Goal: Task Accomplishment & Management: Complete application form

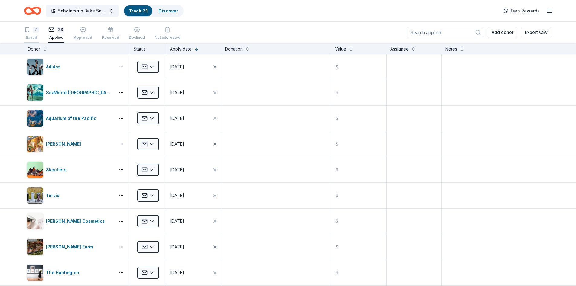
click at [34, 36] on div "Saved" at bounding box center [31, 37] width 15 height 5
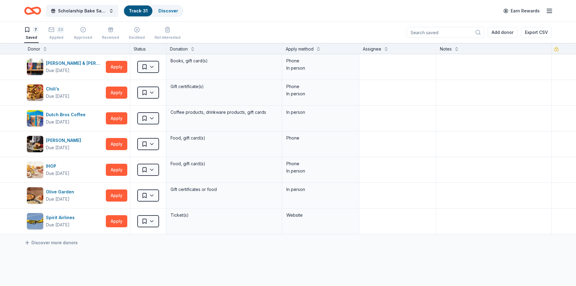
click at [24, 24] on button "7 Saved" at bounding box center [31, 33] width 15 height 19
click at [239, 231] on div "Ticket(s)" at bounding box center [224, 220] width 116 height 25
click at [54, 221] on div "Due in 45 days" at bounding box center [58, 224] width 24 height 7
click at [103, 11] on span "Scholarship Bake Sale and Raffle" at bounding box center [82, 10] width 48 height 7
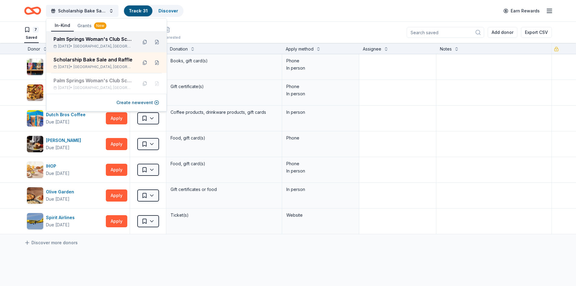
click at [87, 44] on span "Palm Springs, CA" at bounding box center [103, 46] width 59 height 5
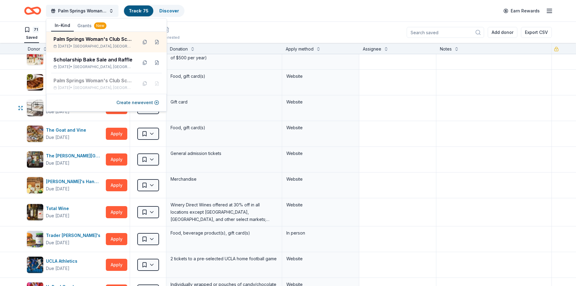
scroll to position [1417, 0]
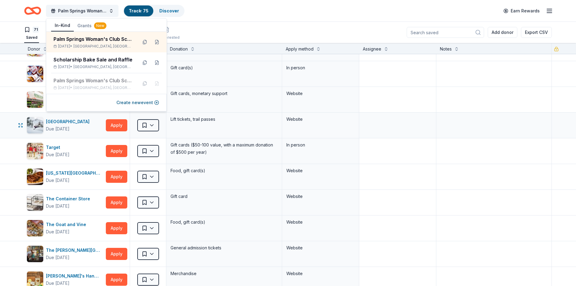
click at [8, 130] on div "Sugar Bowl Resort Due in 135 days Apply Saved Lift tickets, trail passes Website" at bounding box center [288, 125] width 576 height 25
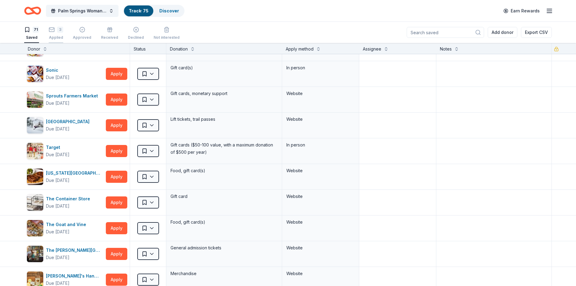
click at [57, 34] on div "3 Applied" at bounding box center [56, 33] width 15 height 13
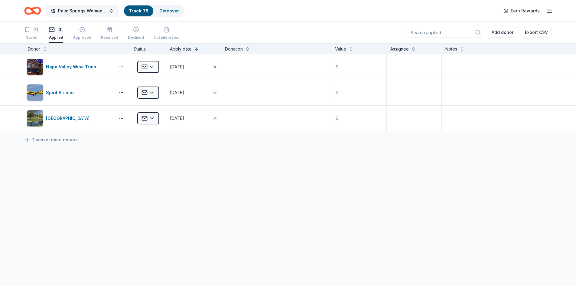
click at [65, 11] on span "Palm Springs Woman's Club Scholarship Event" at bounding box center [82, 10] width 48 height 7
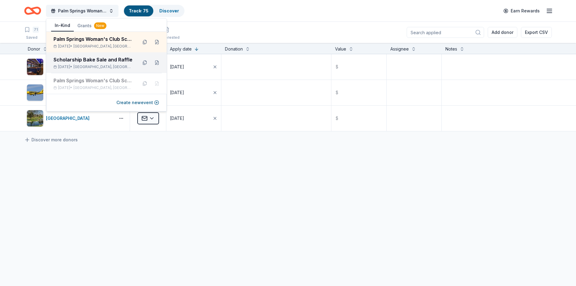
click at [82, 64] on div "Scholarship Bake Sale and Raffle Dec 11, 2025 • Palm Springs, CA" at bounding box center [93, 62] width 79 height 13
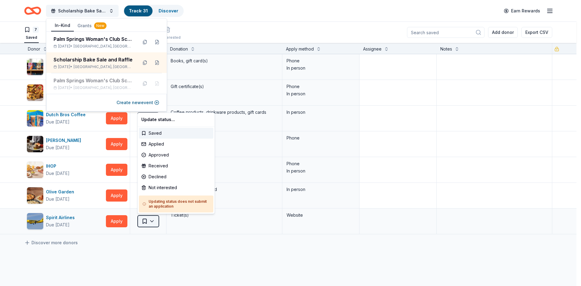
click at [153, 221] on html "Scholarship Bake Sale and Raffle Track · 31 Discover Earn Rewards 7 Saved 23 Ap…" at bounding box center [290, 143] width 581 height 286
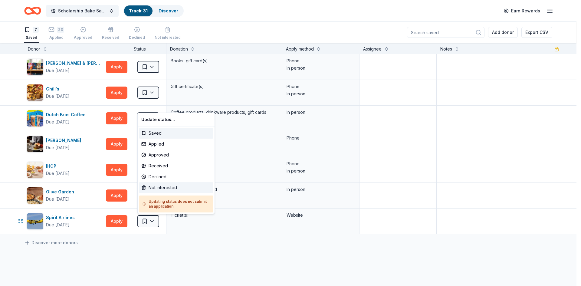
click at [162, 185] on div "Not interested" at bounding box center [176, 187] width 74 height 11
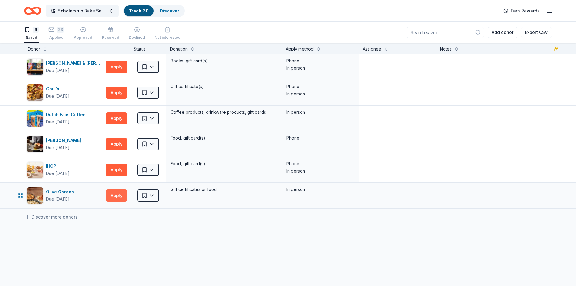
click at [117, 196] on button "Apply" at bounding box center [116, 195] width 21 height 12
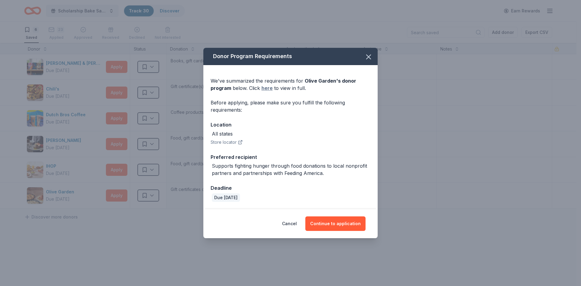
click at [268, 88] on link "here" at bounding box center [266, 87] width 11 height 7
click at [368, 57] on icon "button" at bounding box center [368, 57] width 4 height 4
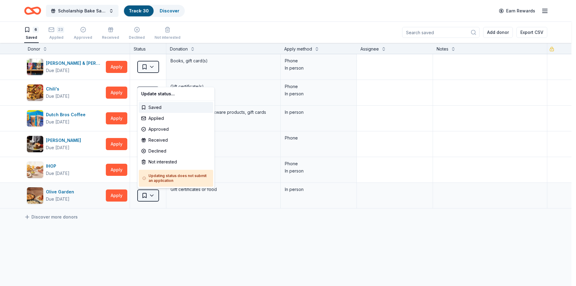
click at [153, 197] on html "Scholarship Bake Sale and Raffle Track · 30 Discover Earn Rewards 6 Saved 23 Ap…" at bounding box center [288, 143] width 576 height 286
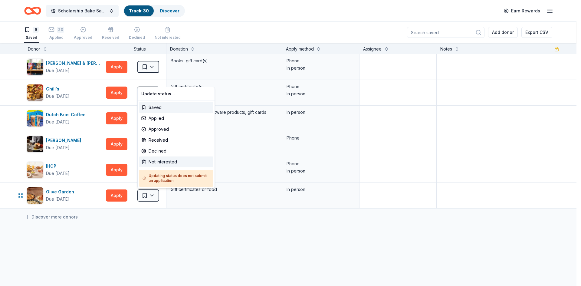
click at [176, 161] on div "Not interested" at bounding box center [176, 161] width 74 height 11
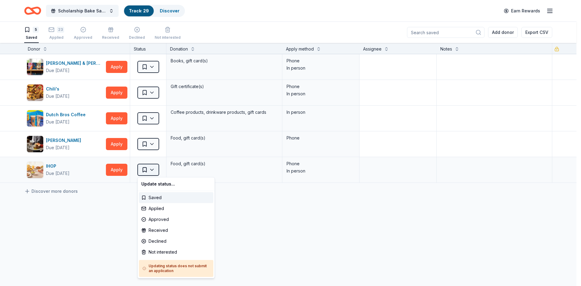
click at [153, 169] on html "Scholarship Bake Sale and Raffle Track · 29 Discover Earn Rewards 5 Saved 23 Ap…" at bounding box center [290, 143] width 581 height 286
click at [116, 170] on html "Scholarship Bake Sale and Raffle Track · 29 Discover Earn Rewards 5 Saved 23 Ap…" at bounding box center [290, 143] width 581 height 286
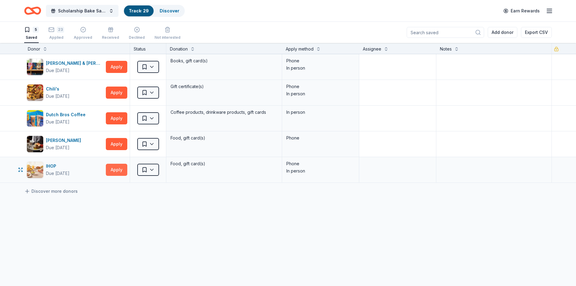
click at [113, 168] on button "Apply" at bounding box center [116, 170] width 21 height 12
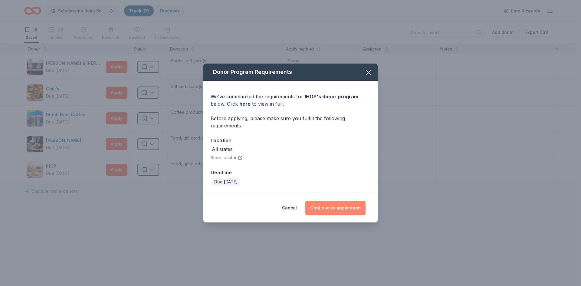
click at [329, 204] on button "Continue to application" at bounding box center [335, 208] width 60 height 15
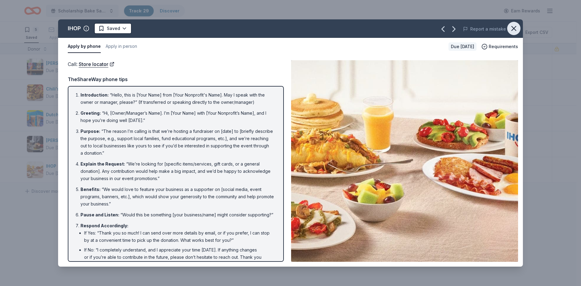
click at [510, 29] on icon "button" at bounding box center [514, 28] width 8 height 8
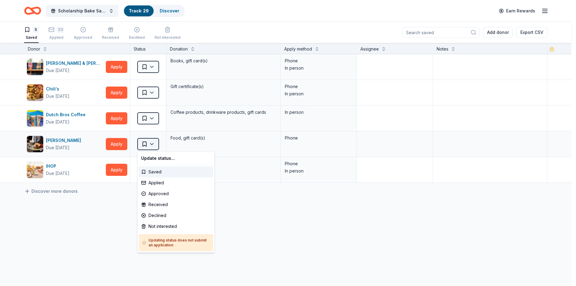
click at [151, 145] on html "Scholarship Bake Sale and Raffle Track · 29 Discover Earn Rewards 5 Saved 23 Ap…" at bounding box center [288, 143] width 576 height 286
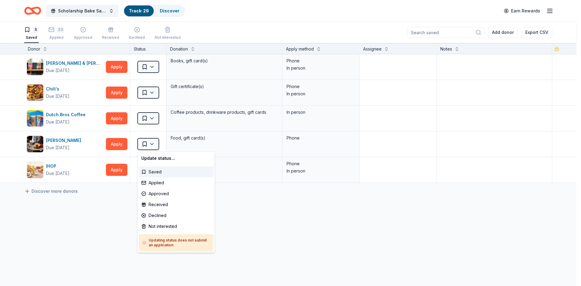
click at [119, 145] on html "Scholarship Bake Sale and Raffle Track · 29 Discover Earn Rewards 5 Saved 23 Ap…" at bounding box center [290, 143] width 581 height 286
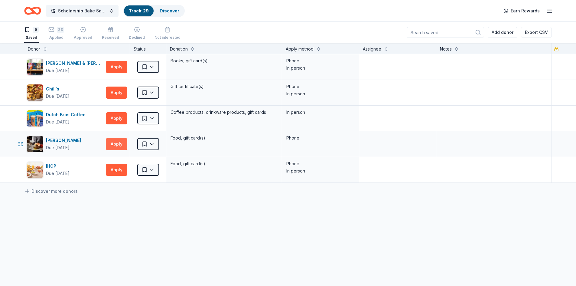
click at [117, 146] on button "Apply" at bounding box center [116, 144] width 21 height 12
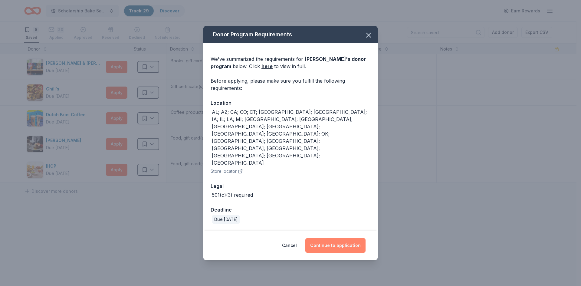
click at [330, 238] on button "Continue to application" at bounding box center [335, 245] width 60 height 15
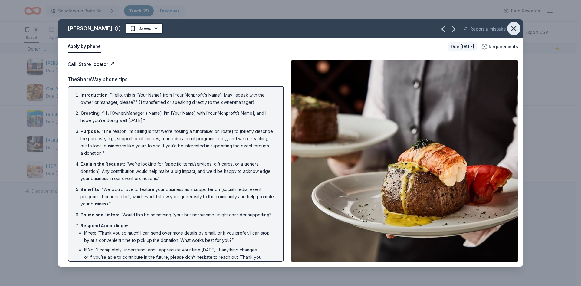
click at [517, 29] on icon "button" at bounding box center [514, 28] width 8 height 8
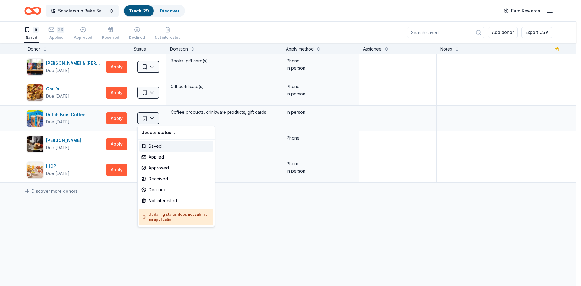
click at [153, 117] on html "Scholarship Bake Sale and Raffle Track · 29 Discover Earn Rewards 5 Saved 23 Ap…" at bounding box center [290, 143] width 581 height 286
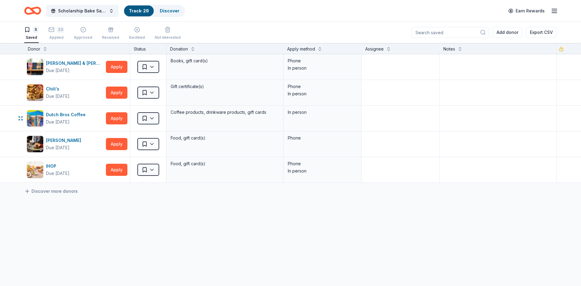
click at [114, 119] on html "Scholarship Bake Sale and Raffle Track · 29 Discover Earn Rewards 5 Saved 23 Ap…" at bounding box center [290, 143] width 581 height 286
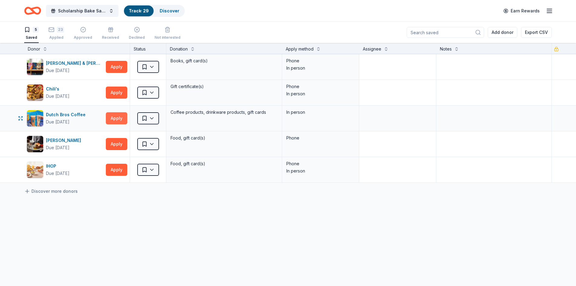
click at [121, 115] on button "Apply" at bounding box center [116, 118] width 21 height 12
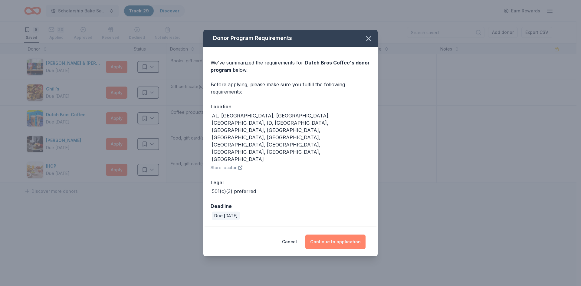
click at [350, 235] on button "Continue to application" at bounding box center [335, 242] width 60 height 15
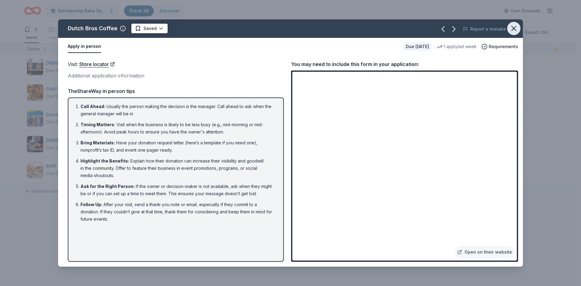
click at [512, 28] on icon "button" at bounding box center [514, 28] width 8 height 8
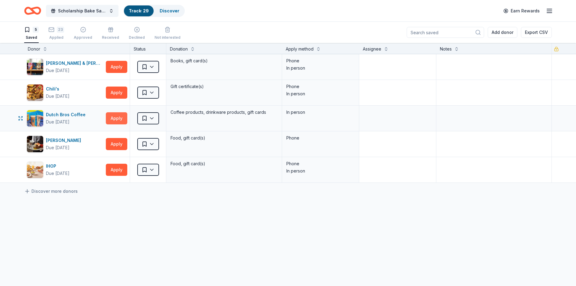
click at [120, 119] on button "Apply" at bounding box center [116, 118] width 21 height 12
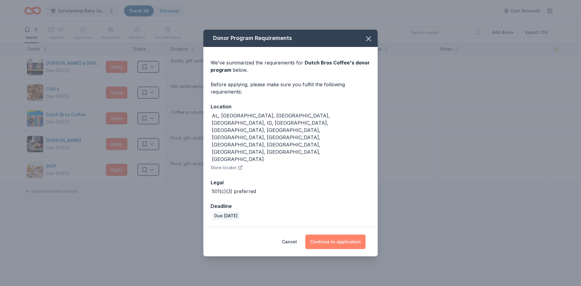
click at [315, 235] on button "Continue to application" at bounding box center [335, 242] width 60 height 15
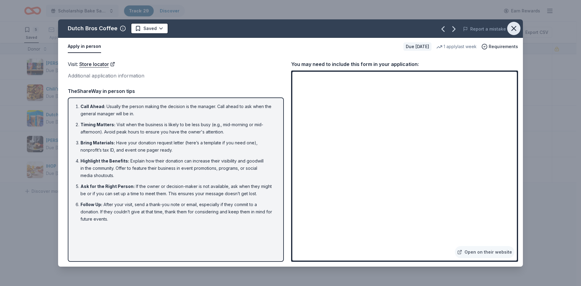
click at [515, 27] on icon "button" at bounding box center [514, 28] width 4 height 4
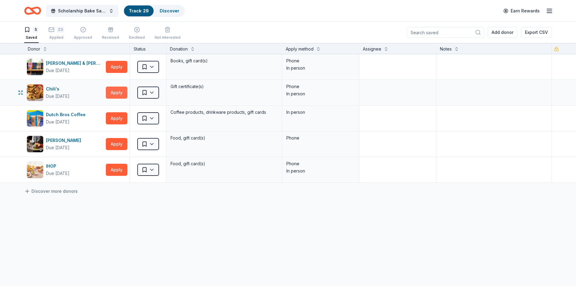
click at [118, 94] on button "Apply" at bounding box center [116, 93] width 21 height 12
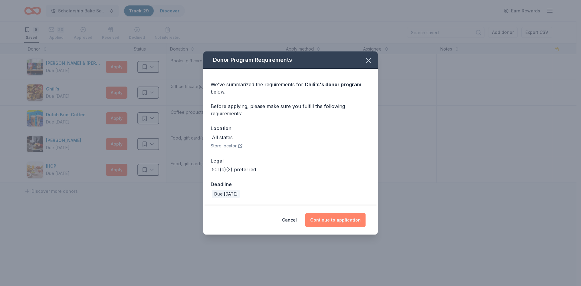
click at [337, 219] on button "Continue to application" at bounding box center [335, 220] width 60 height 15
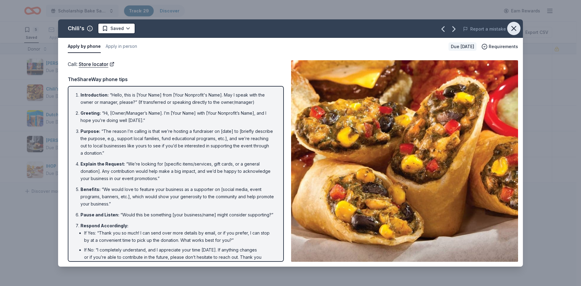
click at [515, 30] on icon "button" at bounding box center [514, 28] width 8 height 8
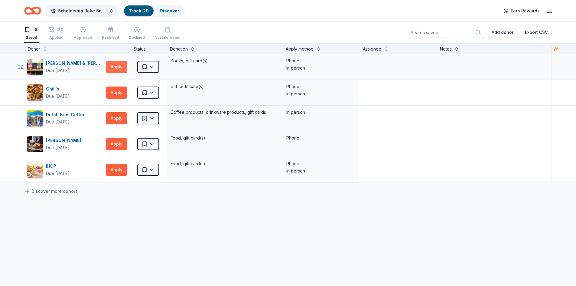
click at [115, 67] on button "Apply" at bounding box center [116, 67] width 21 height 12
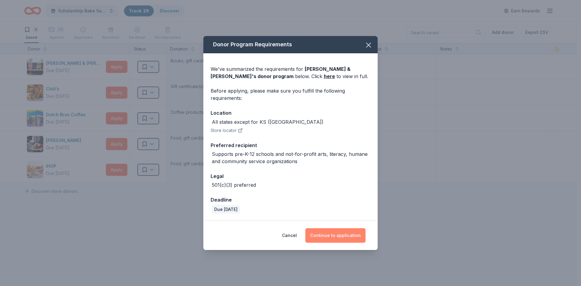
click at [339, 238] on button "Continue to application" at bounding box center [335, 235] width 60 height 15
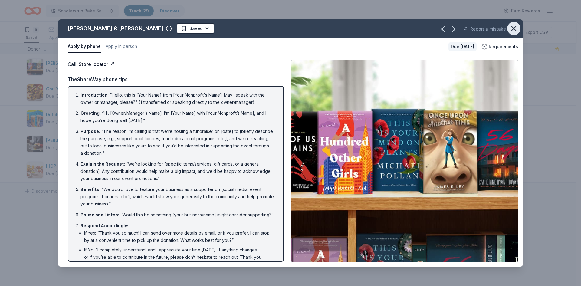
click at [513, 28] on icon "button" at bounding box center [514, 28] width 8 height 8
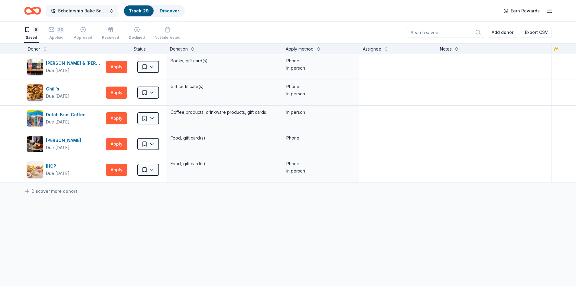
click at [67, 12] on span "Scholarship Bake Sale and Raffle" at bounding box center [82, 10] width 48 height 7
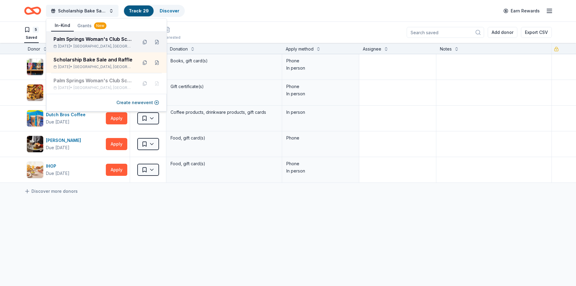
click at [85, 43] on div "Palm Springs Woman's Club Scholarship Event Mar 26, 2026 • Palm Springs, CA" at bounding box center [93, 41] width 79 height 13
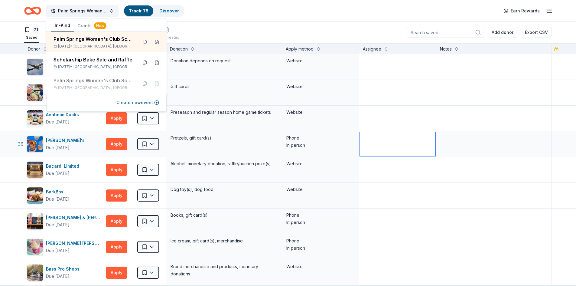
click at [398, 138] on textarea at bounding box center [398, 144] width 76 height 24
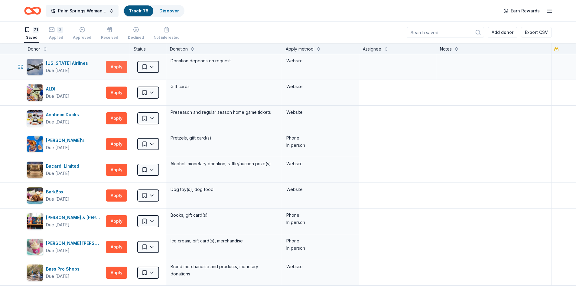
click at [118, 69] on button "Apply" at bounding box center [116, 67] width 21 height 12
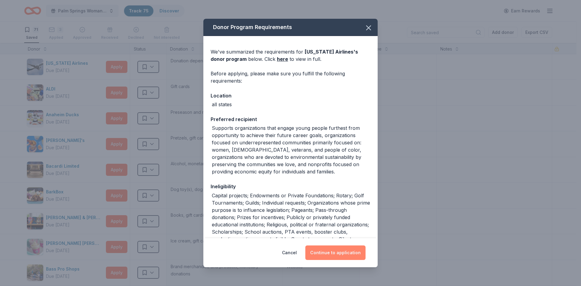
click at [344, 253] on button "Continue to application" at bounding box center [335, 252] width 60 height 15
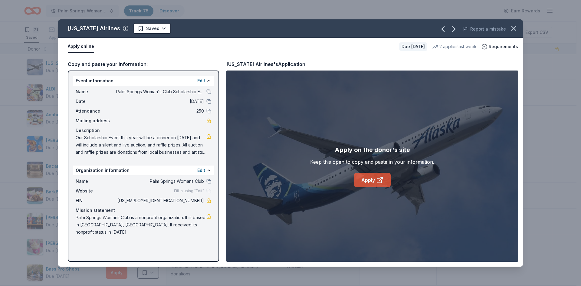
click at [368, 184] on link "Apply" at bounding box center [372, 180] width 37 height 15
click at [516, 29] on icon "button" at bounding box center [514, 28] width 8 height 8
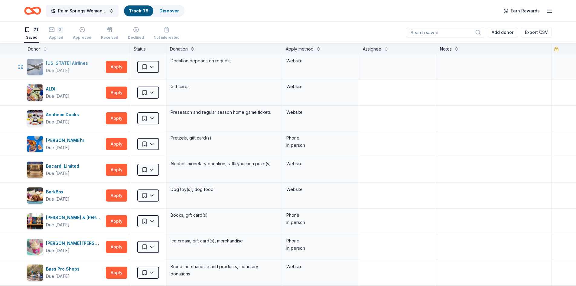
click at [68, 68] on div "Due in 136 days" at bounding box center [58, 70] width 24 height 7
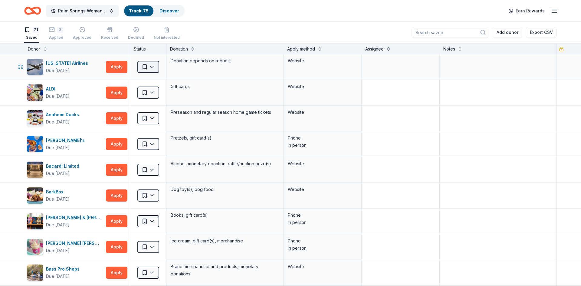
click at [150, 67] on html "Palm Springs Woman's Club Scholarship Event Track · 75 Discover Earn Rewards 71…" at bounding box center [290, 143] width 581 height 286
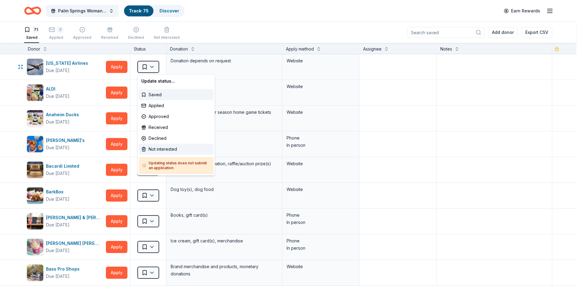
click at [156, 151] on div "Not interested" at bounding box center [176, 149] width 74 height 11
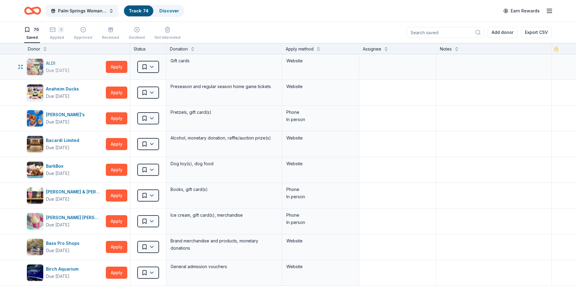
click at [57, 63] on div "ALDI" at bounding box center [58, 63] width 24 height 7
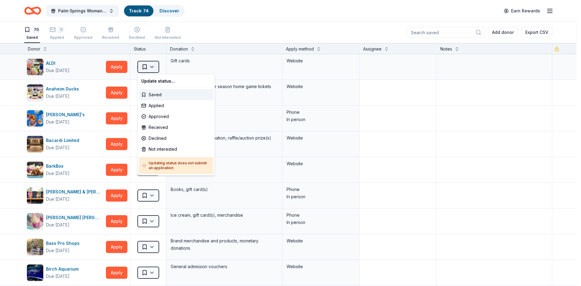
click at [152, 67] on html "Palm Springs Woman's Club Scholarship Event Track · 74 Discover Earn Rewards 70…" at bounding box center [290, 143] width 581 height 286
click at [161, 146] on div "Not interested" at bounding box center [176, 149] width 74 height 11
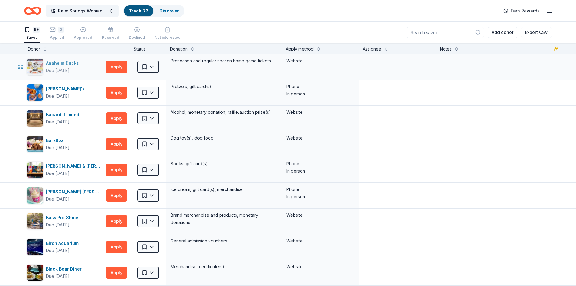
click at [58, 67] on div "Anaheim Ducks" at bounding box center [63, 63] width 35 height 7
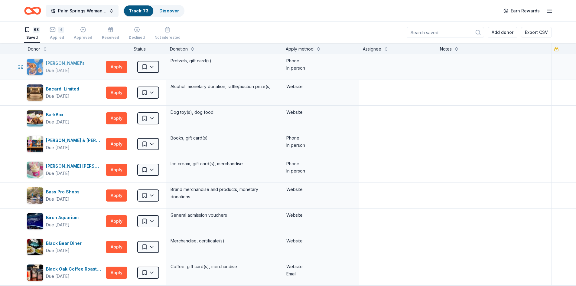
click at [58, 64] on div "Auntie Anne's" at bounding box center [66, 63] width 41 height 7
click at [72, 89] on div "Bacardi Limited" at bounding box center [64, 88] width 36 height 7
click at [66, 116] on div "BarkBox" at bounding box center [58, 114] width 24 height 7
click at [153, 117] on html "Palm Springs Woman's Club Scholarship Event Track · 73 Discover Earn Rewards 68…" at bounding box center [288, 143] width 576 height 286
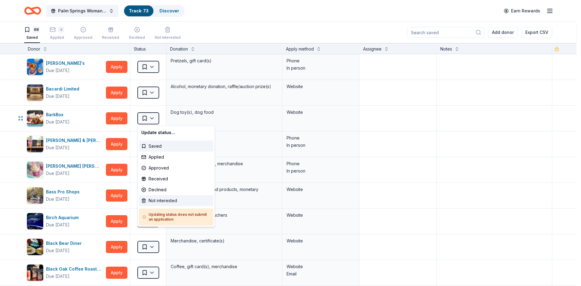
click at [157, 201] on div "Not interested" at bounding box center [176, 200] width 74 height 11
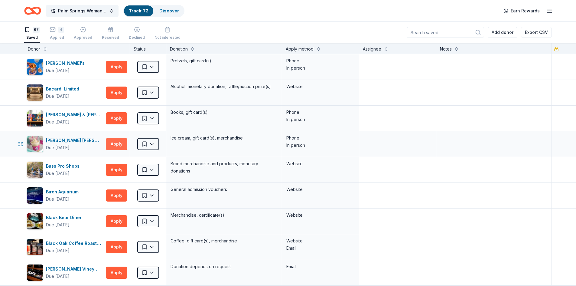
click at [116, 142] on button "Apply" at bounding box center [116, 144] width 21 height 12
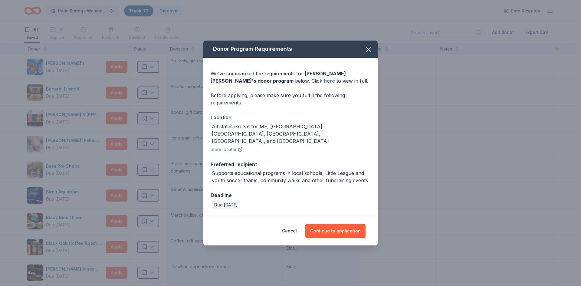
click at [324, 84] on link "here" at bounding box center [329, 80] width 11 height 7
click at [345, 226] on button "Continue to application" at bounding box center [335, 231] width 60 height 15
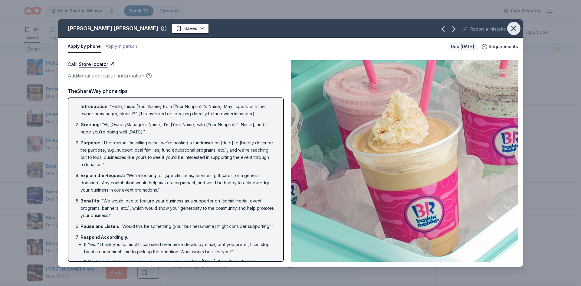
click at [512, 28] on icon "button" at bounding box center [514, 28] width 8 height 8
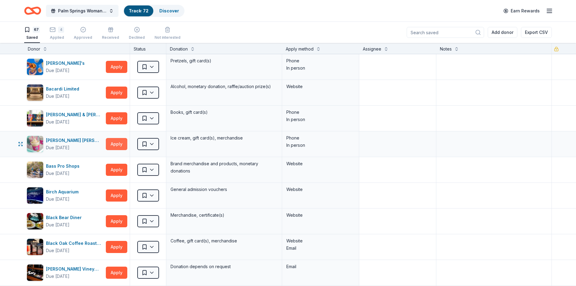
click at [112, 142] on button "Apply" at bounding box center [116, 144] width 21 height 12
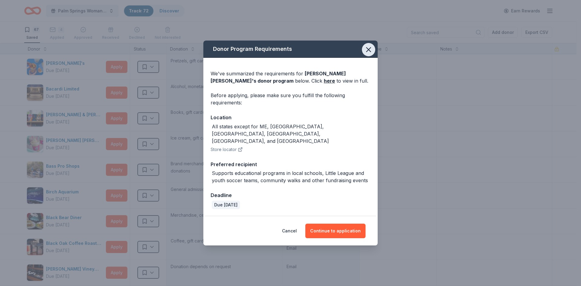
click at [366, 54] on icon "button" at bounding box center [368, 49] width 8 height 8
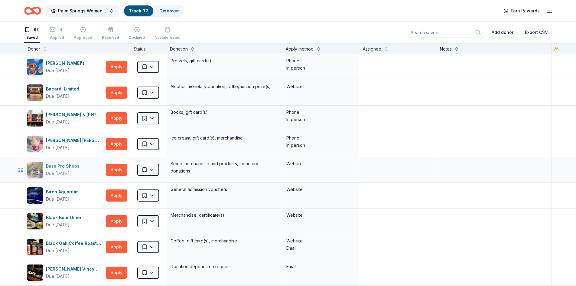
click at [84, 169] on div "Bass Pro Shops Due in 120 days" at bounding box center [65, 169] width 77 height 17
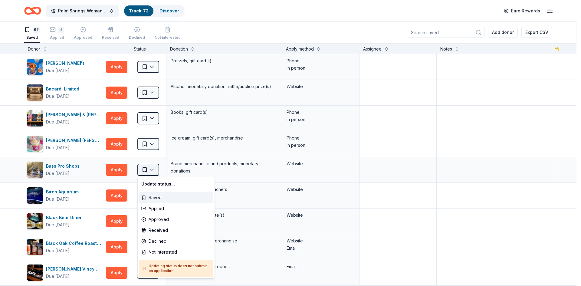
click at [152, 171] on html "Palm Springs Woman's Club Scholarship Event Track · 72 Discover Earn Rewards 67…" at bounding box center [290, 143] width 581 height 286
click at [154, 250] on div "Not interested" at bounding box center [176, 252] width 74 height 11
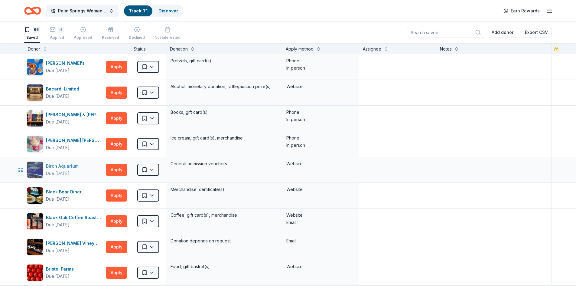
click at [61, 171] on div "Due in 138 days" at bounding box center [58, 173] width 24 height 7
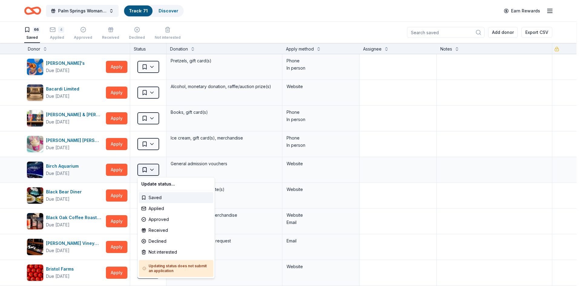
click at [153, 172] on html "Palm Springs Woman's Club Scholarship Event Track · 71 Discover Earn Rewards 66…" at bounding box center [290, 143] width 581 height 286
click at [151, 252] on div "Not interested" at bounding box center [176, 252] width 74 height 11
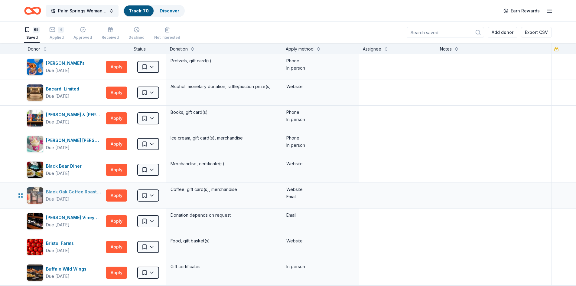
click at [65, 193] on div "Black Oak Coffee Roasters" at bounding box center [74, 191] width 57 height 7
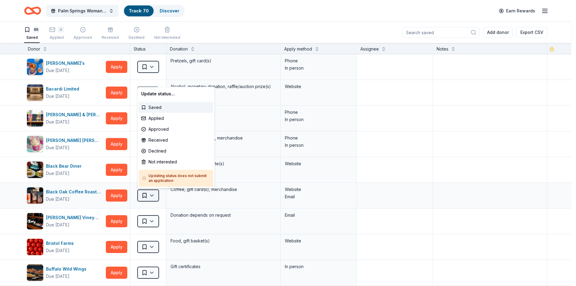
click at [149, 197] on html "Palm Springs Woman's Club Scholarship Event Track · 70 Discover Earn Rewards 65…" at bounding box center [288, 143] width 576 height 286
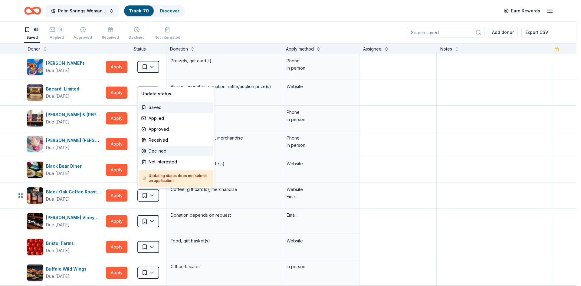
click at [162, 149] on div "Declined" at bounding box center [176, 151] width 74 height 11
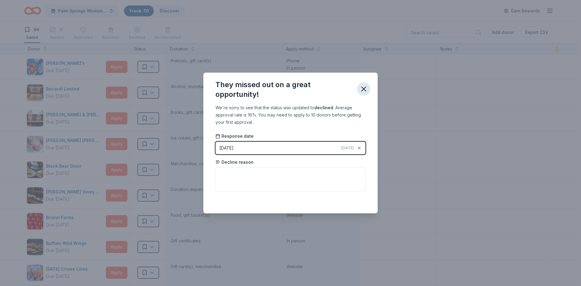
click at [363, 88] on icon "button" at bounding box center [363, 89] width 8 height 8
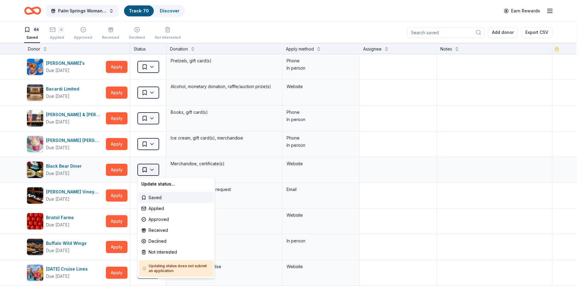
click at [152, 172] on html "Palm Springs Woman's Club Scholarship Event Track · 70 Discover Earn Rewards 64…" at bounding box center [290, 143] width 581 height 286
click at [148, 251] on div "Not interested" at bounding box center [176, 252] width 74 height 11
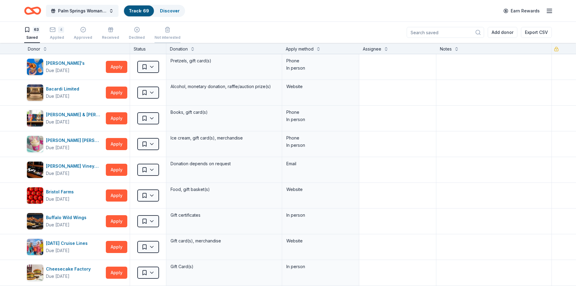
click at [162, 31] on div "Not interested" at bounding box center [168, 29] width 26 height 13
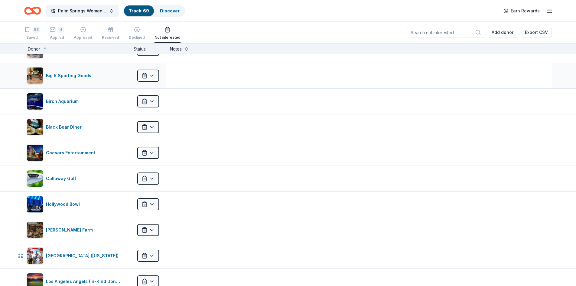
scroll to position [91, 0]
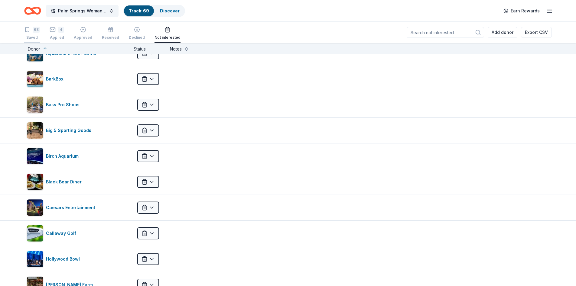
click at [35, 31] on div "63" at bounding box center [36, 30] width 7 height 6
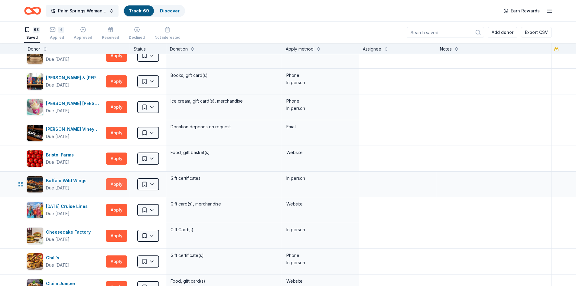
scroll to position [30, 0]
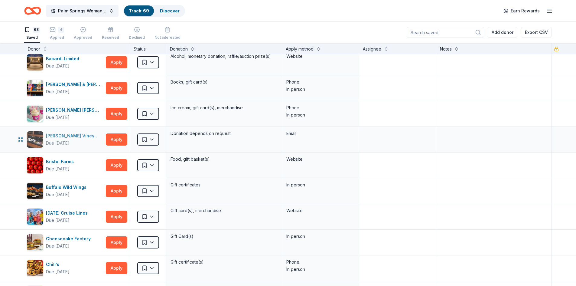
click at [56, 141] on div "Due [DATE]" at bounding box center [58, 142] width 24 height 7
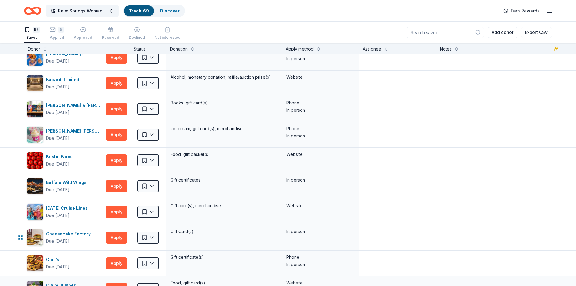
scroll to position [0, 0]
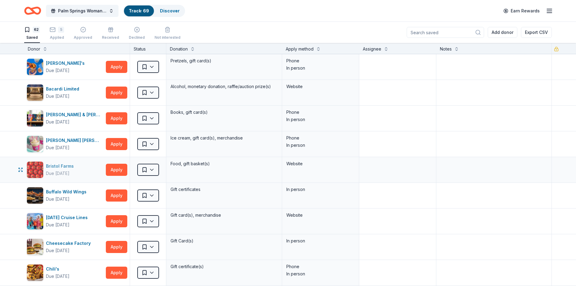
click at [67, 171] on div "Due in 124 days" at bounding box center [58, 173] width 24 height 7
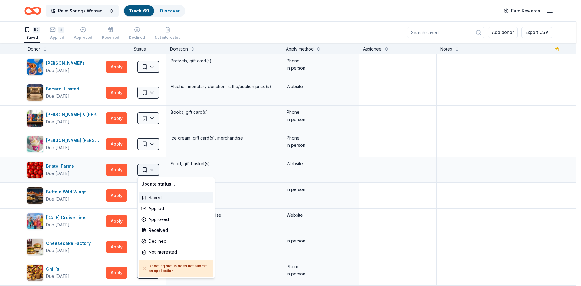
click at [150, 169] on html "Palm Springs Woman's Club Scholarship Event Track · 69 Discover Earn Rewards 62…" at bounding box center [290, 143] width 581 height 286
click at [160, 252] on div "Not interested" at bounding box center [176, 252] width 74 height 11
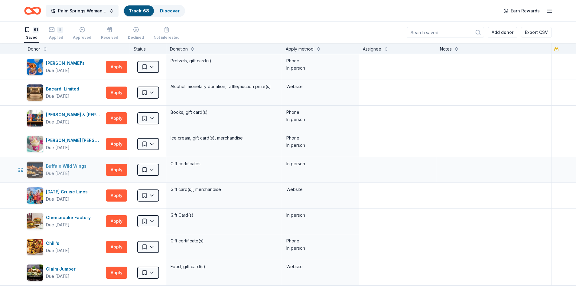
click at [52, 172] on div "Due [DATE]" at bounding box center [58, 173] width 24 height 7
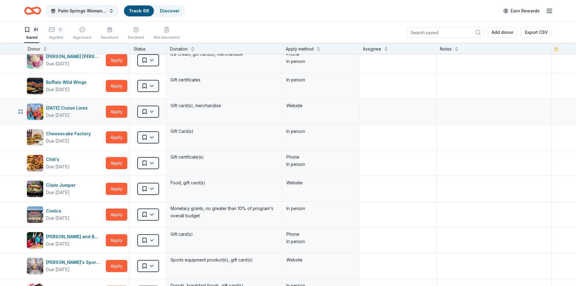
scroll to position [91, 0]
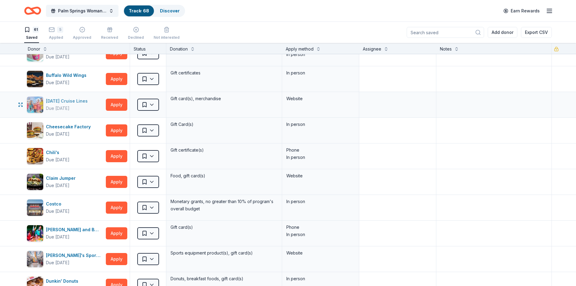
click at [49, 104] on div "Carnival Cruise Lines" at bounding box center [68, 100] width 44 height 7
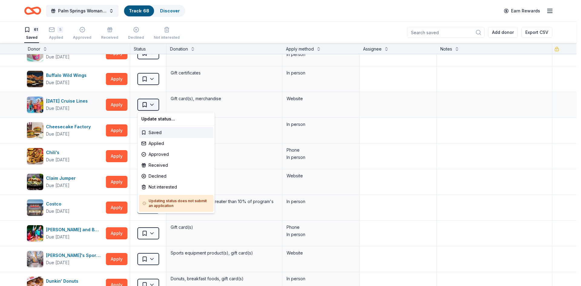
click at [155, 106] on html "Palm Springs Woman's Club Scholarship Event Track · 68 Discover Earn Rewards 61…" at bounding box center [290, 143] width 581 height 286
click at [154, 186] on div "Not interested" at bounding box center [176, 187] width 74 height 11
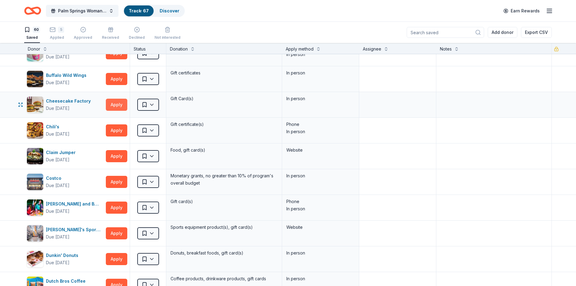
click at [121, 102] on button "Apply" at bounding box center [116, 105] width 21 height 12
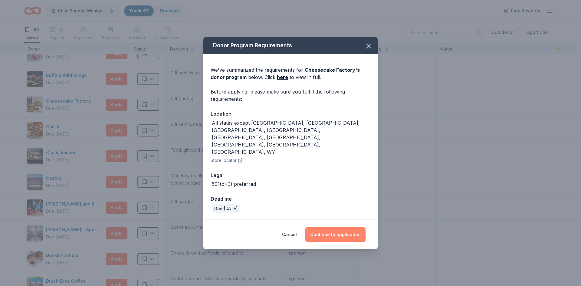
click at [321, 227] on button "Continue to application" at bounding box center [335, 234] width 60 height 15
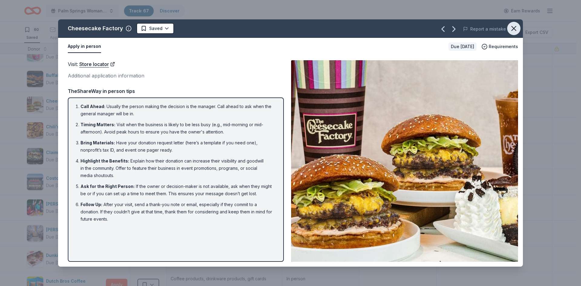
click at [517, 30] on icon "button" at bounding box center [514, 28] width 8 height 8
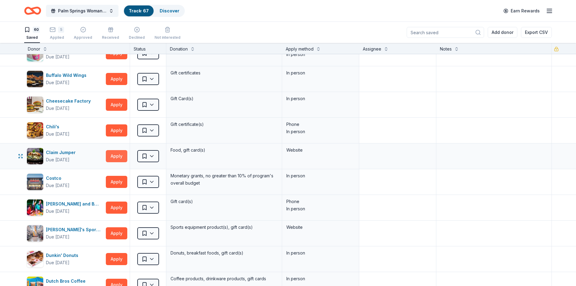
click at [118, 158] on button "Apply" at bounding box center [116, 156] width 21 height 12
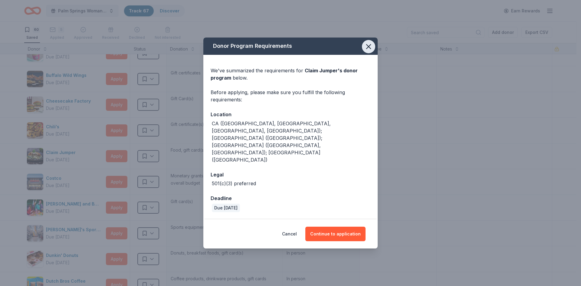
click at [369, 49] on icon "button" at bounding box center [368, 46] width 4 height 4
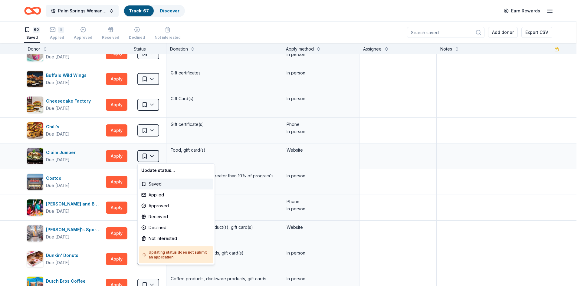
click at [152, 155] on html "Palm Springs Woman's Club Scholarship Event Track · 67 Discover Earn Rewards 60…" at bounding box center [290, 143] width 581 height 286
click at [149, 238] on div "Not interested" at bounding box center [176, 238] width 74 height 11
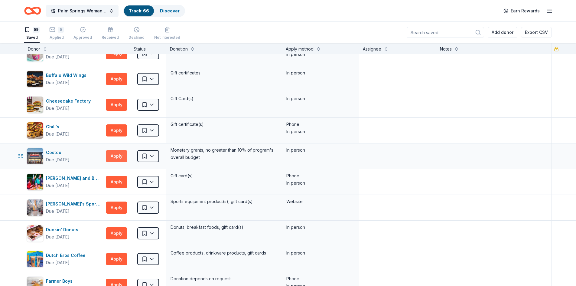
click at [118, 159] on button "Apply" at bounding box center [116, 156] width 21 height 12
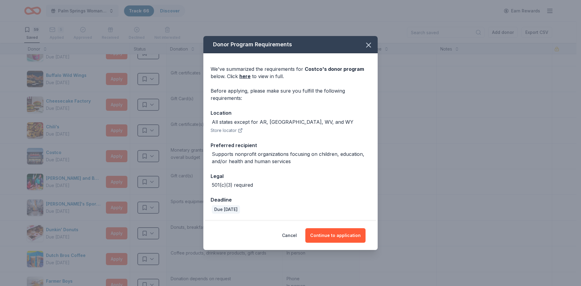
click at [353, 243] on div "Cancel Continue to application" at bounding box center [290, 235] width 174 height 29
click at [341, 233] on button "Continue to application" at bounding box center [335, 235] width 60 height 15
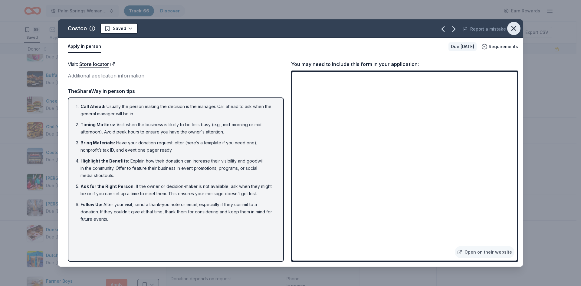
click at [512, 29] on icon "button" at bounding box center [514, 28] width 8 height 8
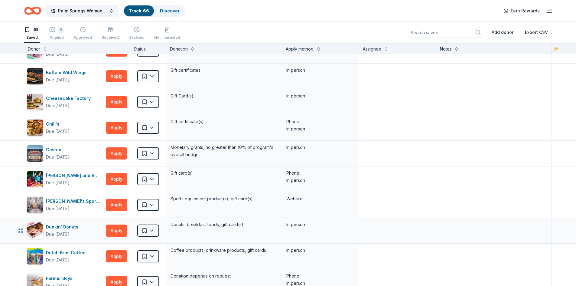
scroll to position [61, 0]
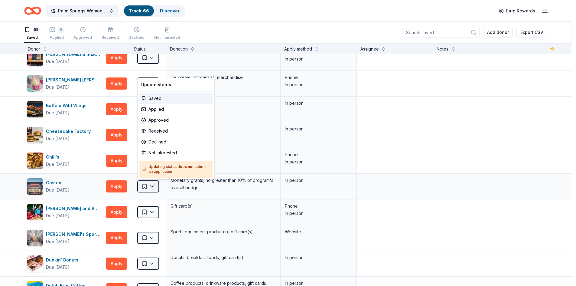
click at [152, 186] on html "Palm Springs Woman's Club Scholarship Event Track · 66 Discover Earn Rewards 59…" at bounding box center [288, 143] width 576 height 286
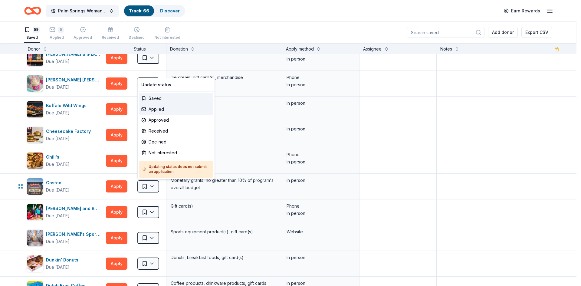
click at [160, 112] on div "Applied" at bounding box center [176, 109] width 74 height 11
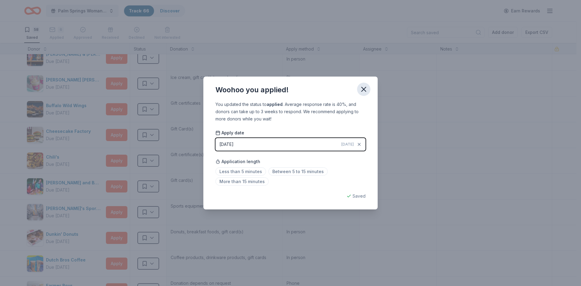
click at [366, 87] on icon "button" at bounding box center [363, 89] width 8 height 8
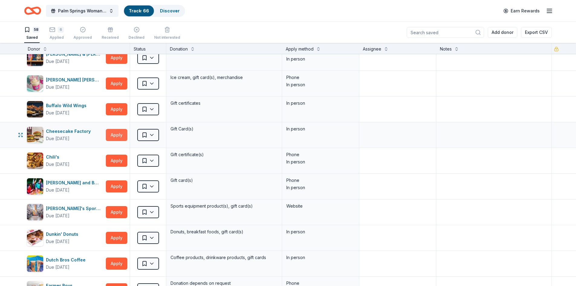
click at [111, 135] on button "Apply" at bounding box center [116, 135] width 21 height 12
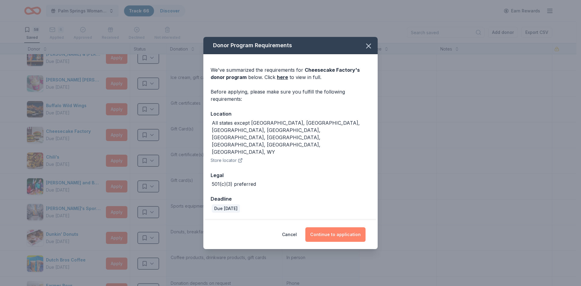
click at [318, 227] on button "Continue to application" at bounding box center [335, 234] width 60 height 15
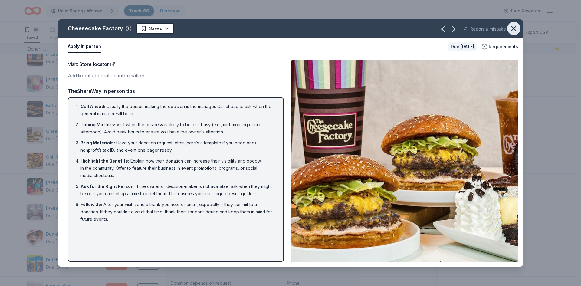
click at [513, 26] on icon "button" at bounding box center [514, 28] width 8 height 8
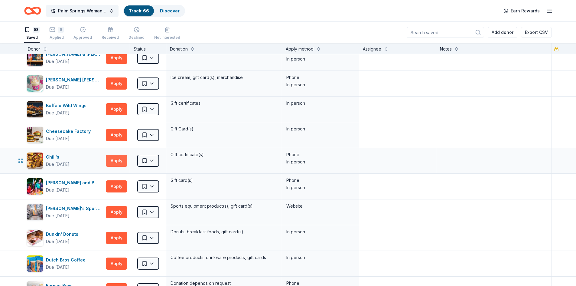
click at [115, 160] on button "Apply" at bounding box center [116, 161] width 21 height 12
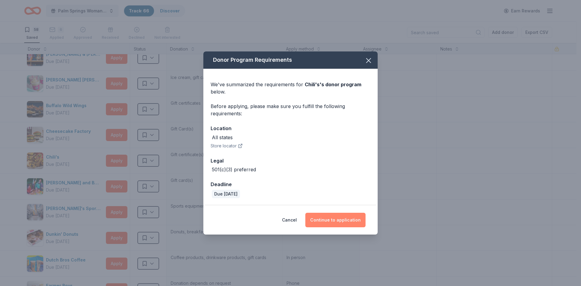
click at [353, 221] on button "Continue to application" at bounding box center [335, 220] width 60 height 15
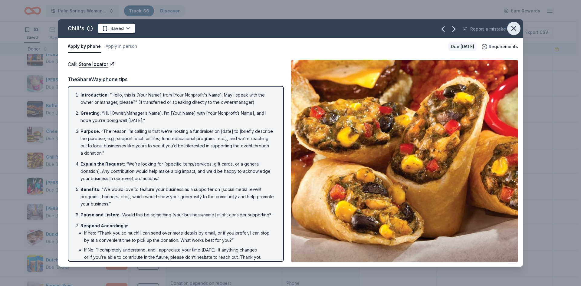
click at [515, 29] on icon "button" at bounding box center [514, 28] width 4 height 4
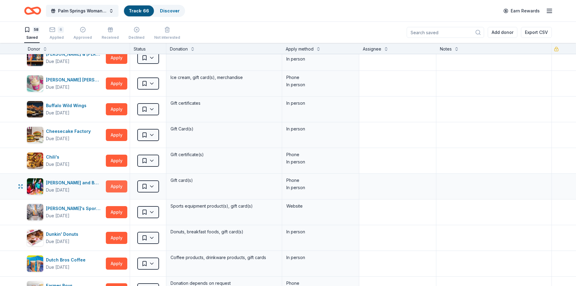
click at [119, 189] on button "Apply" at bounding box center [116, 186] width 21 height 12
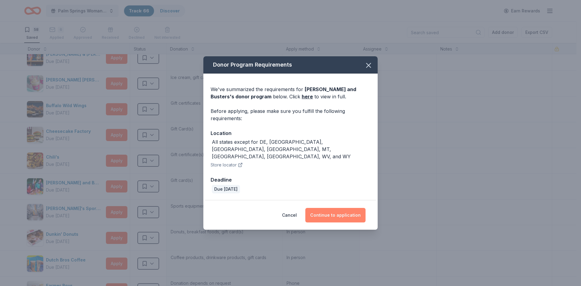
click at [331, 212] on button "Continue to application" at bounding box center [335, 215] width 60 height 15
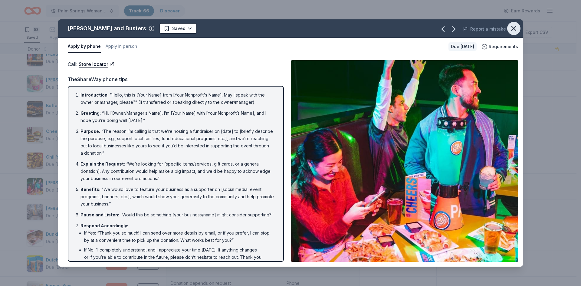
click at [512, 31] on icon "button" at bounding box center [514, 28] width 4 height 4
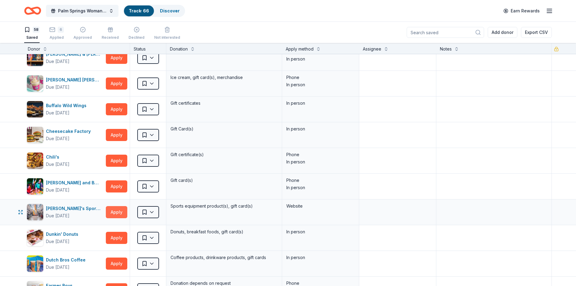
click at [115, 210] on button "Apply" at bounding box center [116, 212] width 21 height 12
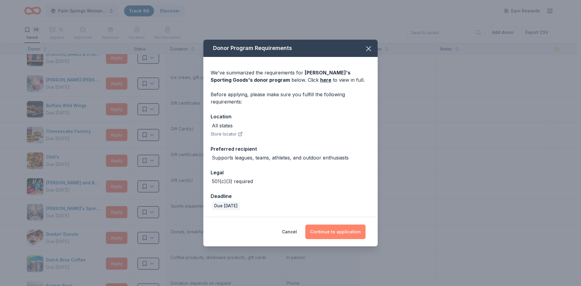
click at [354, 232] on button "Continue to application" at bounding box center [335, 232] width 60 height 15
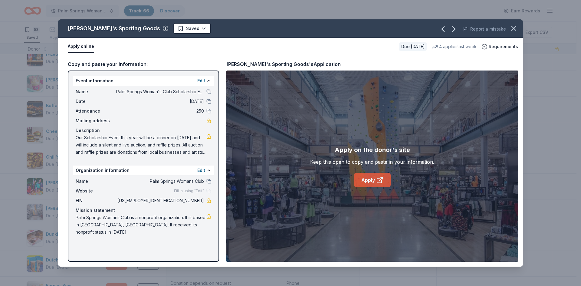
click at [374, 178] on link "Apply" at bounding box center [372, 180] width 37 height 15
click at [513, 27] on icon "button" at bounding box center [514, 28] width 8 height 8
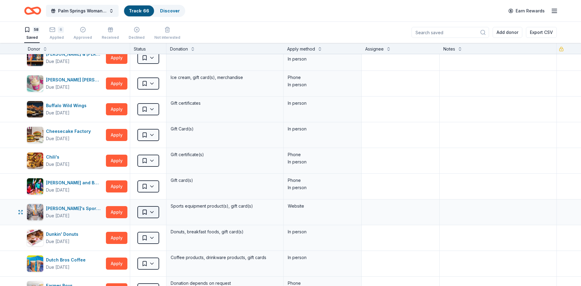
click at [152, 213] on html "Palm Springs Woman's Club Scholarship Event Track · 66 Discover Earn Rewards 58…" at bounding box center [290, 143] width 581 height 286
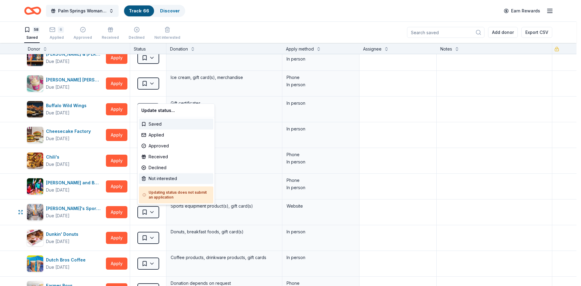
click at [153, 178] on div "Not interested" at bounding box center [176, 178] width 74 height 11
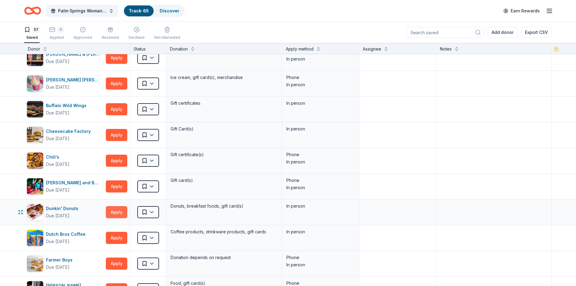
click at [120, 211] on button "Apply" at bounding box center [116, 212] width 21 height 12
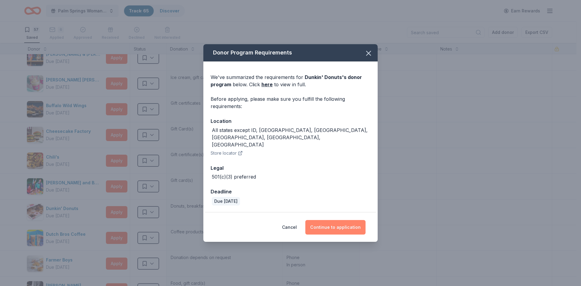
click at [331, 220] on button "Continue to application" at bounding box center [335, 227] width 60 height 15
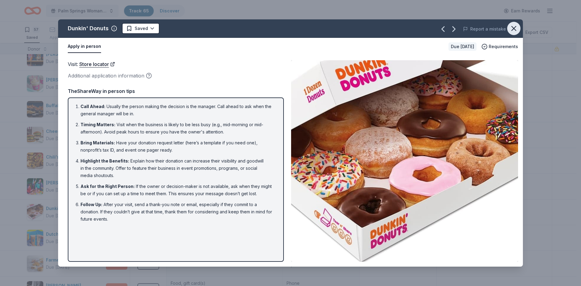
click at [515, 28] on icon "button" at bounding box center [514, 28] width 8 height 8
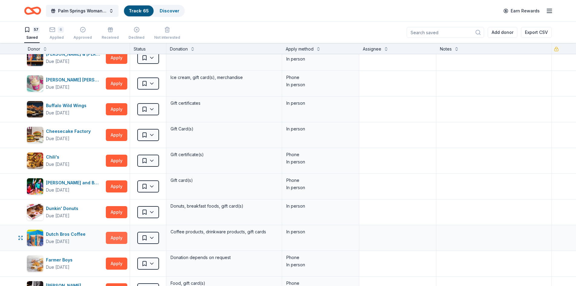
click at [116, 239] on button "Apply" at bounding box center [116, 238] width 21 height 12
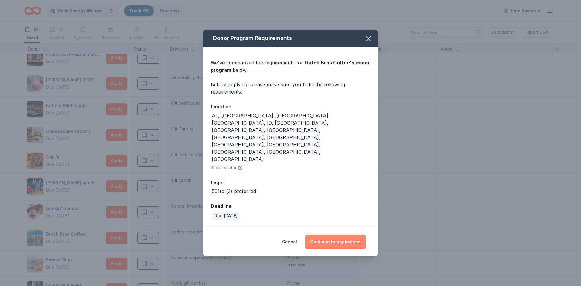
click at [322, 235] on button "Continue to application" at bounding box center [335, 242] width 60 height 15
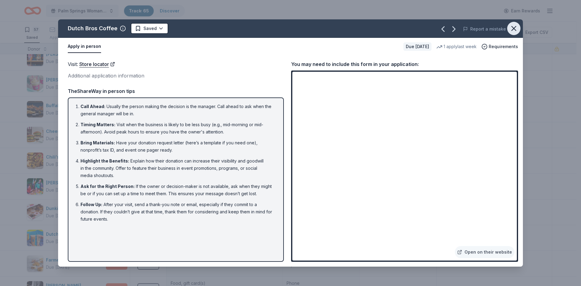
click at [514, 27] on icon "button" at bounding box center [514, 28] width 8 height 8
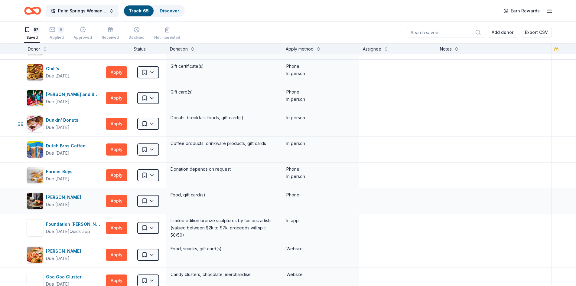
scroll to position [151, 0]
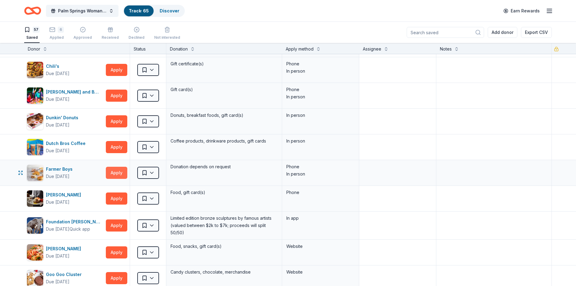
click at [116, 174] on button "Apply" at bounding box center [116, 173] width 21 height 12
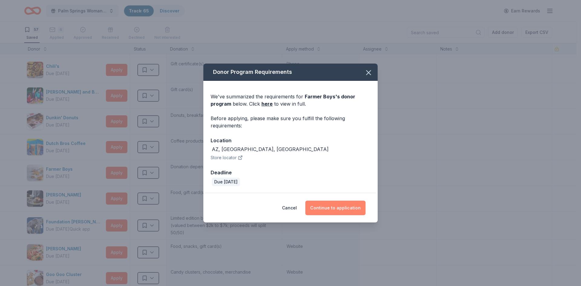
click at [330, 205] on button "Continue to application" at bounding box center [335, 208] width 60 height 15
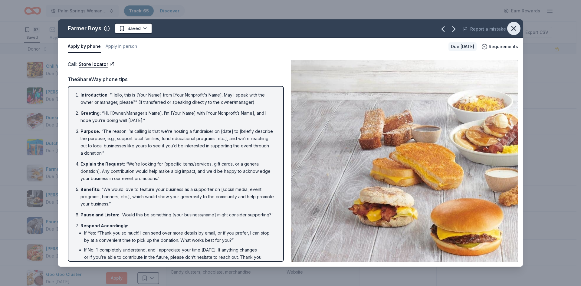
click at [515, 29] on icon "button" at bounding box center [514, 28] width 8 height 8
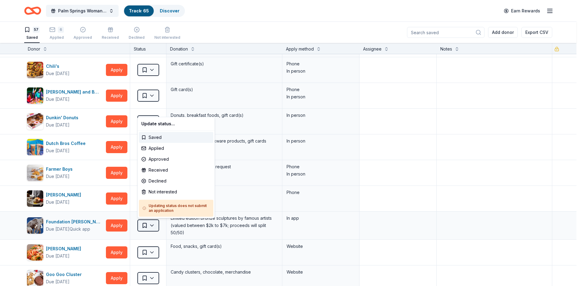
click at [153, 227] on html "Palm Springs Woman's Club Scholarship Event Track · 65 Discover Earn Rewards 57…" at bounding box center [290, 143] width 581 height 286
click at [155, 191] on div "Not interested" at bounding box center [176, 191] width 74 height 11
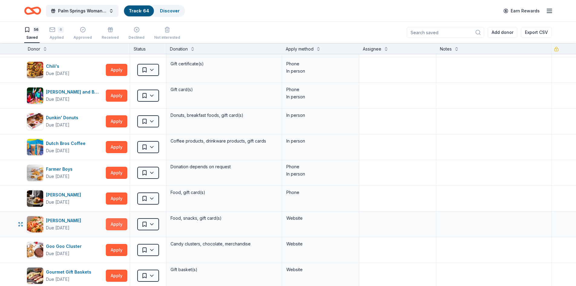
click at [120, 223] on button "Apply" at bounding box center [116, 224] width 21 height 12
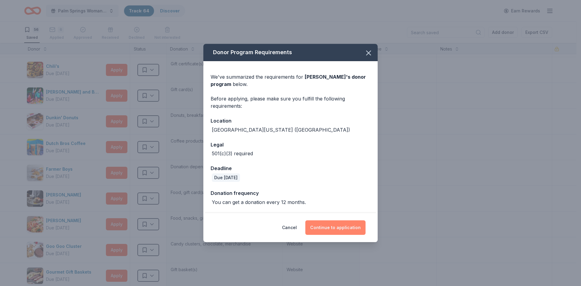
click at [343, 228] on button "Continue to application" at bounding box center [335, 227] width 60 height 15
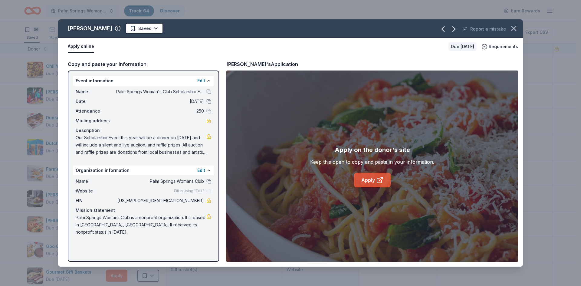
click at [362, 182] on link "Apply" at bounding box center [372, 180] width 37 height 15
click at [516, 27] on icon "button" at bounding box center [514, 28] width 4 height 4
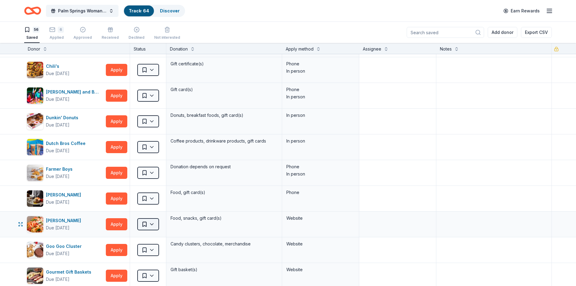
click at [152, 226] on html "Palm Springs Woman's Club Scholarship Event Track · 64 Discover Earn Rewards 56…" at bounding box center [288, 143] width 576 height 286
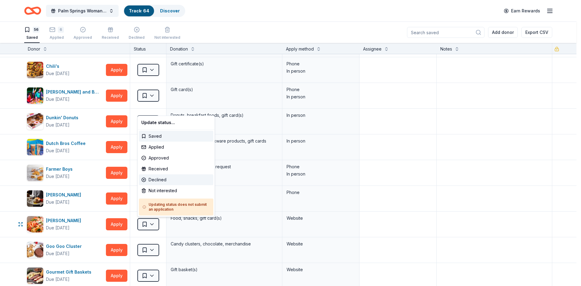
click at [156, 178] on div "Declined" at bounding box center [176, 179] width 74 height 11
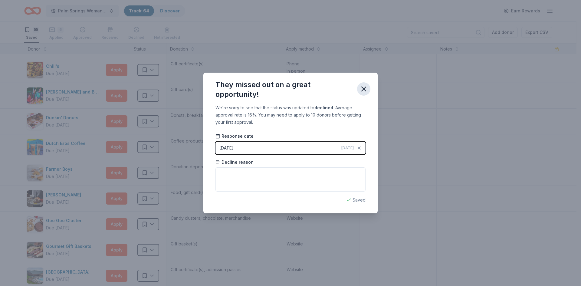
click at [364, 88] on icon "button" at bounding box center [363, 89] width 8 height 8
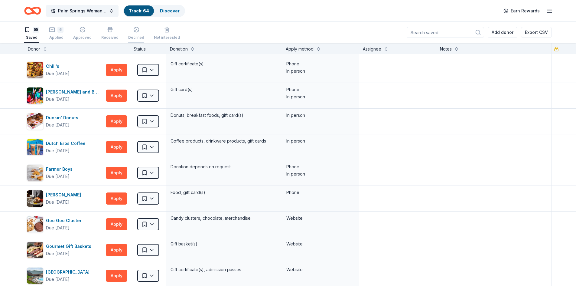
click at [133, 29] on icon "button" at bounding box center [136, 26] width 6 height 6
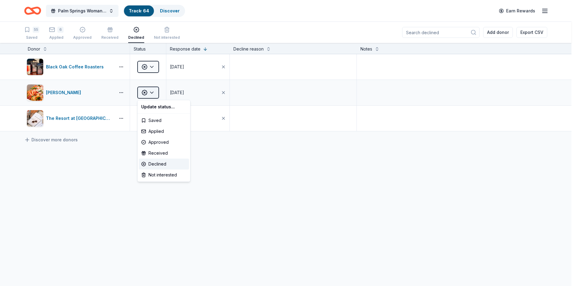
click at [152, 93] on html "Palm Springs Woman's Club Scholarship Event Track · 64 Discover Earn Rewards 55…" at bounding box center [288, 143] width 576 height 286
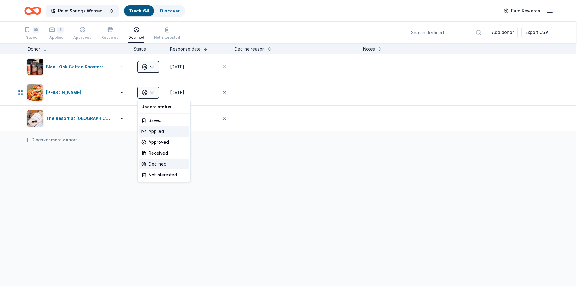
click at [151, 130] on div "Applied" at bounding box center [164, 131] width 50 height 11
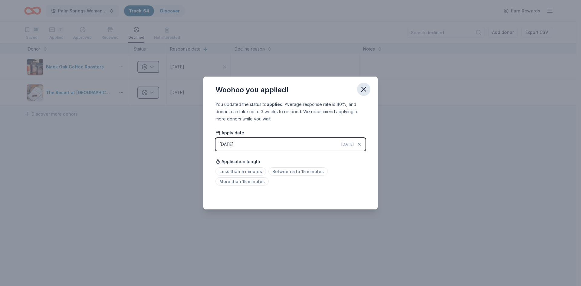
click at [363, 89] on icon "button" at bounding box center [363, 89] width 8 height 8
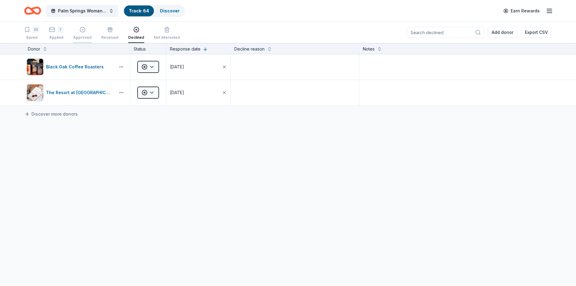
click at [85, 32] on icon "button" at bounding box center [83, 30] width 6 height 6
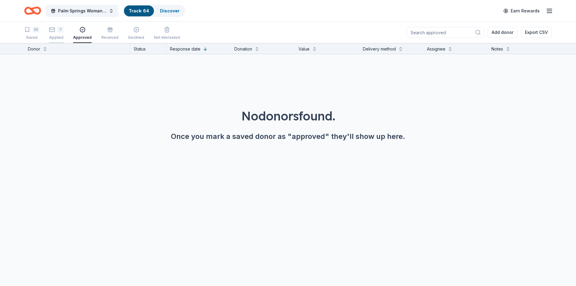
click at [51, 34] on div "7 Applied" at bounding box center [56, 29] width 15 height 13
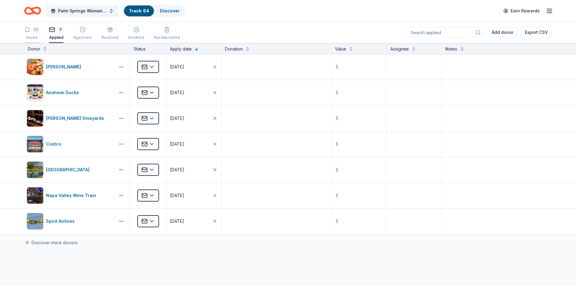
click at [37, 32] on div "55" at bounding box center [36, 30] width 7 height 6
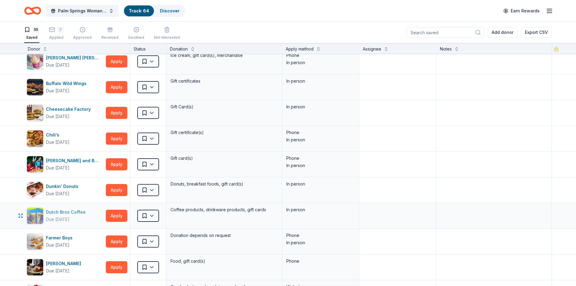
scroll to position [91, 0]
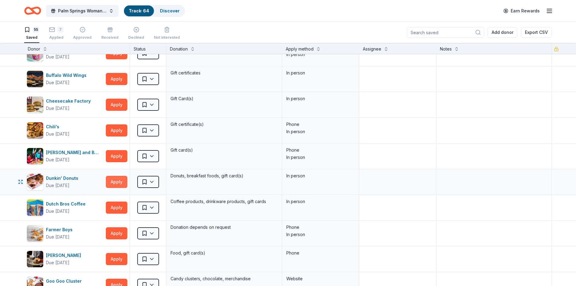
click at [112, 182] on button "Apply" at bounding box center [116, 182] width 21 height 12
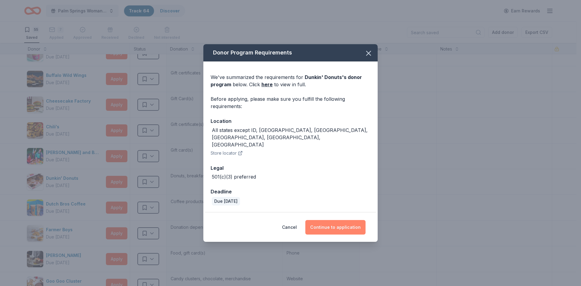
click at [338, 222] on button "Continue to application" at bounding box center [335, 227] width 60 height 15
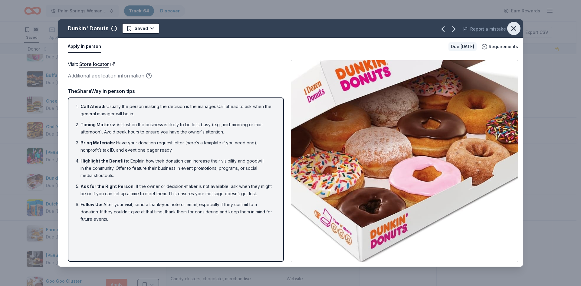
click at [508, 27] on button "button" at bounding box center [513, 28] width 13 height 13
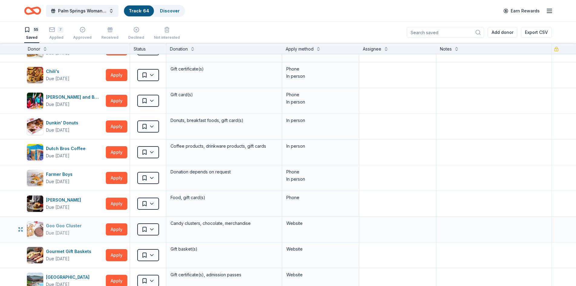
scroll to position [151, 0]
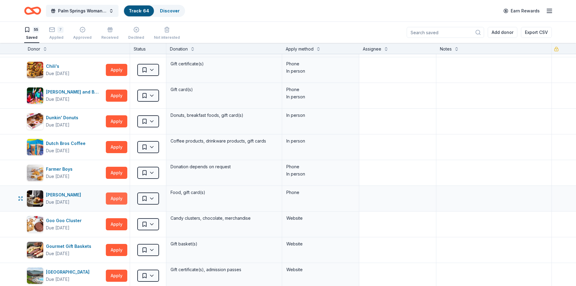
click at [116, 198] on button "Apply" at bounding box center [116, 198] width 21 height 12
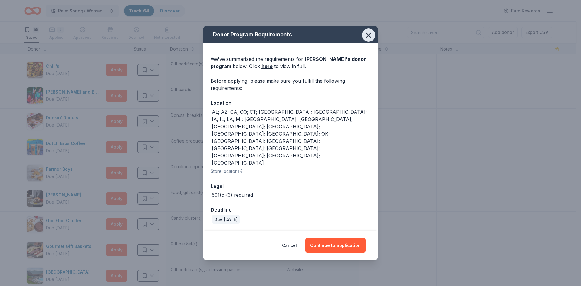
click at [365, 39] on icon "button" at bounding box center [368, 35] width 8 height 8
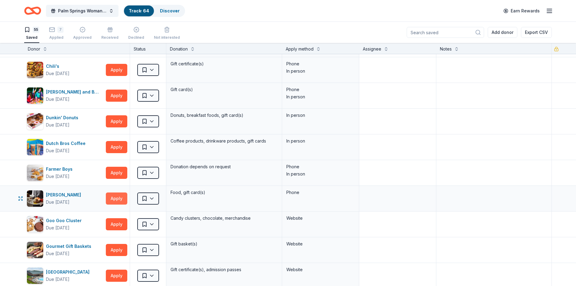
click at [114, 199] on button "Apply" at bounding box center [116, 198] width 21 height 12
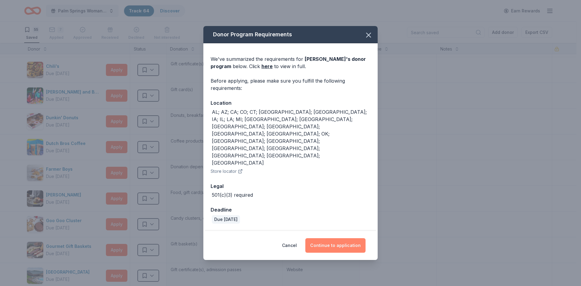
click at [323, 238] on button "Continue to application" at bounding box center [335, 245] width 60 height 15
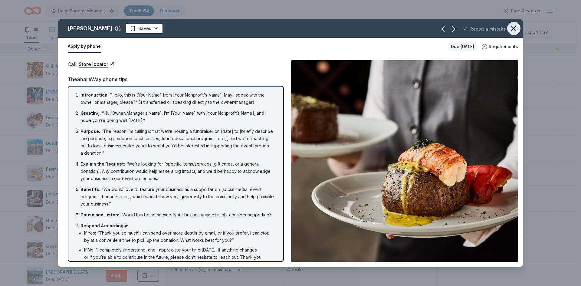
click at [511, 29] on icon "button" at bounding box center [514, 28] width 8 height 8
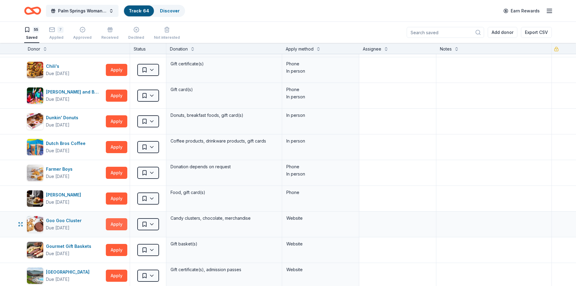
click at [115, 224] on button "Apply" at bounding box center [116, 224] width 21 height 12
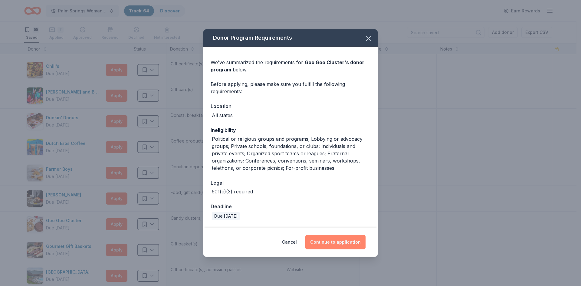
click at [329, 243] on button "Continue to application" at bounding box center [335, 242] width 60 height 15
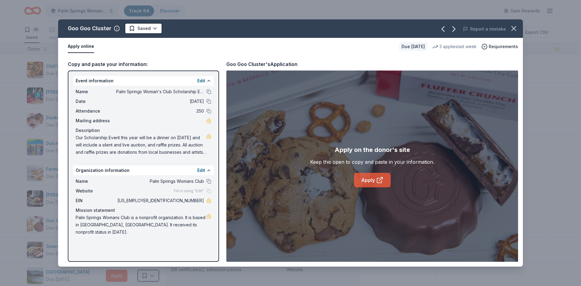
click at [371, 183] on link "Apply" at bounding box center [372, 180] width 37 height 15
click at [512, 28] on icon "button" at bounding box center [514, 28] width 8 height 8
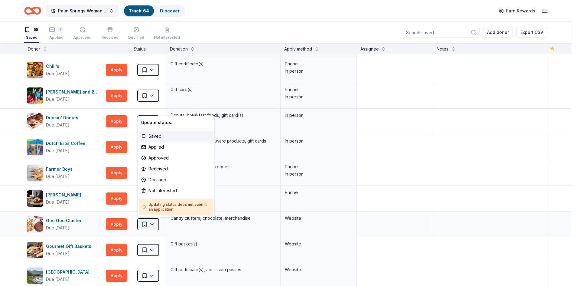
click at [155, 224] on html "Palm Springs Woman's Club Scholarship Event Track · 64 Discover Earn Rewards 55…" at bounding box center [288, 143] width 576 height 286
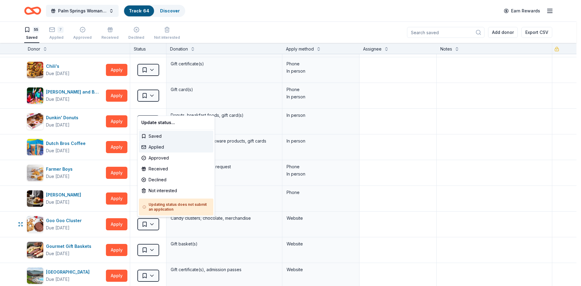
click at [156, 148] on div "Applied" at bounding box center [176, 147] width 74 height 11
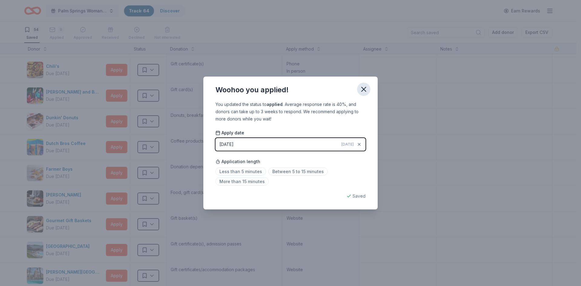
click at [364, 89] on icon "button" at bounding box center [364, 89] width 4 height 4
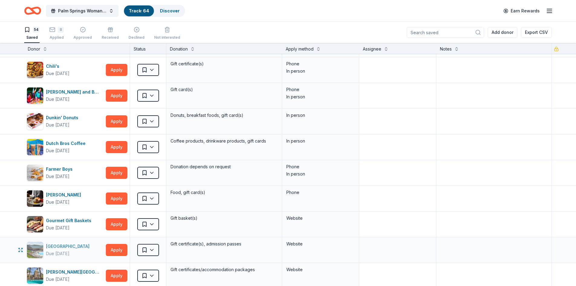
click at [61, 254] on div "Due in 90 days" at bounding box center [58, 253] width 24 height 7
click at [150, 249] on html "Palm Springs Woman's Club Scholarship Event Track · 64 Discover Earn Rewards 54…" at bounding box center [288, 143] width 576 height 286
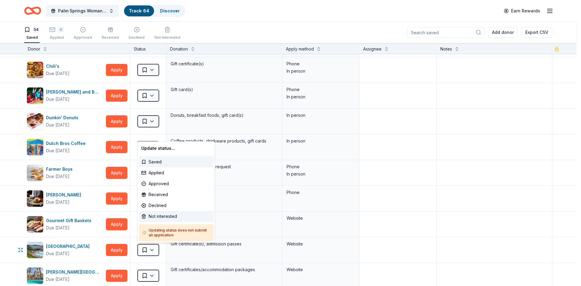
click at [155, 217] on div "Not interested" at bounding box center [176, 216] width 74 height 11
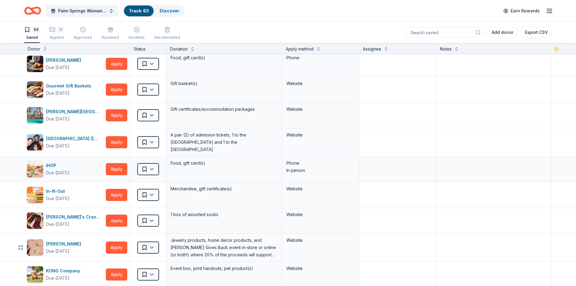
scroll to position [303, 0]
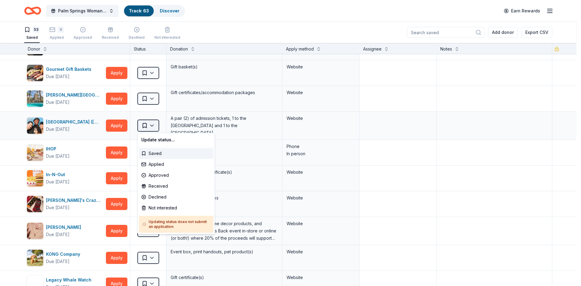
click at [153, 125] on html "Palm Springs Woman's Club Scholarship Event Track · 63 Discover Earn Rewards 53…" at bounding box center [290, 143] width 581 height 286
click at [160, 207] on div "Not interested" at bounding box center [176, 207] width 74 height 11
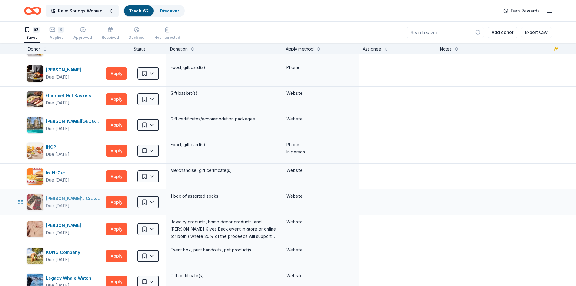
scroll to position [242, 0]
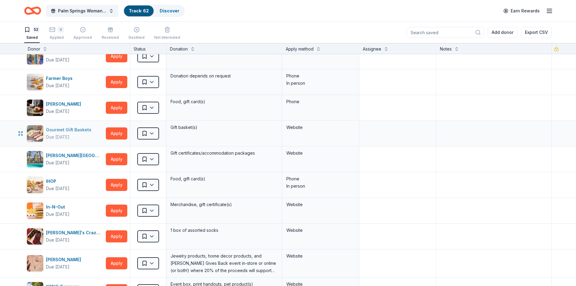
click at [75, 133] on div "Gourmet Gift Baskets" at bounding box center [70, 129] width 48 height 7
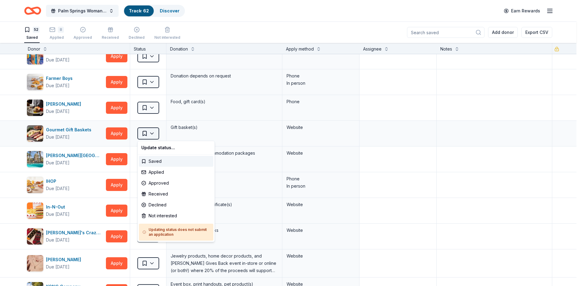
click at [153, 133] on html "Palm Springs Woman's Club Scholarship Event Track · 62 Discover Earn Rewards 52…" at bounding box center [290, 143] width 581 height 286
click at [153, 172] on div "Applied" at bounding box center [176, 172] width 74 height 11
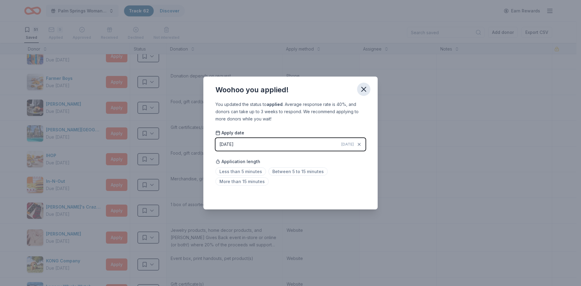
click at [363, 91] on icon "button" at bounding box center [363, 89] width 8 height 8
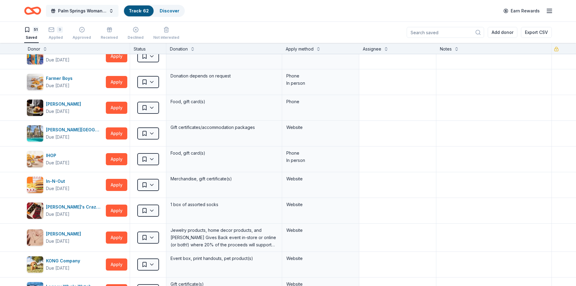
click at [71, 10] on span "Palm Springs Woman's Club Scholarship Event" at bounding box center [82, 10] width 48 height 7
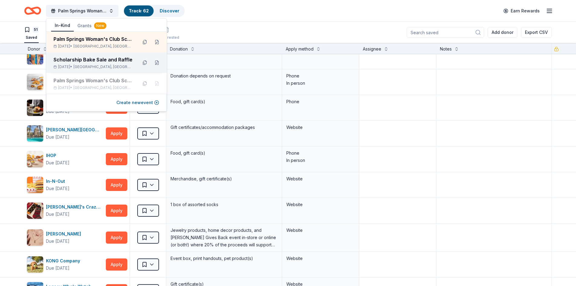
click at [78, 61] on div "Scholarship Bake Sale and Raffle" at bounding box center [93, 59] width 79 height 7
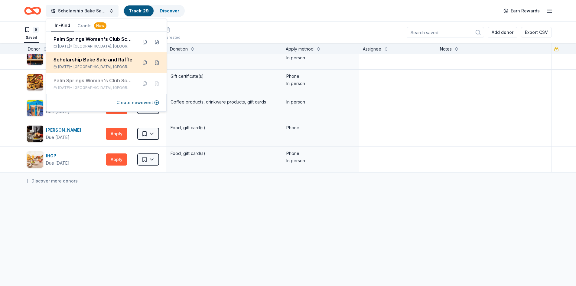
click at [79, 62] on div "Scholarship Bake Sale and Raffle" at bounding box center [93, 59] width 79 height 7
click at [97, 206] on div "Barnes & Noble Due in 45 days Apply Saved Books, gift card(s) Phone In person C…" at bounding box center [288, 165] width 576 height 242
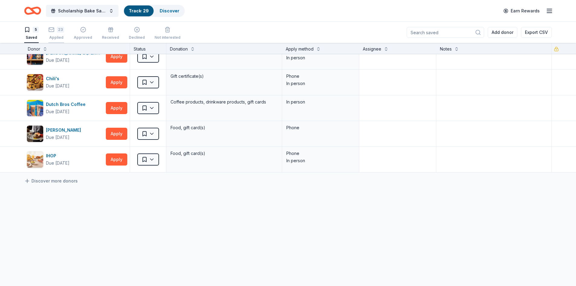
click at [55, 29] on div "23" at bounding box center [56, 26] width 16 height 6
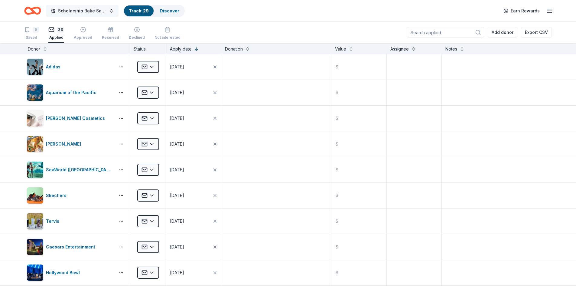
click at [71, 11] on span "Scholarship Bake Sale and Raffle" at bounding box center [82, 10] width 48 height 7
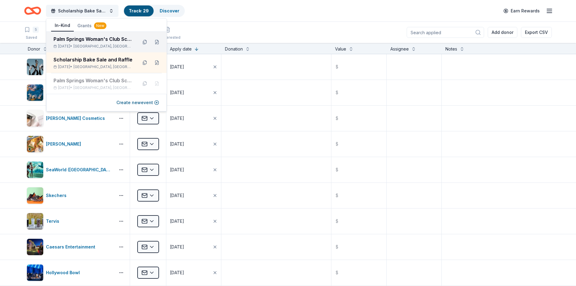
click at [81, 42] on div "Palm Springs Woman's Club Scholarship Event" at bounding box center [93, 38] width 79 height 7
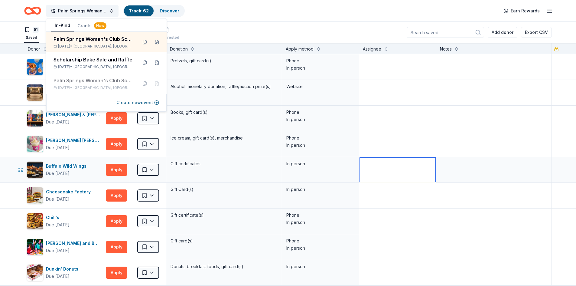
click at [413, 163] on textarea at bounding box center [398, 170] width 76 height 24
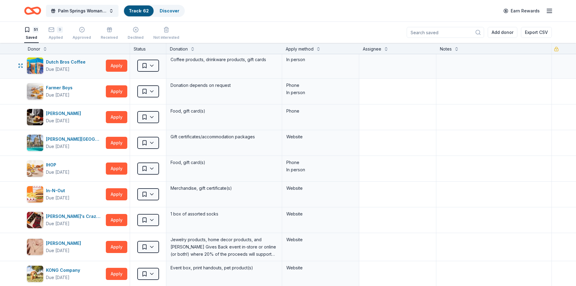
scroll to position [242, 0]
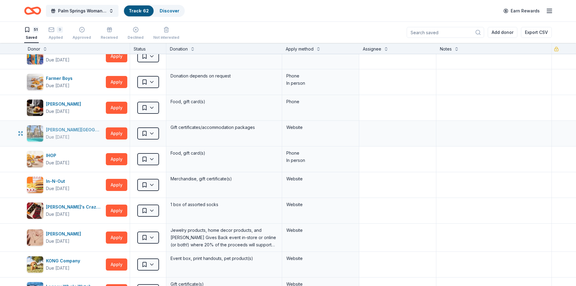
click at [58, 129] on div "Harrah's Resort" at bounding box center [74, 129] width 57 height 7
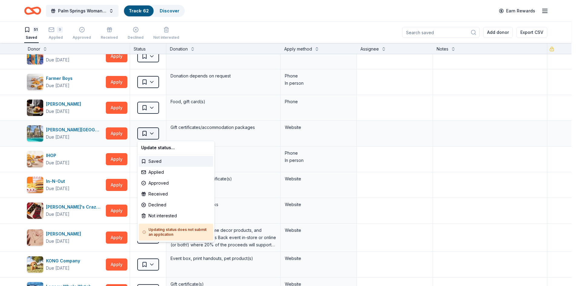
click at [151, 133] on html "Palm Springs Woman's Club Scholarship Event Track · 62 Discover Earn Rewards 51…" at bounding box center [288, 143] width 576 height 286
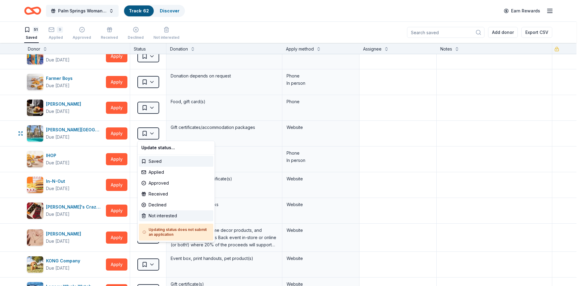
click at [150, 217] on div "Not interested" at bounding box center [176, 215] width 74 height 11
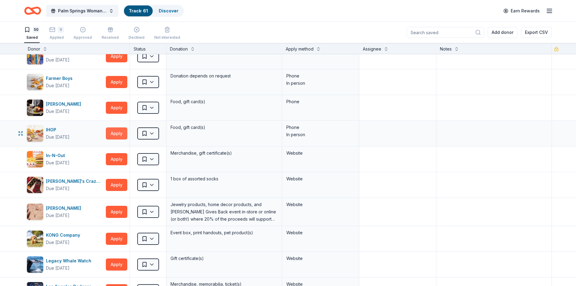
click at [115, 135] on button "Apply" at bounding box center [116, 133] width 21 height 12
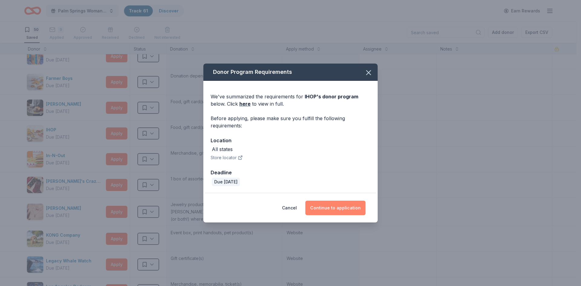
click at [323, 210] on button "Continue to application" at bounding box center [335, 208] width 60 height 15
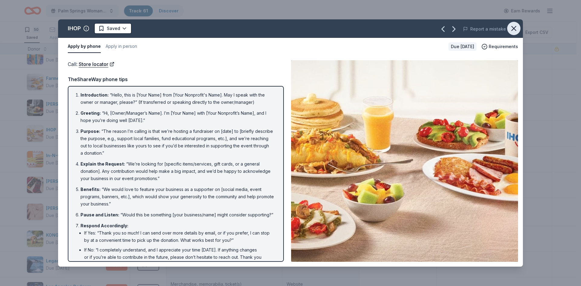
click at [517, 25] on icon "button" at bounding box center [514, 28] width 8 height 8
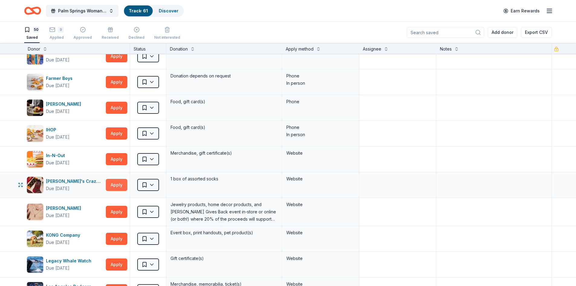
click at [115, 184] on button "Apply" at bounding box center [116, 185] width 21 height 12
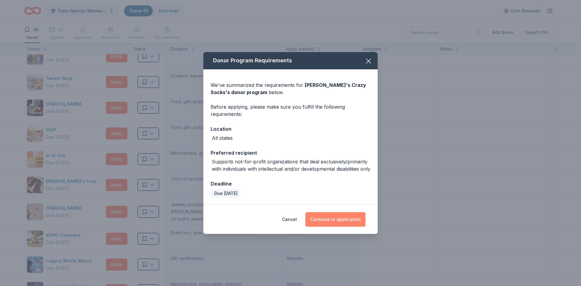
click at [343, 225] on button "Continue to application" at bounding box center [335, 219] width 60 height 15
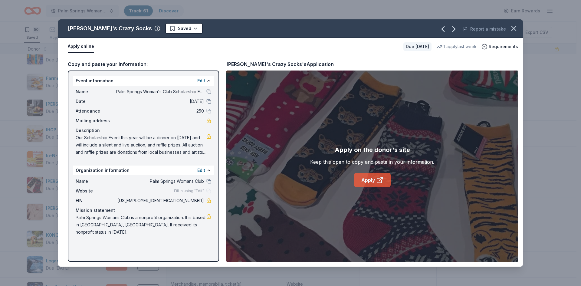
click at [365, 177] on link "Apply" at bounding box center [372, 180] width 37 height 15
click at [515, 29] on icon "button" at bounding box center [514, 28] width 8 height 8
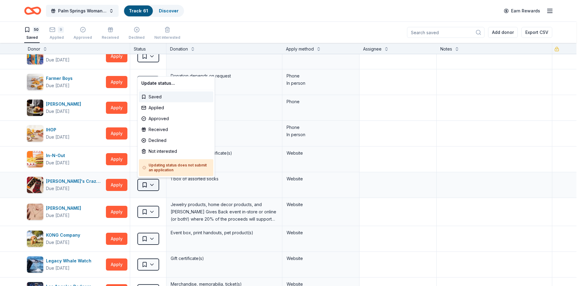
click at [154, 186] on html "Palm Springs Woman's Club Scholarship Event Track · 61 Discover Earn Rewards 50…" at bounding box center [290, 143] width 581 height 286
click at [159, 107] on div "Applied" at bounding box center [176, 107] width 74 height 11
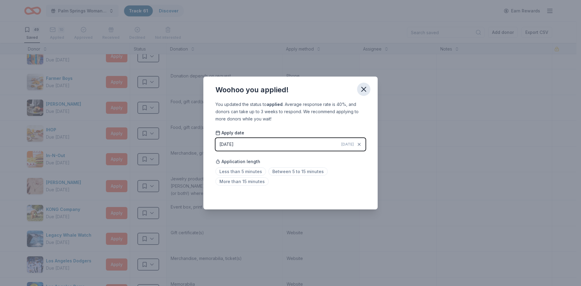
click at [363, 88] on icon "button" at bounding box center [364, 89] width 4 height 4
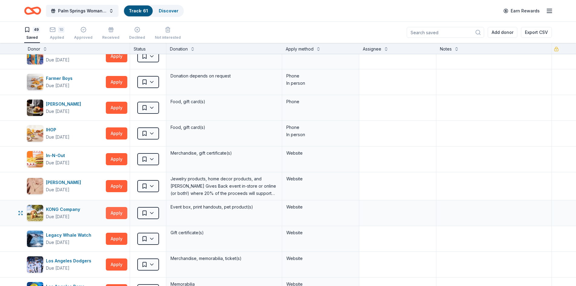
click at [112, 213] on button "Apply" at bounding box center [116, 213] width 21 height 12
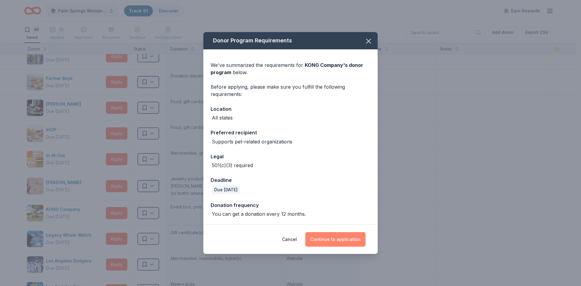
click at [346, 240] on button "Continue to application" at bounding box center [335, 239] width 60 height 15
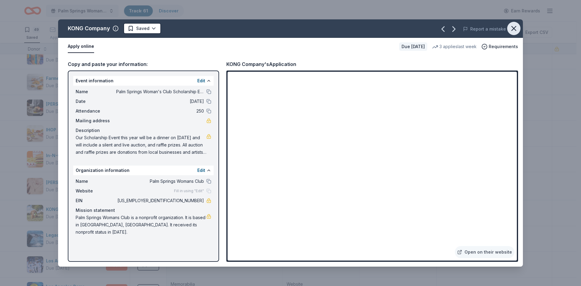
click at [515, 30] on icon "button" at bounding box center [514, 28] width 8 height 8
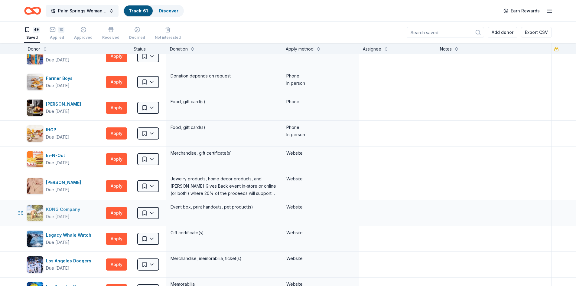
click at [66, 212] on div "KONG Company" at bounding box center [64, 209] width 37 height 7
click at [153, 213] on html "Palm Springs Woman's Club Scholarship Event Track · 61 Discover Earn Rewards 49…" at bounding box center [288, 143] width 576 height 286
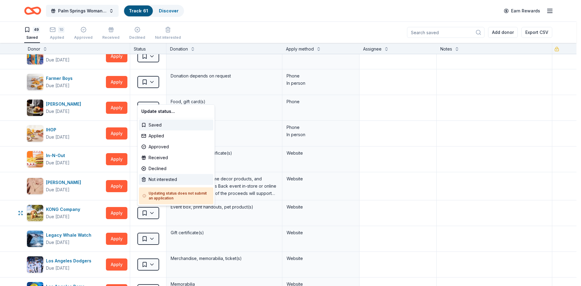
click at [158, 177] on div "Not interested" at bounding box center [176, 179] width 74 height 11
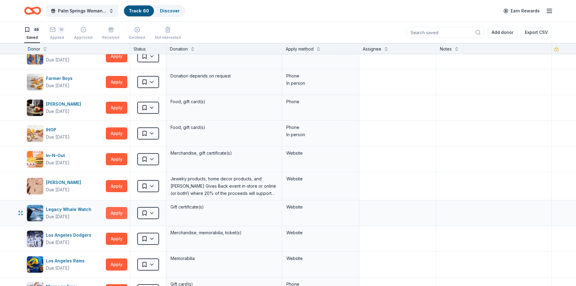
click at [114, 212] on button "Apply" at bounding box center [116, 213] width 21 height 12
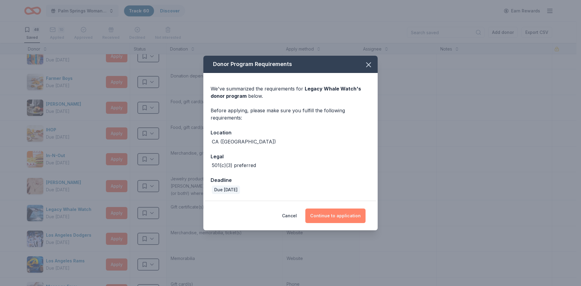
click at [351, 218] on button "Continue to application" at bounding box center [335, 215] width 60 height 15
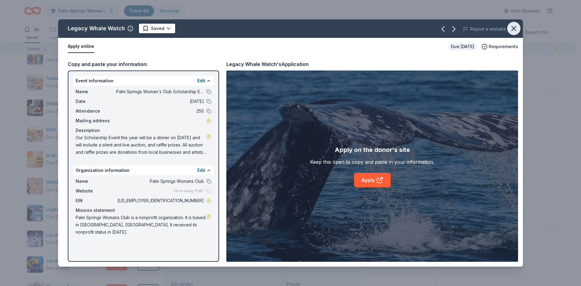
click at [513, 28] on icon "button" at bounding box center [514, 28] width 4 height 4
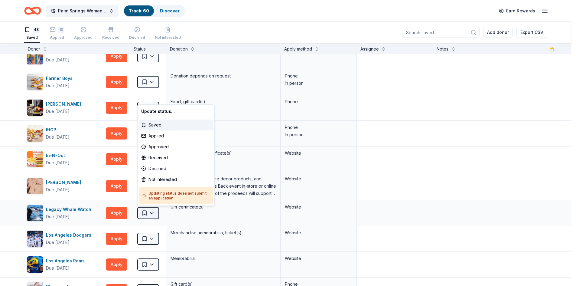
click at [153, 214] on html "Palm Springs Woman's Club Scholarship Event Track · 60 Discover Earn Rewards 48…" at bounding box center [288, 143] width 576 height 286
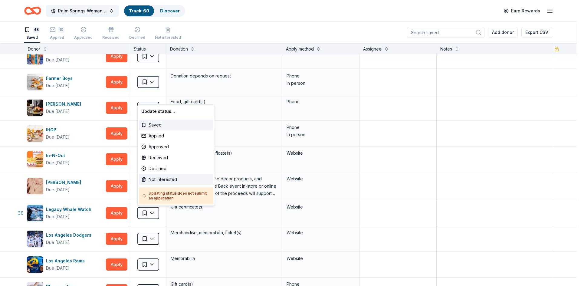
click at [155, 180] on div "Not interested" at bounding box center [176, 179] width 74 height 11
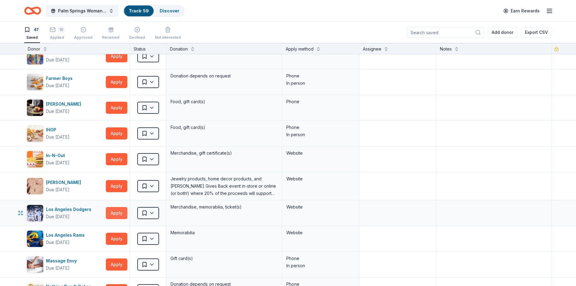
click at [120, 213] on button "Apply" at bounding box center [116, 213] width 21 height 12
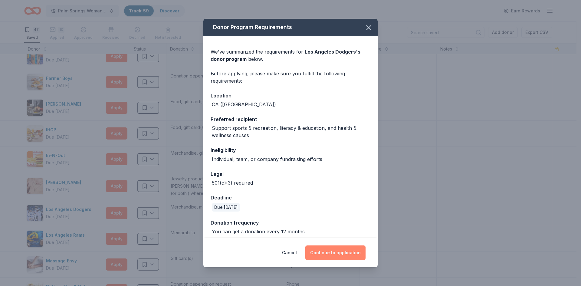
click at [324, 253] on button "Continue to application" at bounding box center [335, 252] width 60 height 15
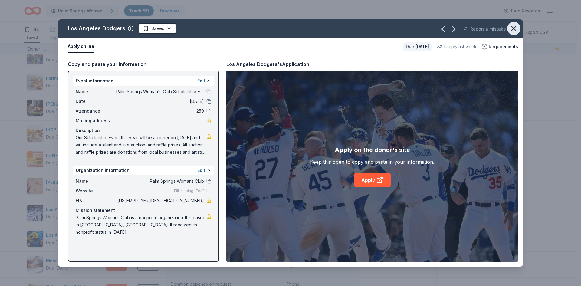
click at [511, 29] on icon "button" at bounding box center [514, 28] width 8 height 8
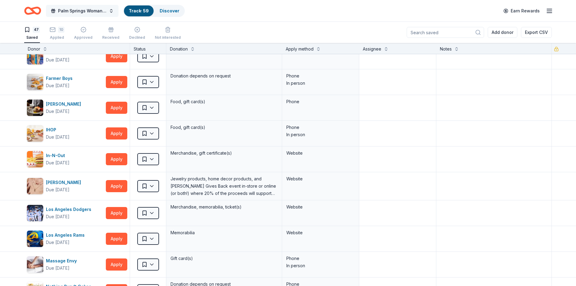
click at [73, 10] on span "Palm Springs Woman's Club Scholarship Event" at bounding box center [82, 10] width 48 height 7
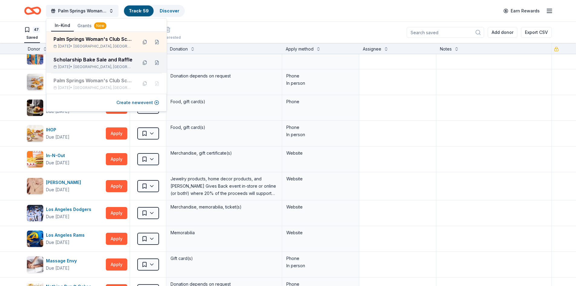
click at [70, 60] on div "Scholarship Bake Sale and Raffle" at bounding box center [93, 59] width 79 height 7
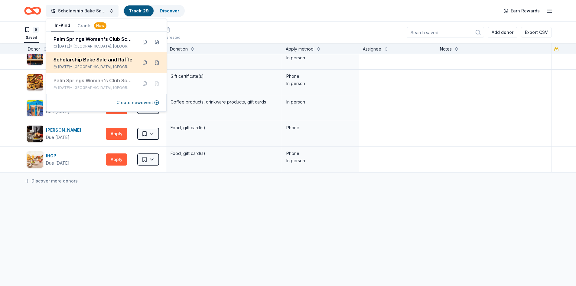
scroll to position [10, 0]
click at [74, 209] on div "Barnes & Noble Due in 45 days Apply Saved Books, gift card(s) Phone In person C…" at bounding box center [288, 165] width 576 height 242
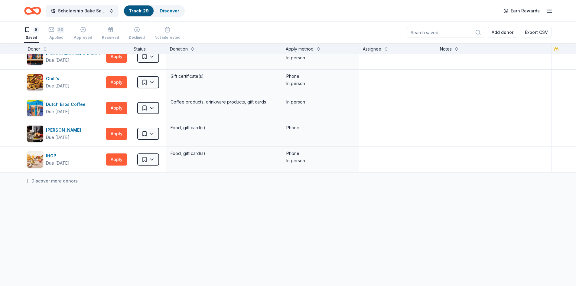
scroll to position [0, 0]
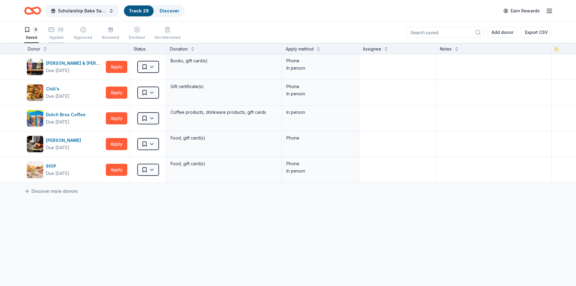
click at [53, 29] on icon "button" at bounding box center [51, 26] width 6 height 6
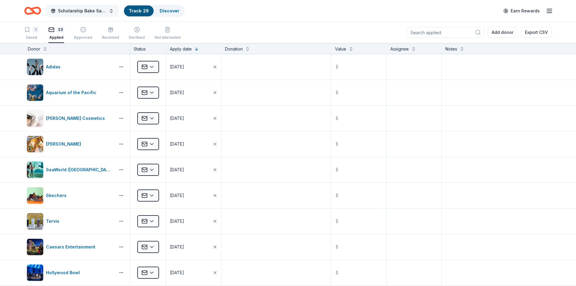
click at [75, 10] on span "Scholarship Bake Sale and Raffle" at bounding box center [82, 10] width 48 height 7
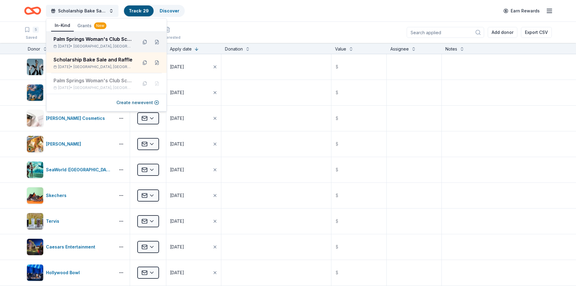
click at [90, 43] on div "Palm Springs Woman's Club Scholarship Event Mar 26, 2026 • Palm Springs, CA" at bounding box center [93, 41] width 79 height 13
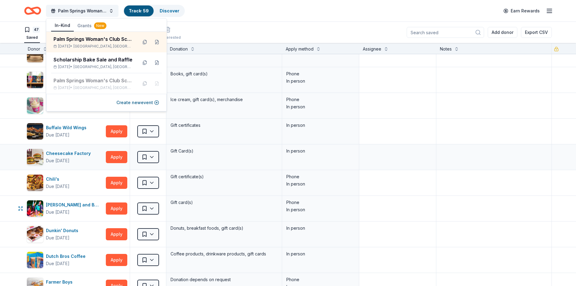
scroll to position [61, 0]
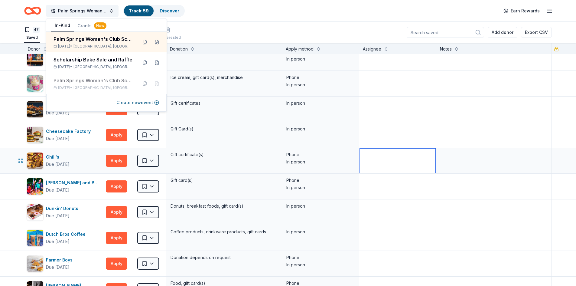
click at [361, 154] on textarea at bounding box center [398, 161] width 76 height 24
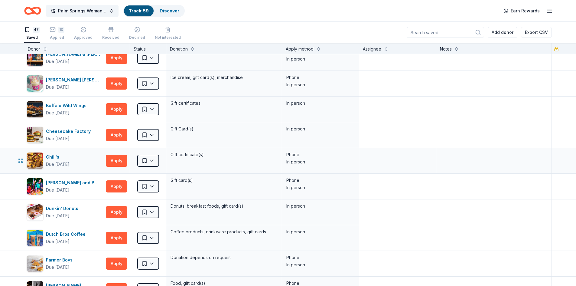
click at [334, 152] on div "Phone" at bounding box center [321, 154] width 68 height 7
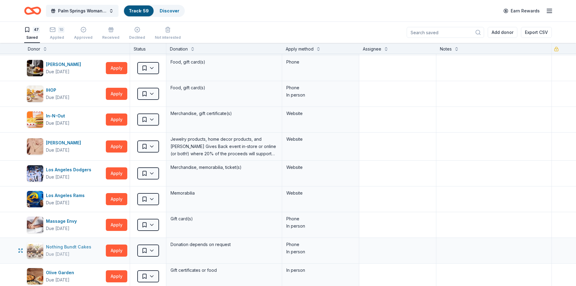
scroll to position [272, 0]
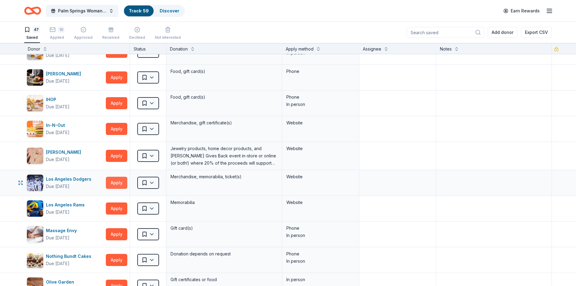
click at [118, 185] on button "Apply" at bounding box center [116, 183] width 21 height 12
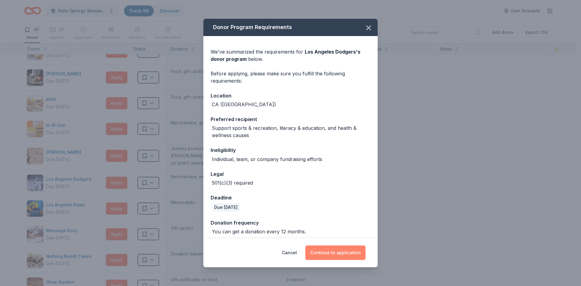
click at [333, 256] on button "Continue to application" at bounding box center [335, 252] width 60 height 15
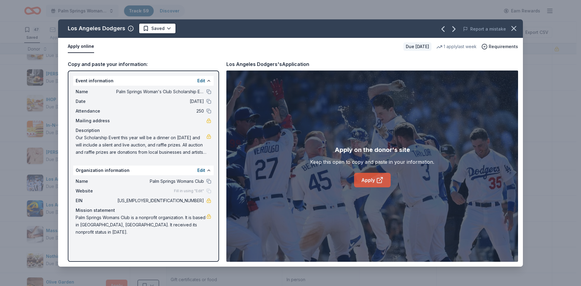
click at [372, 182] on link "Apply" at bounding box center [372, 180] width 37 height 15
click at [514, 28] on icon "button" at bounding box center [514, 28] width 4 height 4
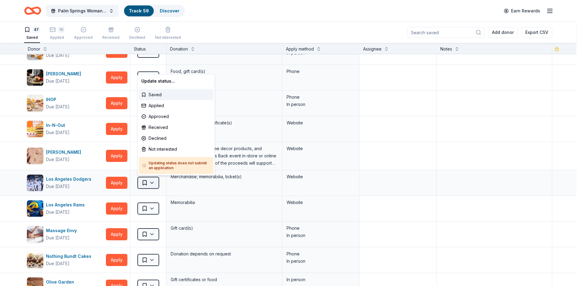
click at [153, 183] on html "Palm Springs Woman's Club Scholarship Event Track · 59 Discover Earn Rewards 47…" at bounding box center [290, 143] width 581 height 286
click at [159, 108] on div "Applied" at bounding box center [176, 105] width 74 height 11
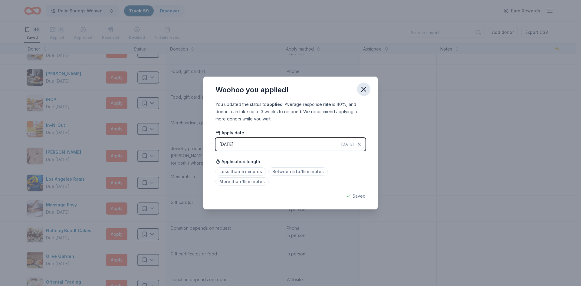
click at [362, 86] on icon "button" at bounding box center [363, 89] width 8 height 8
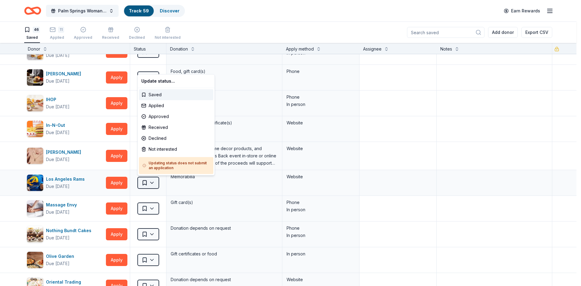
click at [152, 184] on html "Palm Springs Woman's Club Scholarship Event Track · 59 Discover Earn Rewards 46…" at bounding box center [290, 143] width 581 height 286
click at [150, 150] on div "Not interested" at bounding box center [176, 149] width 74 height 11
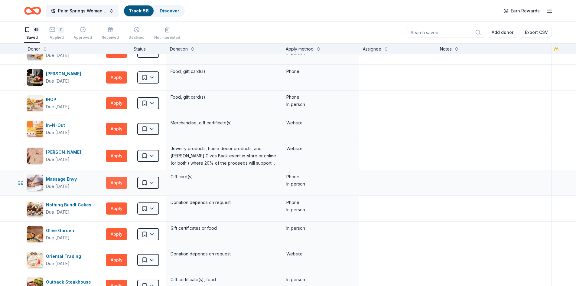
click at [113, 183] on button "Apply" at bounding box center [116, 183] width 21 height 12
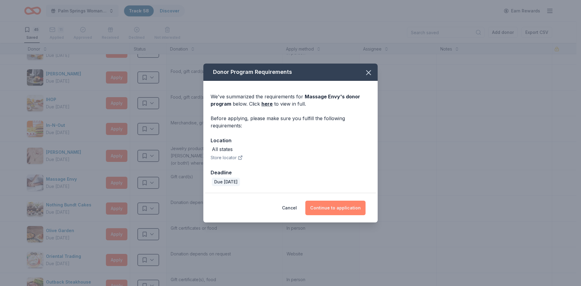
click at [324, 205] on button "Continue to application" at bounding box center [335, 208] width 60 height 15
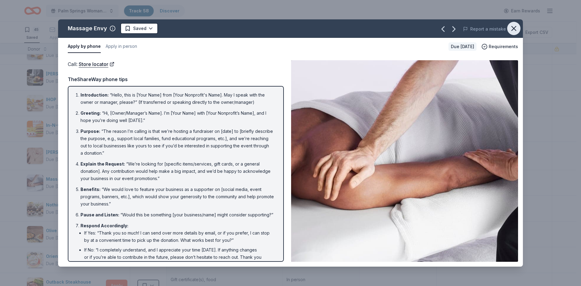
click at [512, 29] on icon "button" at bounding box center [514, 28] width 8 height 8
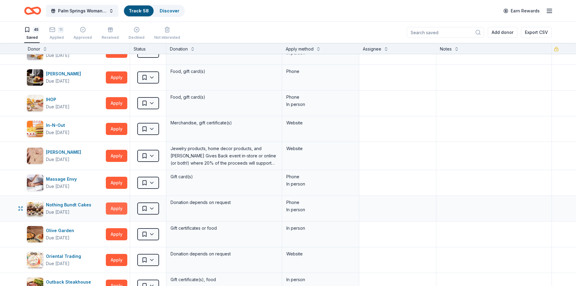
click at [121, 209] on button "Apply" at bounding box center [116, 208] width 21 height 12
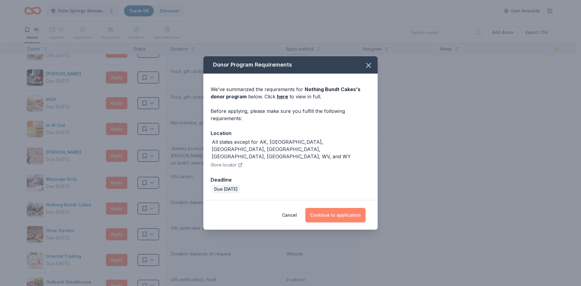
click at [341, 208] on button "Continue to application" at bounding box center [335, 215] width 60 height 15
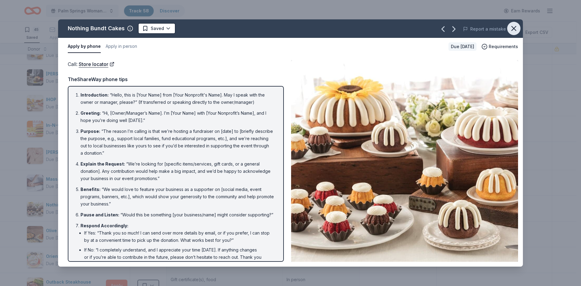
click at [514, 30] on icon "button" at bounding box center [514, 28] width 8 height 8
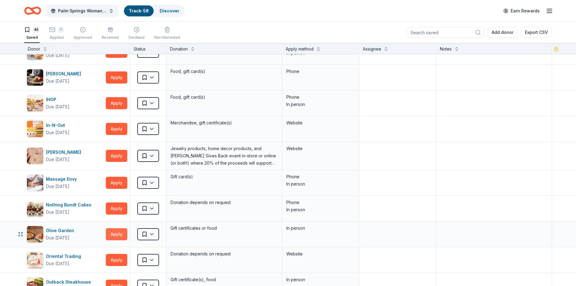
click at [113, 235] on button "Apply" at bounding box center [116, 234] width 21 height 12
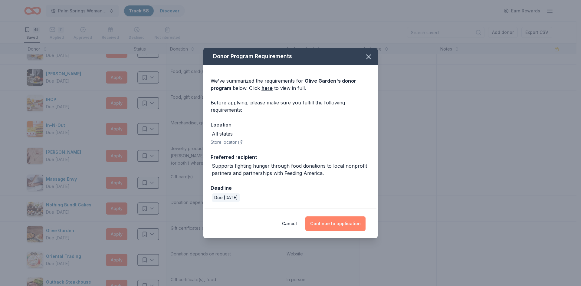
click at [343, 221] on button "Continue to application" at bounding box center [335, 223] width 60 height 15
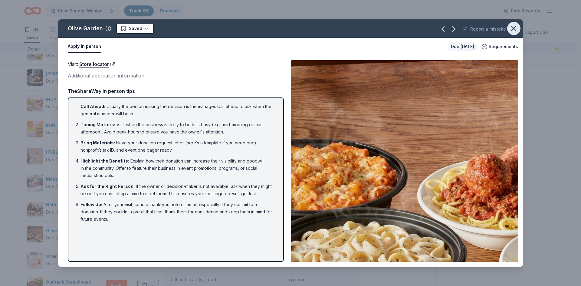
click at [514, 31] on icon "button" at bounding box center [514, 28] width 8 height 8
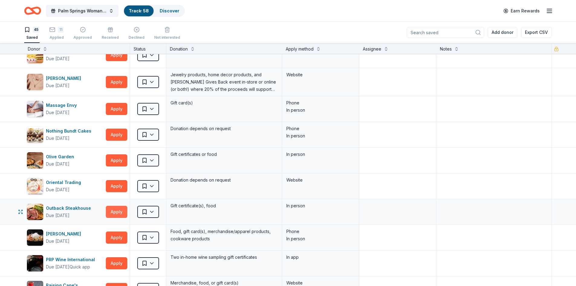
scroll to position [363, 0]
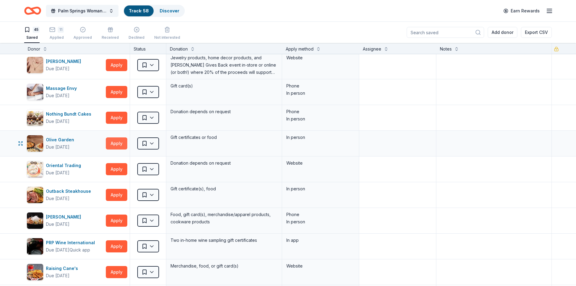
click at [116, 144] on button "Apply" at bounding box center [116, 143] width 21 height 12
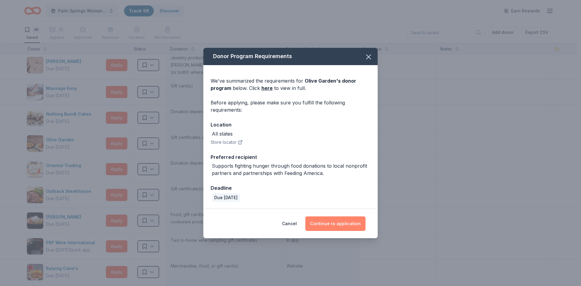
click at [345, 223] on button "Continue to application" at bounding box center [335, 223] width 60 height 15
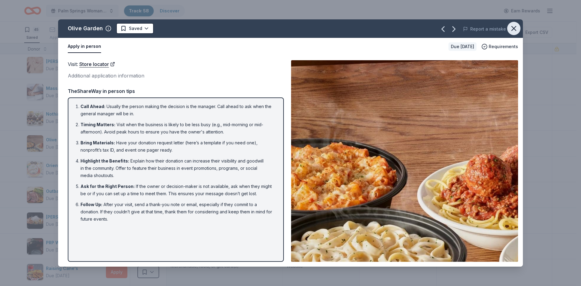
click at [517, 27] on icon "button" at bounding box center [514, 28] width 8 height 8
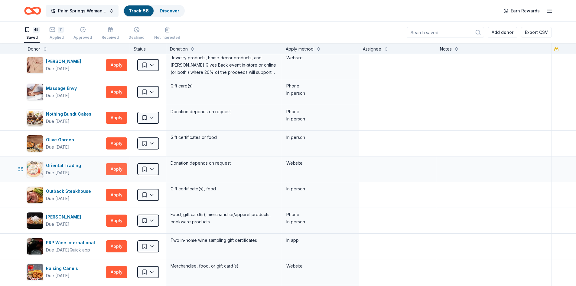
click at [120, 169] on button "Apply" at bounding box center [116, 169] width 21 height 12
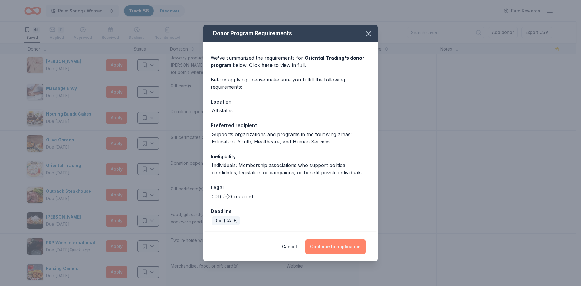
click at [335, 248] on button "Continue to application" at bounding box center [335, 246] width 60 height 15
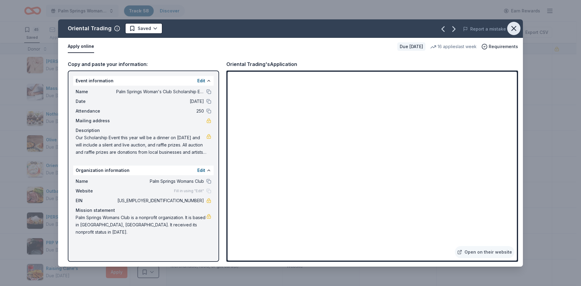
click at [514, 28] on icon "button" at bounding box center [514, 28] width 4 height 4
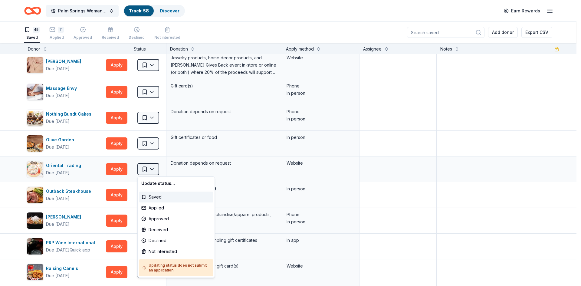
click at [154, 170] on html "Palm Springs Woman's Club Scholarship Event Track · 58 Discover Earn Rewards 45…" at bounding box center [290, 143] width 581 height 286
click at [146, 210] on div "Applied" at bounding box center [176, 207] width 74 height 11
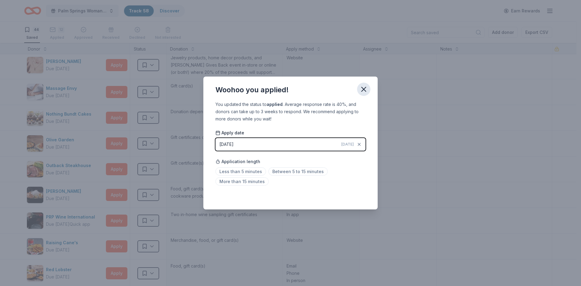
click at [365, 89] on icon "button" at bounding box center [363, 89] width 8 height 8
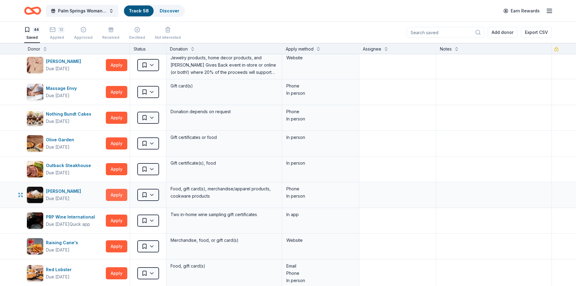
click at [111, 196] on button "Apply" at bounding box center [116, 195] width 21 height 12
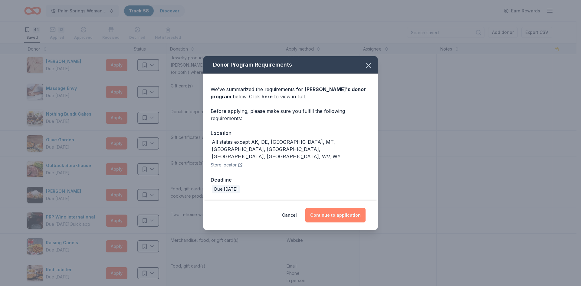
click at [331, 208] on button "Continue to application" at bounding box center [335, 215] width 60 height 15
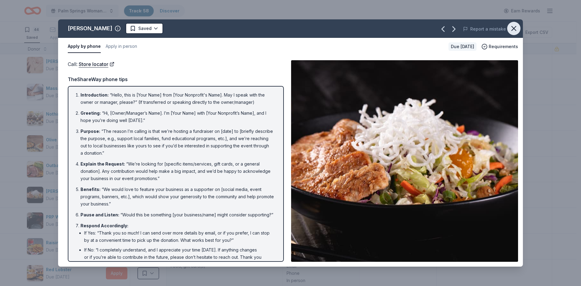
click at [511, 29] on icon "button" at bounding box center [514, 28] width 8 height 8
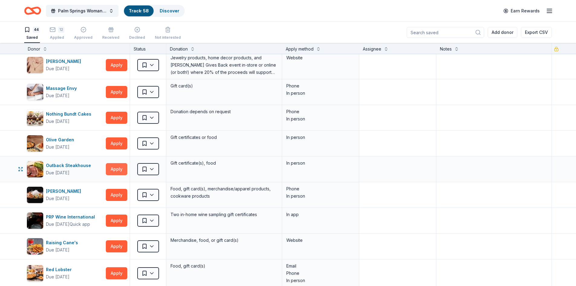
click at [116, 170] on button "Apply" at bounding box center [116, 169] width 21 height 12
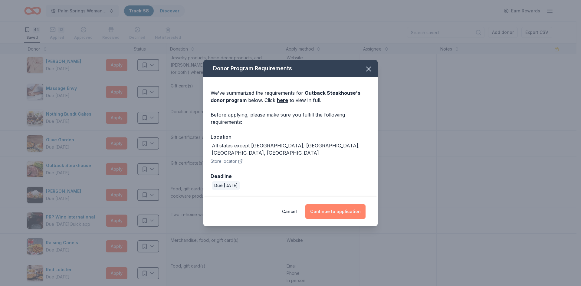
click at [322, 209] on button "Continue to application" at bounding box center [335, 211] width 60 height 15
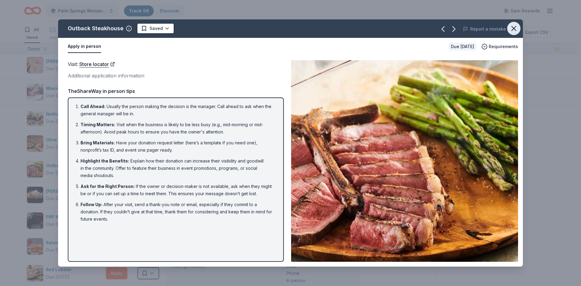
click at [512, 27] on icon "button" at bounding box center [514, 28] width 8 height 8
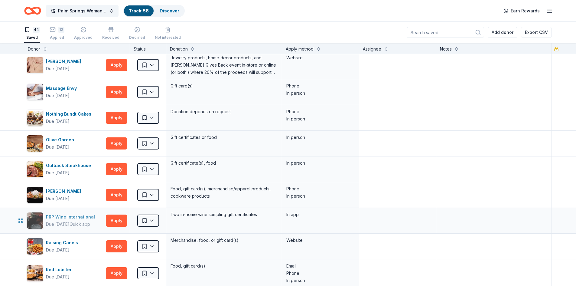
click at [67, 220] on div "PRP Wine International" at bounding box center [71, 216] width 51 height 7
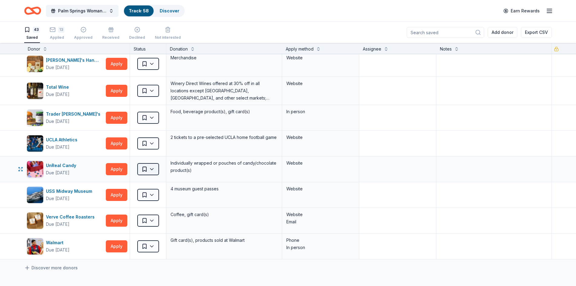
scroll to position [908, 0]
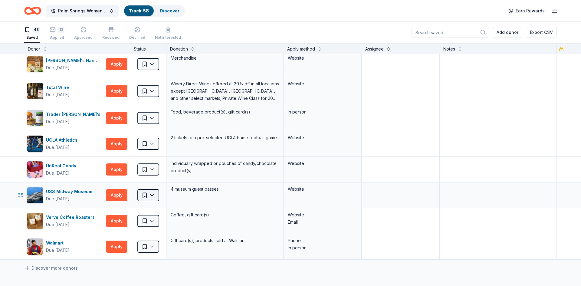
click at [151, 195] on html "Palm Springs Woman's Club Scholarship Event Track · 58 Discover Earn Rewards 43…" at bounding box center [290, 143] width 581 height 286
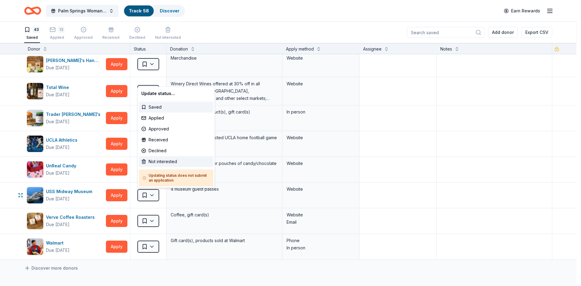
click at [156, 163] on div "Not interested" at bounding box center [176, 161] width 74 height 11
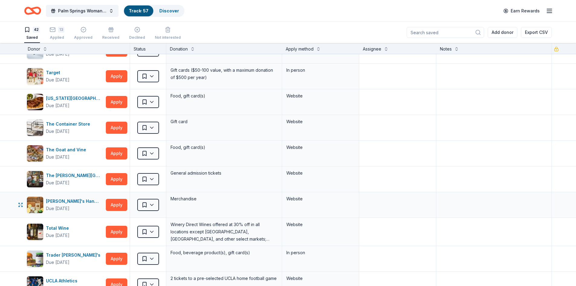
scroll to position [756, 0]
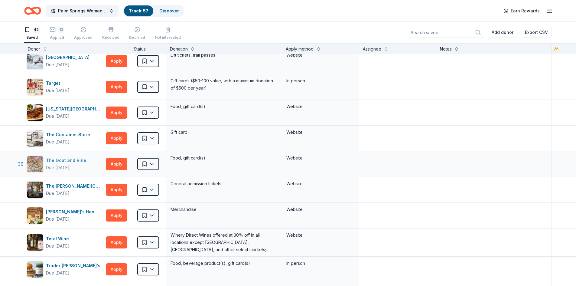
click at [61, 169] on div "Due [DATE]" at bounding box center [58, 167] width 24 height 7
click at [151, 163] on html "Palm Springs Woman's Club Scholarship Event Track · 57 Discover Earn Rewards 42…" at bounding box center [288, 143] width 576 height 286
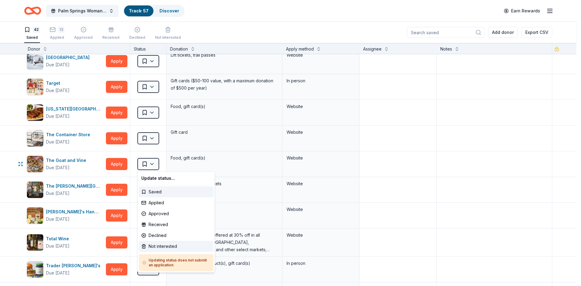
click at [149, 247] on div "Not interested" at bounding box center [176, 246] width 74 height 11
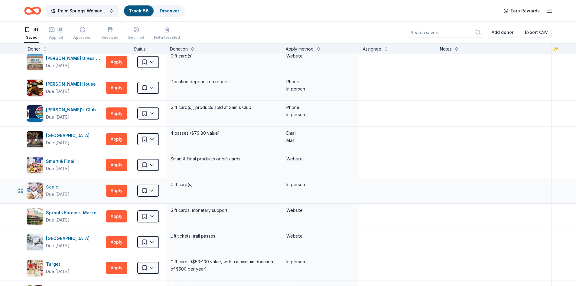
scroll to position [575, 0]
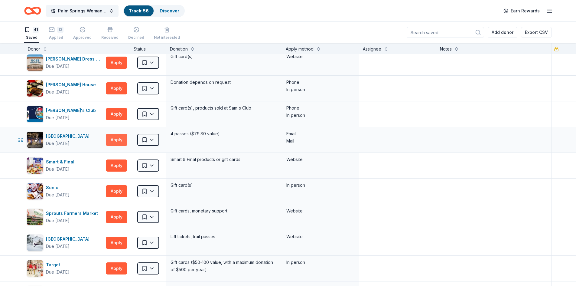
click at [117, 139] on button "Apply" at bounding box center [116, 140] width 21 height 12
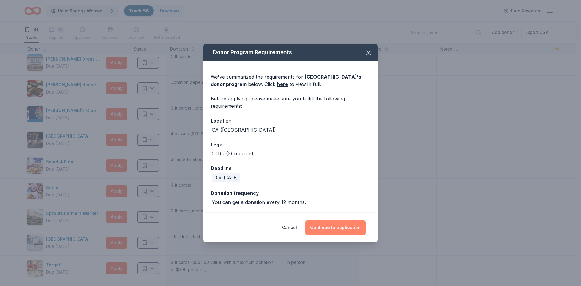
click at [351, 228] on button "Continue to application" at bounding box center [335, 227] width 60 height 15
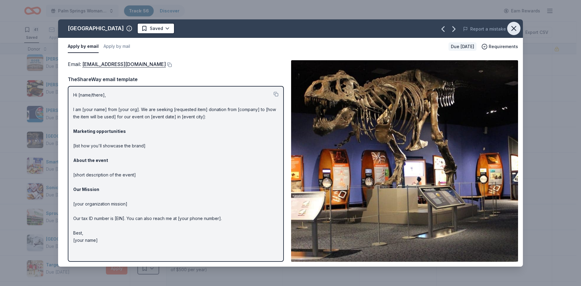
click at [512, 25] on icon "button" at bounding box center [514, 28] width 8 height 8
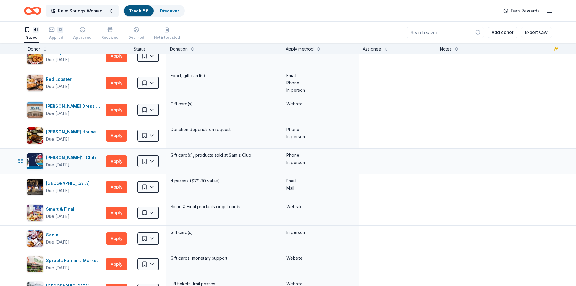
scroll to position [514, 0]
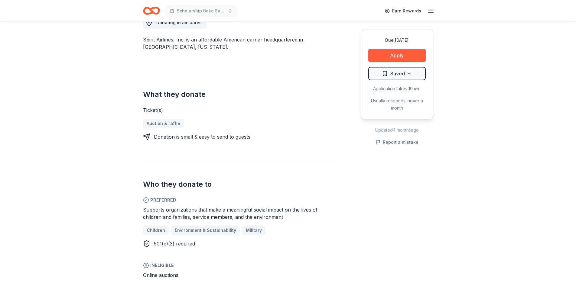
scroll to position [182, 0]
click at [394, 54] on button "Apply" at bounding box center [397, 55] width 57 height 13
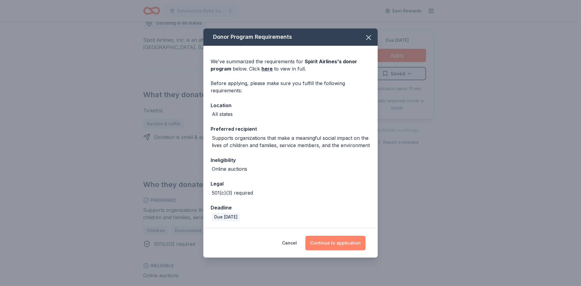
click at [347, 244] on button "Continue to application" at bounding box center [335, 243] width 60 height 15
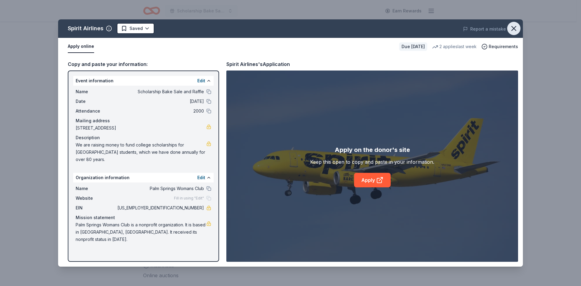
click at [513, 28] on icon "button" at bounding box center [514, 28] width 8 height 8
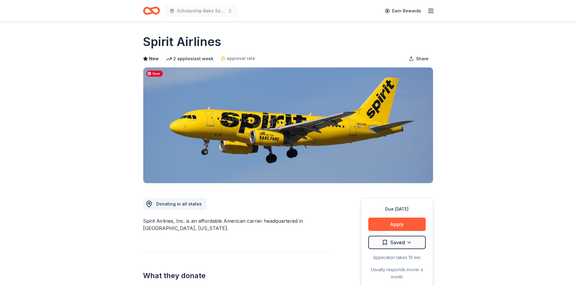
scroll to position [0, 0]
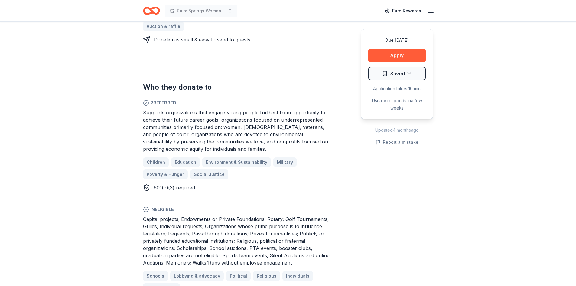
scroll to position [303, 0]
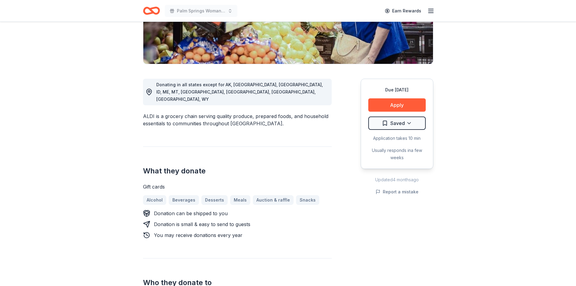
scroll to position [121, 0]
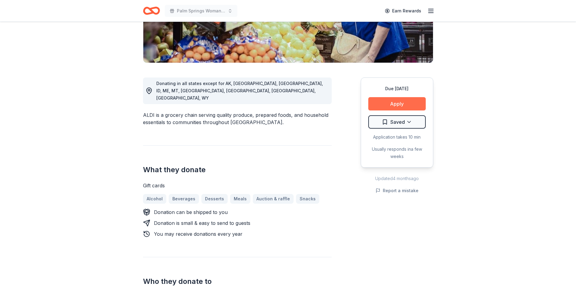
click at [388, 106] on button "Apply" at bounding box center [397, 103] width 57 height 13
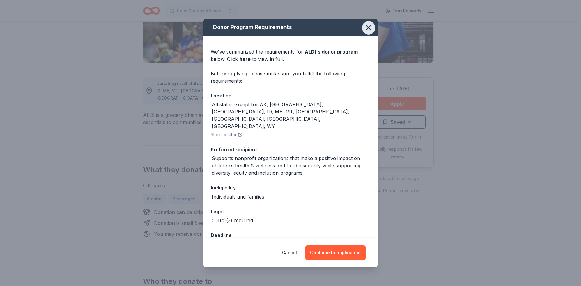
click at [364, 24] on icon "button" at bounding box center [368, 28] width 8 height 8
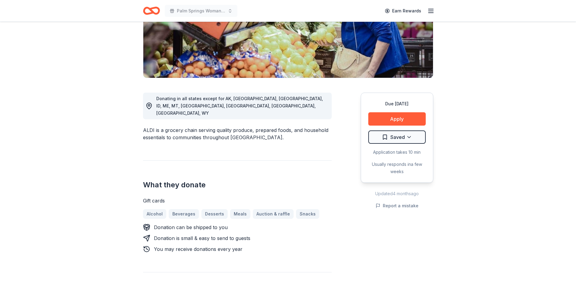
scroll to position [91, 0]
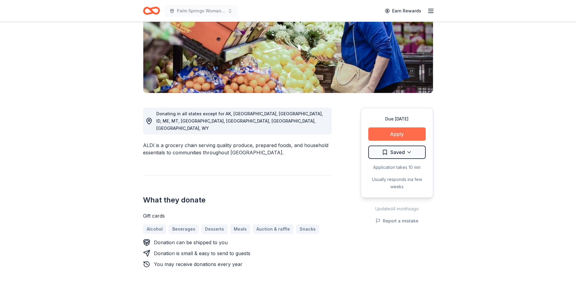
click at [387, 133] on button "Apply" at bounding box center [397, 133] width 57 height 13
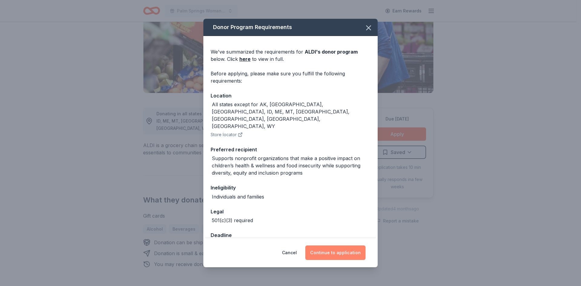
click at [356, 252] on button "Continue to application" at bounding box center [335, 252] width 60 height 15
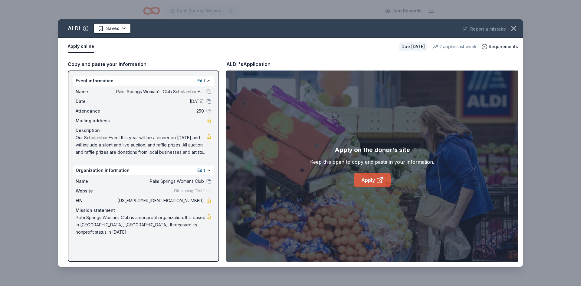
click at [370, 183] on link "Apply" at bounding box center [372, 180] width 37 height 15
click at [513, 27] on icon "button" at bounding box center [514, 28] width 8 height 8
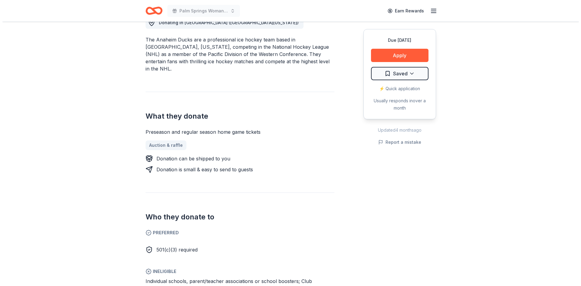
scroll to position [182, 0]
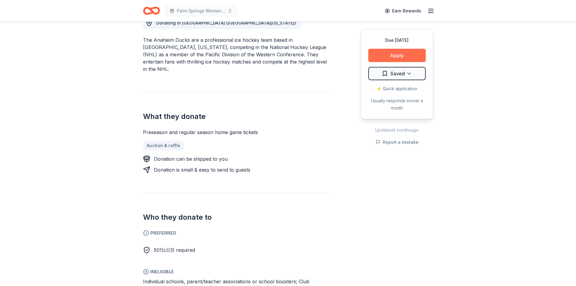
click at [391, 55] on button "Apply" at bounding box center [397, 55] width 57 height 13
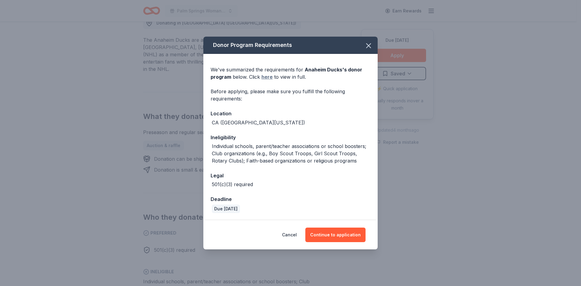
click at [268, 77] on link "here" at bounding box center [266, 76] width 11 height 7
click at [347, 238] on button "Continue to application" at bounding box center [335, 235] width 60 height 15
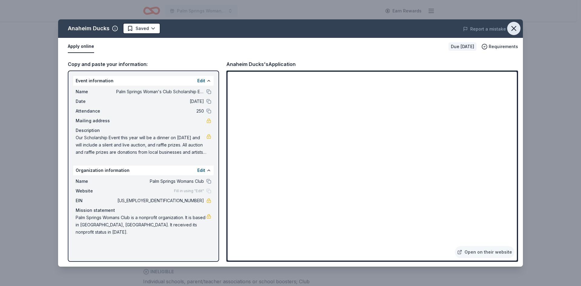
click at [513, 26] on icon "button" at bounding box center [514, 28] width 8 height 8
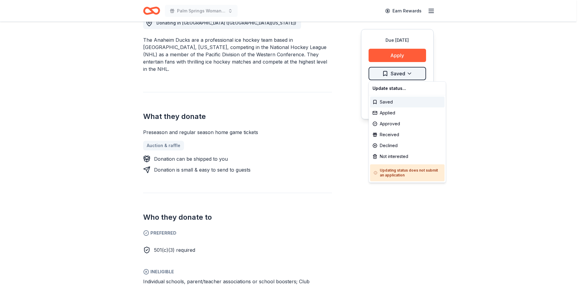
click at [386, 113] on div "Applied" at bounding box center [407, 112] width 74 height 11
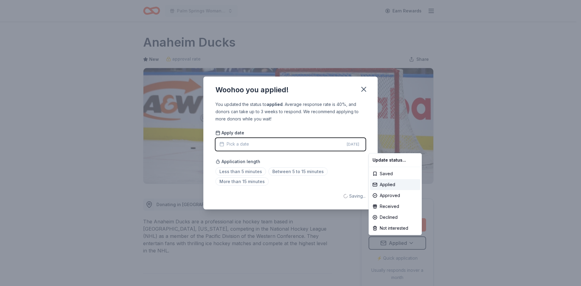
scroll to position [0, 0]
click at [362, 90] on html "Palm Springs Woman's Club Scholarship Event Earn Rewards Due in 150 days Share …" at bounding box center [290, 143] width 581 height 286
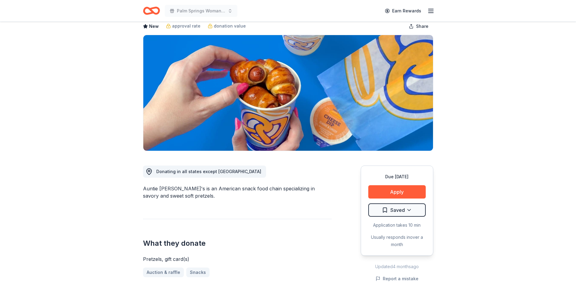
scroll to position [30, 0]
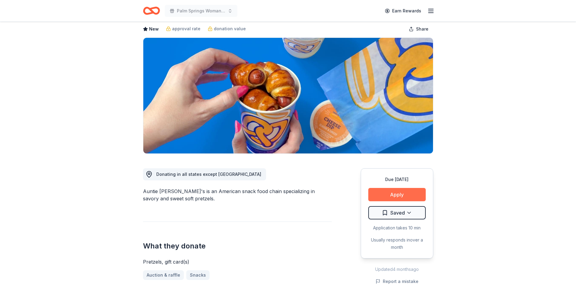
click at [392, 193] on button "Apply" at bounding box center [397, 194] width 57 height 13
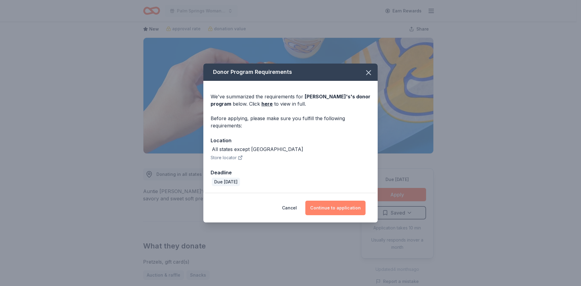
click at [330, 207] on button "Continue to application" at bounding box center [335, 208] width 60 height 15
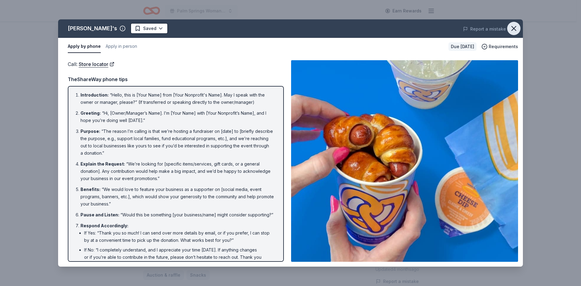
click at [512, 31] on icon "button" at bounding box center [514, 28] width 8 height 8
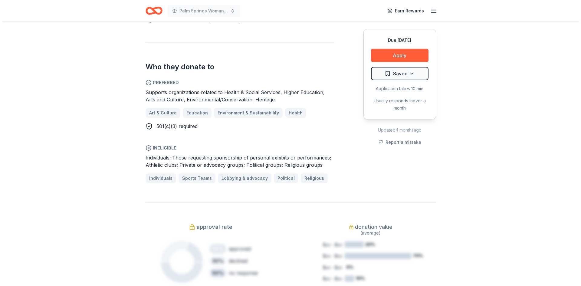
scroll to position [272, 0]
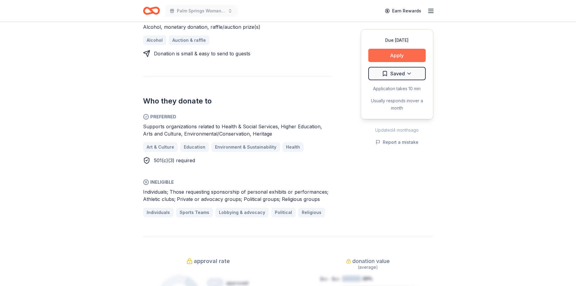
click at [391, 55] on button "Apply" at bounding box center [397, 55] width 57 height 13
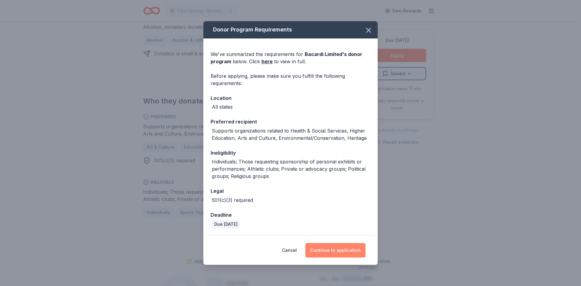
click at [346, 252] on button "Continue to application" at bounding box center [335, 250] width 60 height 15
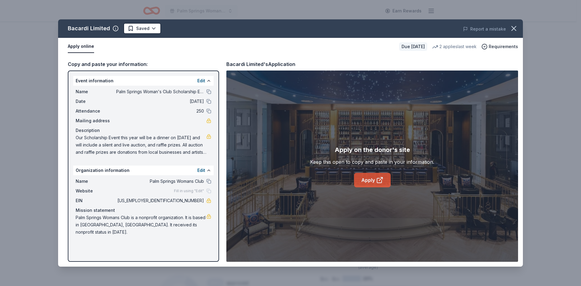
click at [367, 181] on link "Apply" at bounding box center [372, 180] width 37 height 15
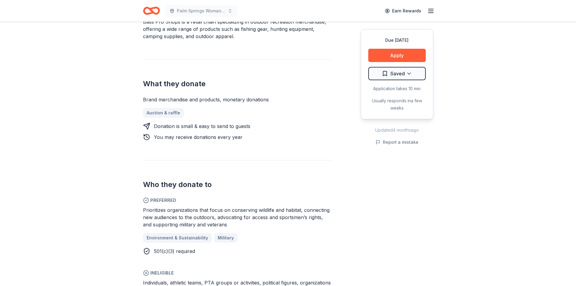
scroll to position [212, 0]
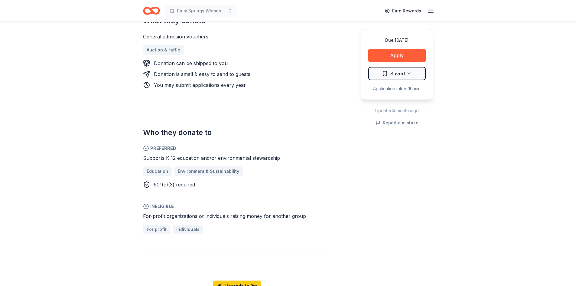
scroll to position [272, 0]
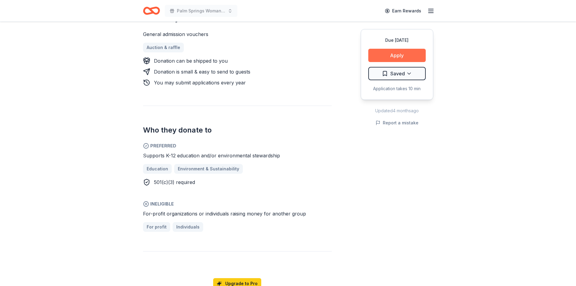
click at [407, 55] on button "Apply" at bounding box center [397, 55] width 57 height 13
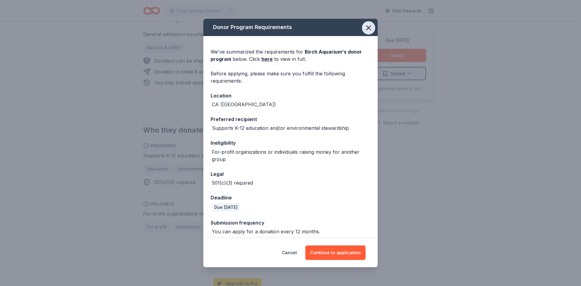
click at [364, 26] on icon "button" at bounding box center [368, 28] width 8 height 8
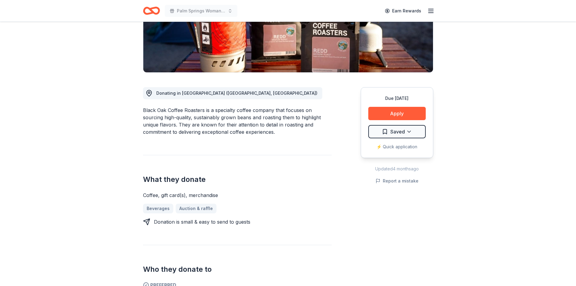
scroll to position [91, 0]
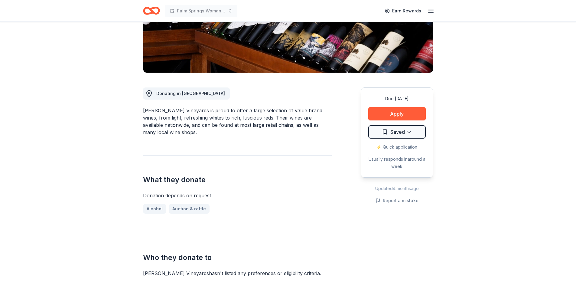
scroll to position [91, 0]
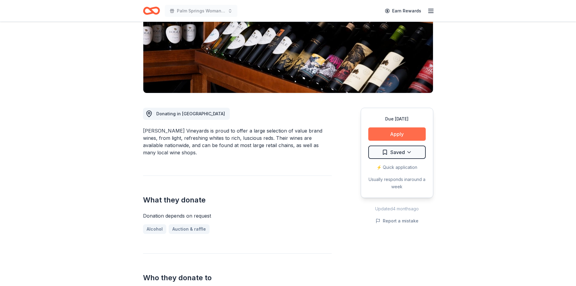
click at [392, 133] on button "Apply" at bounding box center [397, 133] width 57 height 13
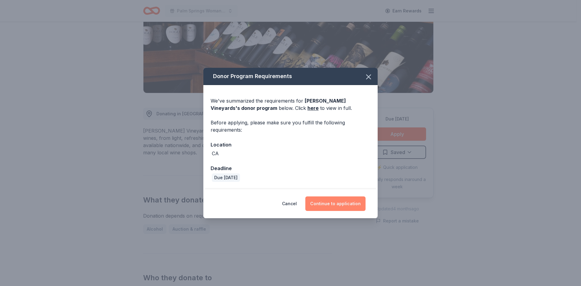
click at [326, 200] on button "Continue to application" at bounding box center [335, 203] width 60 height 15
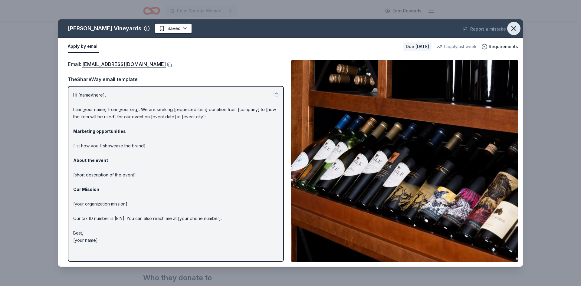
click at [516, 27] on icon "button" at bounding box center [514, 28] width 8 height 8
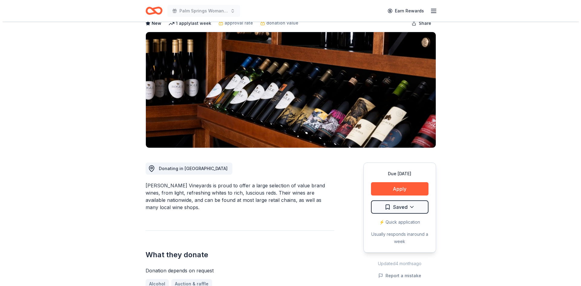
scroll to position [30, 0]
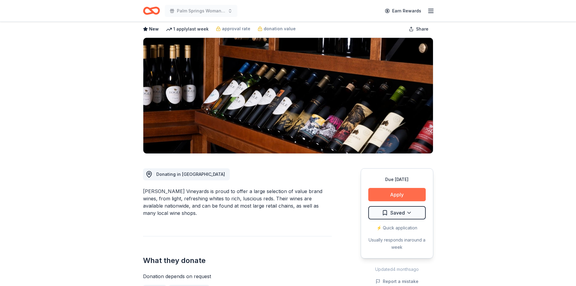
click at [409, 199] on button "Apply" at bounding box center [397, 194] width 57 height 13
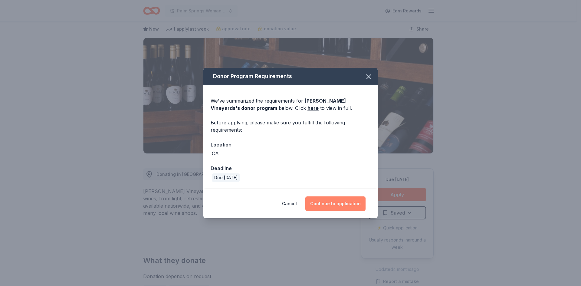
click at [339, 205] on button "Continue to application" at bounding box center [335, 203] width 60 height 15
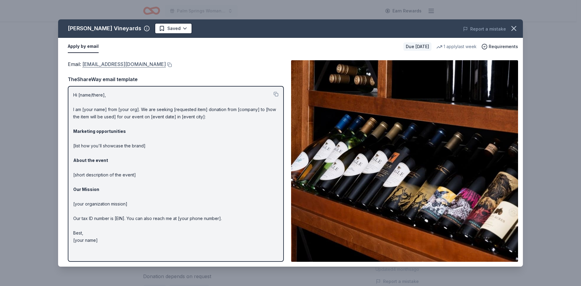
click at [114, 62] on link "[EMAIL_ADDRESS][DOMAIN_NAME]" at bounding box center [124, 64] width 84 height 8
click at [106, 65] on link "donations@boglewinery.com" at bounding box center [124, 64] width 84 height 8
click at [166, 65] on button at bounding box center [169, 64] width 6 height 5
click at [100, 65] on link "donations@boglewinery.com" at bounding box center [124, 64] width 84 height 8
click at [166, 64] on button at bounding box center [169, 64] width 6 height 5
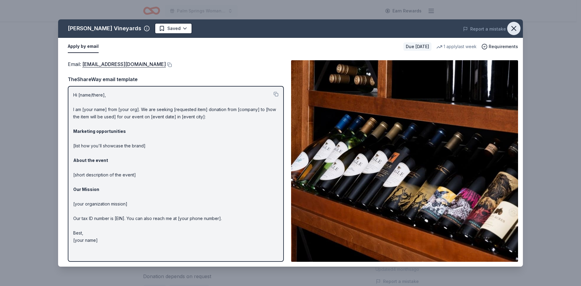
click at [512, 29] on icon "button" at bounding box center [514, 28] width 8 height 8
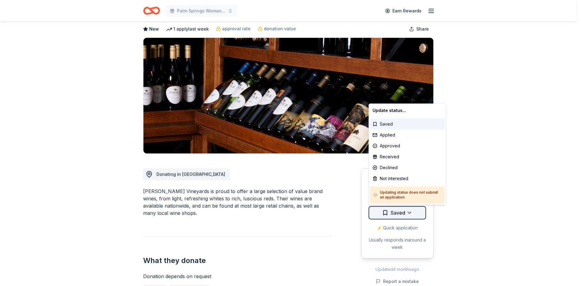
click at [410, 213] on html "Palm Springs Woman's Club Scholarship Event Earn Rewards Due in 150 days Share …" at bounding box center [290, 113] width 581 height 286
click at [381, 136] on div "Applied" at bounding box center [407, 135] width 74 height 11
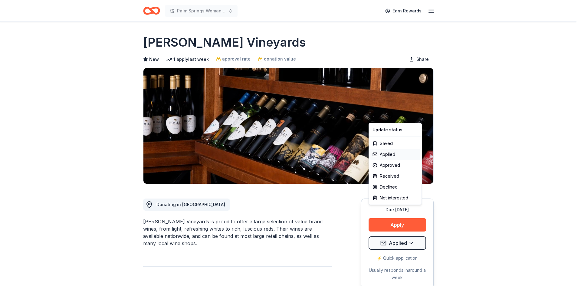
scroll to position [0, 0]
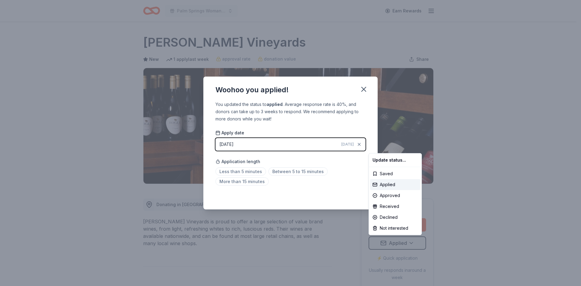
click at [363, 90] on html "Palm Springs Woman's Club Scholarship Event Earn Rewards Due in 150 days Share …" at bounding box center [290, 143] width 581 height 286
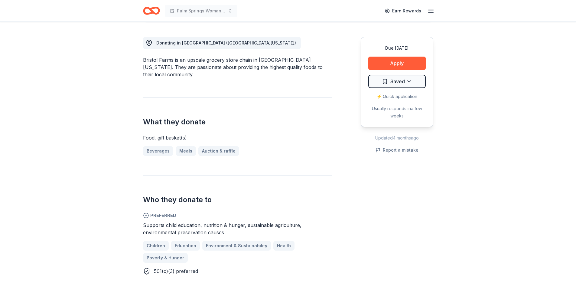
scroll to position [121, 0]
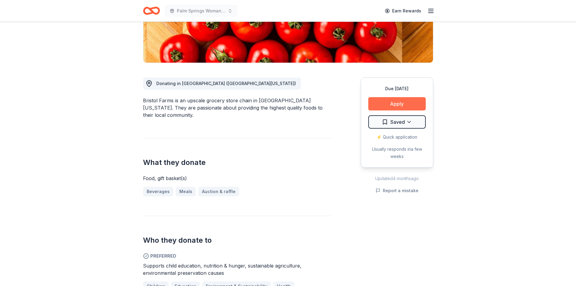
click at [403, 102] on button "Apply" at bounding box center [397, 103] width 57 height 13
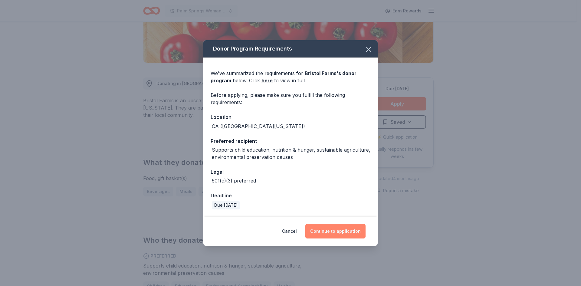
click at [349, 231] on button "Continue to application" at bounding box center [335, 231] width 60 height 15
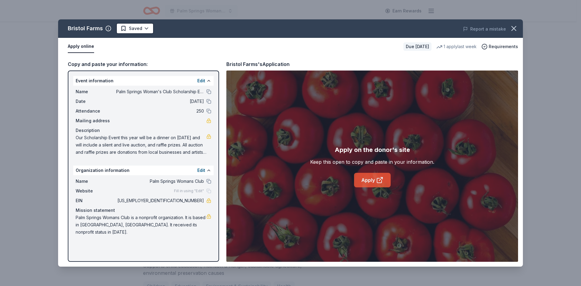
click at [372, 181] on link "Apply" at bounding box center [372, 180] width 37 height 15
click at [515, 27] on icon "button" at bounding box center [514, 28] width 4 height 4
click at [515, 27] on icon "button" at bounding box center [514, 28] width 8 height 8
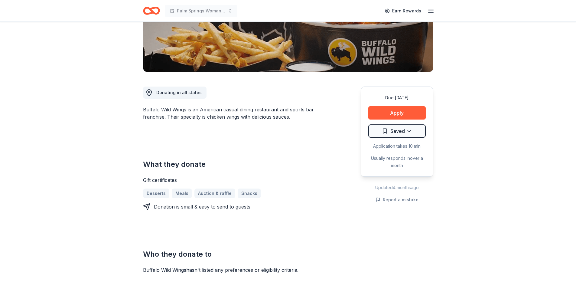
scroll to position [121, 0]
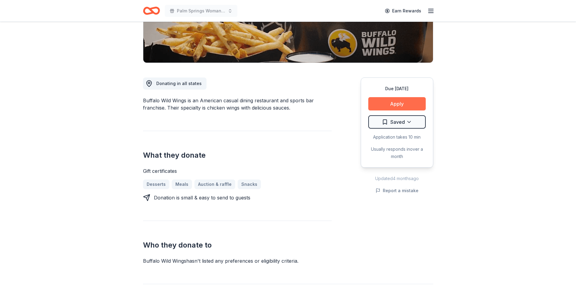
click at [389, 101] on button "Apply" at bounding box center [397, 103] width 57 height 13
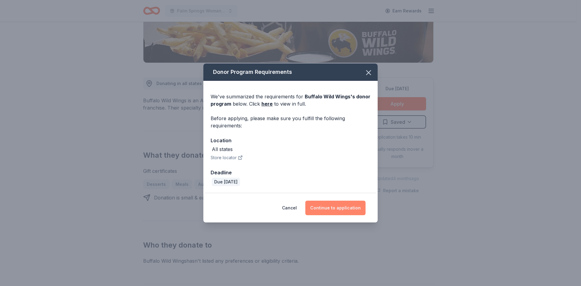
click at [349, 207] on button "Continue to application" at bounding box center [335, 208] width 60 height 15
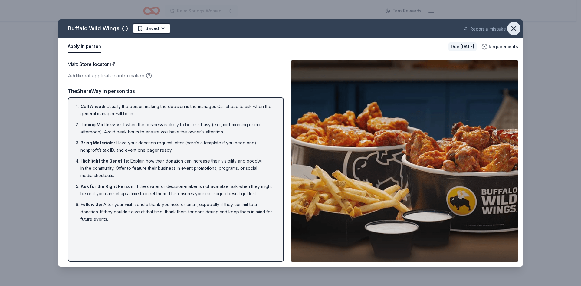
click at [512, 28] on icon "button" at bounding box center [514, 28] width 8 height 8
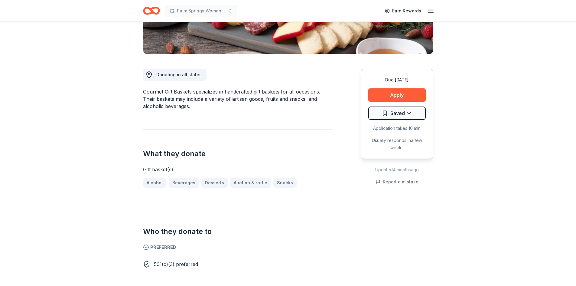
scroll to position [121, 0]
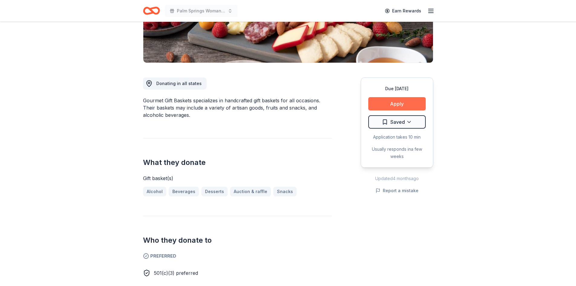
click at [387, 106] on button "Apply" at bounding box center [397, 103] width 57 height 13
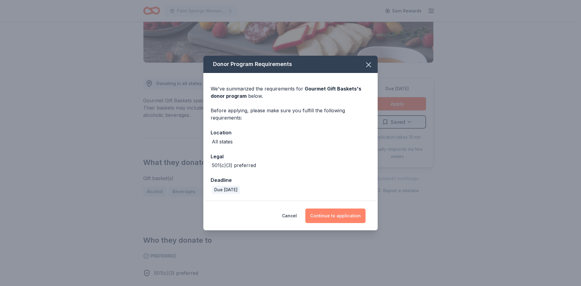
click at [343, 218] on button "Continue to application" at bounding box center [335, 215] width 60 height 15
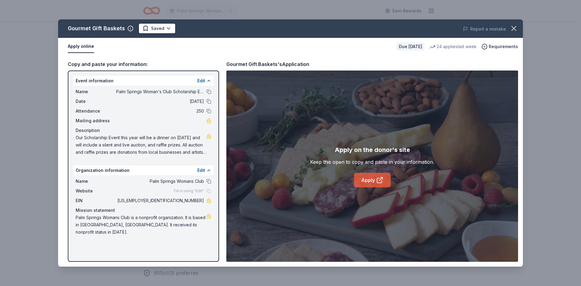
click at [366, 180] on link "Apply" at bounding box center [372, 180] width 37 height 15
click at [515, 30] on icon "button" at bounding box center [514, 28] width 4 height 4
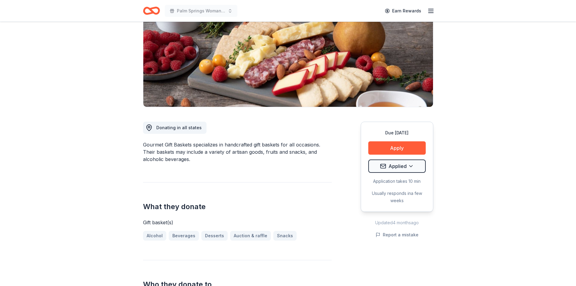
scroll to position [30, 0]
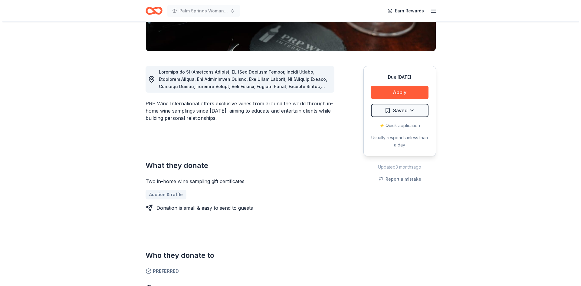
scroll to position [121, 0]
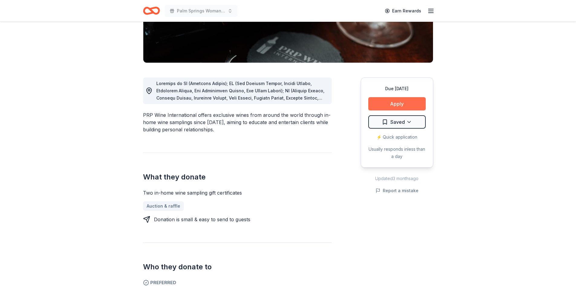
click at [387, 101] on button "Apply" at bounding box center [397, 103] width 57 height 13
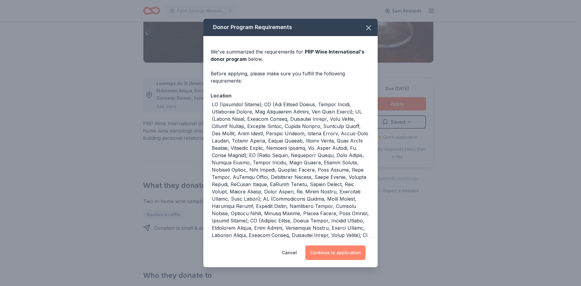
click at [334, 252] on button "Continue to application" at bounding box center [335, 252] width 60 height 15
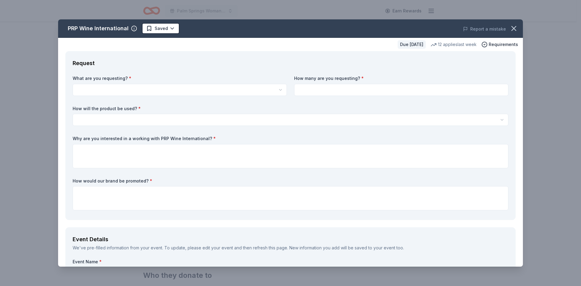
scroll to position [0, 0]
click at [109, 87] on html "Palm Springs Woman's Club Scholarship Event Earn Rewards Due in 173 days Share …" at bounding box center [290, 143] width 581 height 286
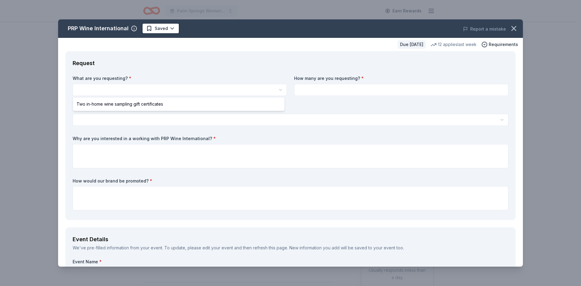
select select "Two in-home wine sampling gift certificates"
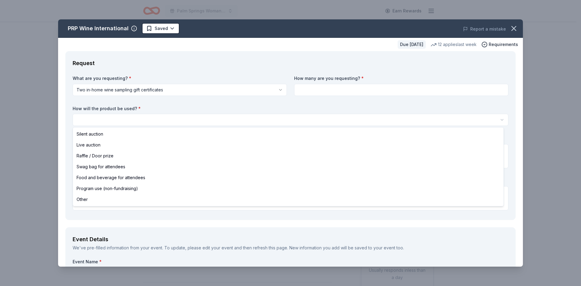
click at [85, 119] on html "Palm Springs Woman's Club Scholarship Event Earn Rewards Due in 173 days Share …" at bounding box center [290, 143] width 581 height 286
select select "silentAuction"
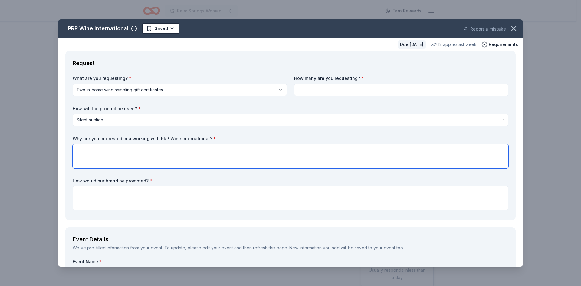
click at [80, 149] on textarea at bounding box center [291, 156] width 436 height 24
click at [100, 149] on textarea "To enrich screen reader interactions, please activate Accessibility in Grammarl…" at bounding box center [291, 156] width 436 height 24
paste textarea "Every year, we have a Scholarship Event to raise funds to provide college schol…"
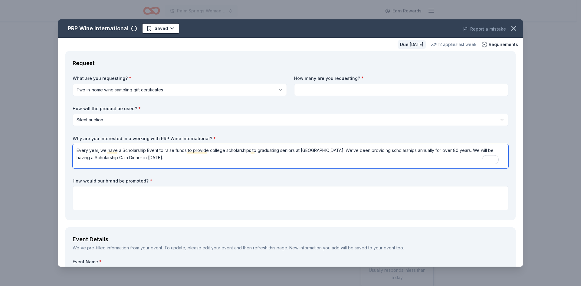
click at [163, 158] on textarea "Every year, we have a Scholarship Event to raise funds to provide college schol…" at bounding box center [291, 156] width 436 height 24
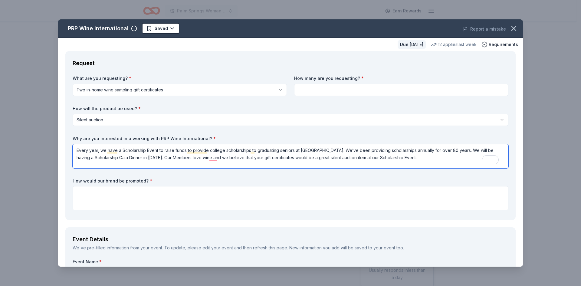
type textarea "Every year, we have a Scholarship Event to raise funds to provide college schol…"
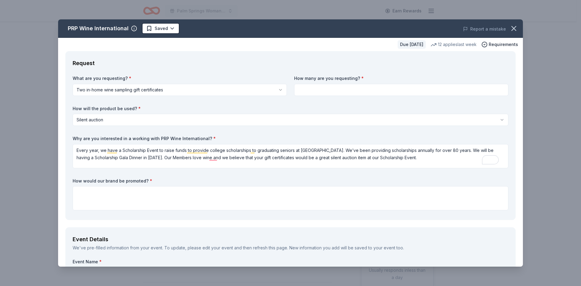
click at [110, 182] on label "How would our brand be promoted? *" at bounding box center [291, 181] width 436 height 6
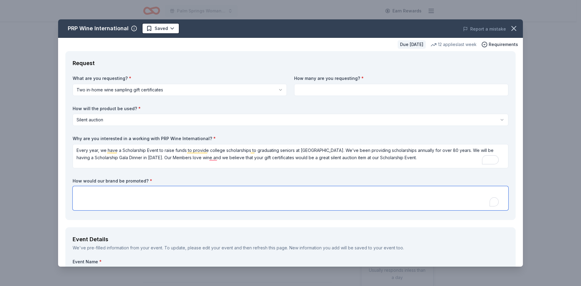
click at [90, 195] on textarea "To enrich screen reader interactions, please activate Accessibility in Grammarl…" at bounding box center [291, 198] width 436 height 24
paste textarea "The benefit of being a donor/sponsor for our Scholarship Event is that your nam…"
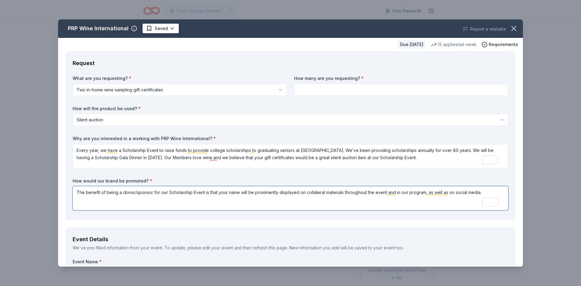
click at [151, 192] on textarea "The benefit of being a donor/sponsor for our Scholarship Event is that your nam…" at bounding box center [291, 198] width 436 height 24
click at [468, 193] on textarea "The benefit of being a donor for our Scholarship Event is that your name will b…" at bounding box center [291, 198] width 436 height 24
click at [326, 192] on textarea "The benefit of being a donor for our Scholarship Event is that your name will b…" at bounding box center [291, 198] width 436 height 24
click at [107, 202] on textarea "The benefit of being a donor for our Scholarship Event is that your name will b…" at bounding box center [291, 198] width 436 height 24
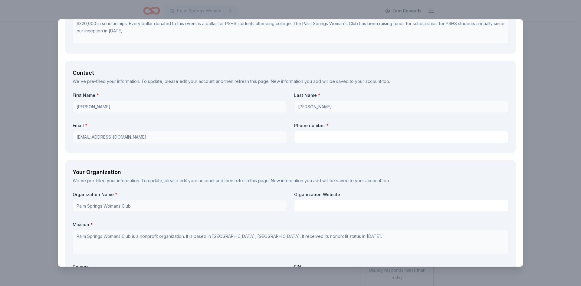
scroll to position [363, 0]
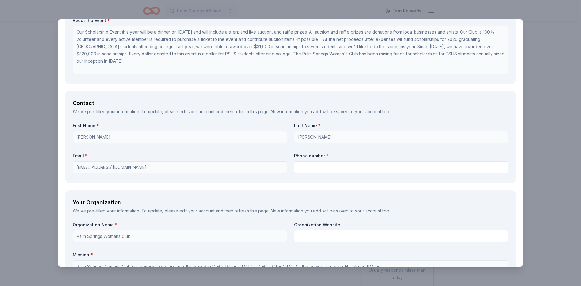
type textarea "The benefit of being a donor for our Scholarship Event is that your name will b…"
click at [333, 157] on label "Phone number *" at bounding box center [401, 156] width 214 height 6
click at [311, 155] on label "Phone number *" at bounding box center [401, 156] width 214 height 6
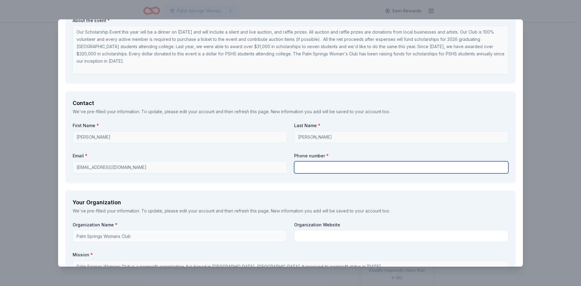
click at [307, 169] on input "text" at bounding box center [401, 167] width 214 height 12
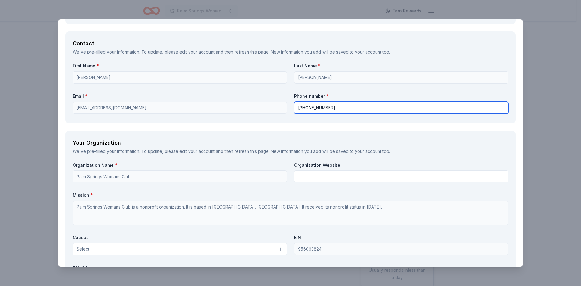
scroll to position [424, 0]
type input "760-799-4799"
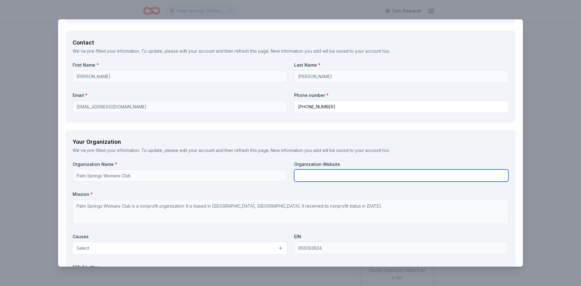
click at [299, 177] on input "text" at bounding box center [401, 175] width 214 height 12
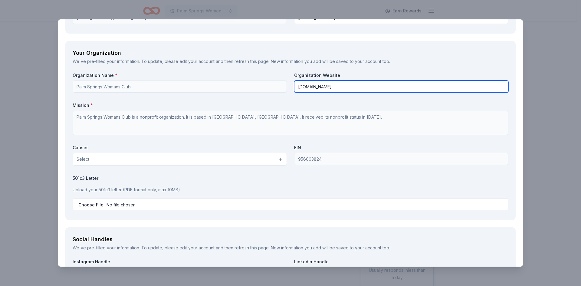
scroll to position [514, 0]
type input "www.pswomansclub.com"
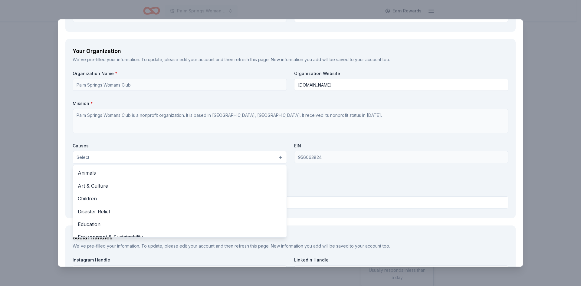
click at [278, 156] on button "Select" at bounding box center [180, 157] width 214 height 13
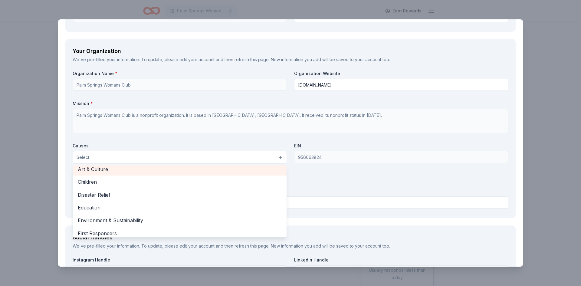
scroll to position [30, 0]
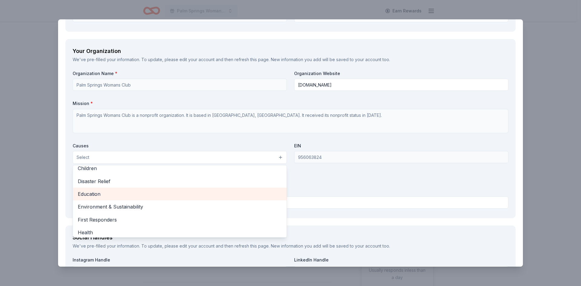
click at [83, 193] on span "Education" at bounding box center [180, 194] width 204 height 8
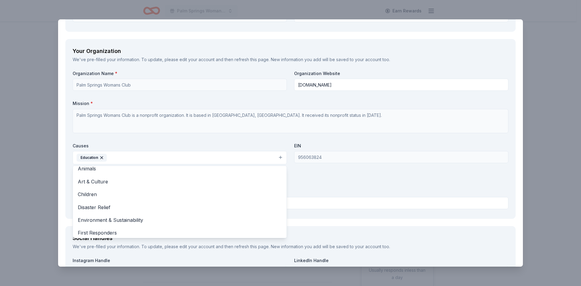
scroll to position [0, 0]
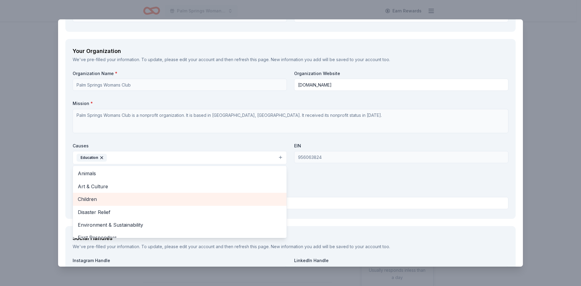
click at [90, 200] on span "Children" at bounding box center [180, 199] width 204 height 8
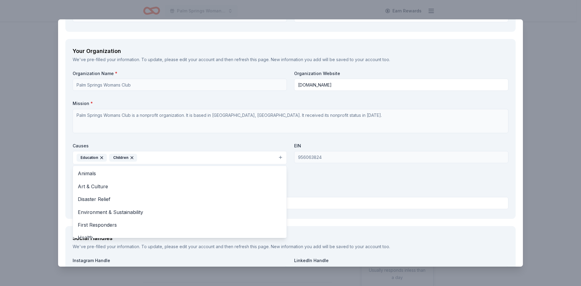
click at [328, 198] on div "Organization Name * Palm Springs Womans Club Organization Website www.pswomansc…" at bounding box center [291, 141] width 436 height 141
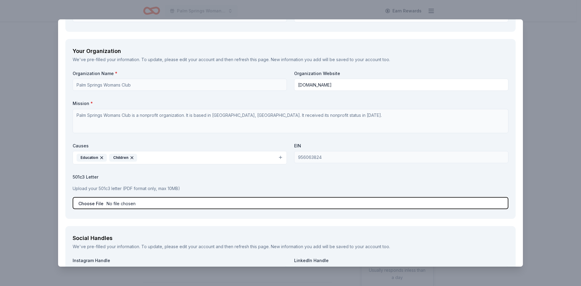
click at [87, 202] on input "file" at bounding box center [291, 203] width 436 height 12
type input "C:\fakepath\IRS PSWC 501c3 Letter.pdf"
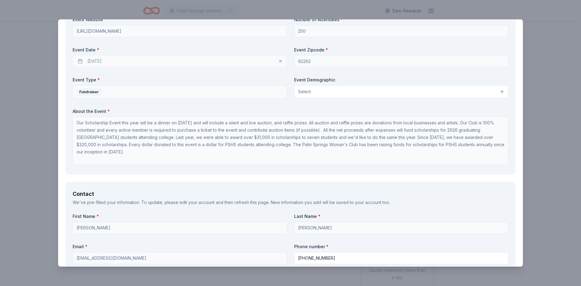
click at [497, 90] on button "Select" at bounding box center [401, 91] width 214 height 13
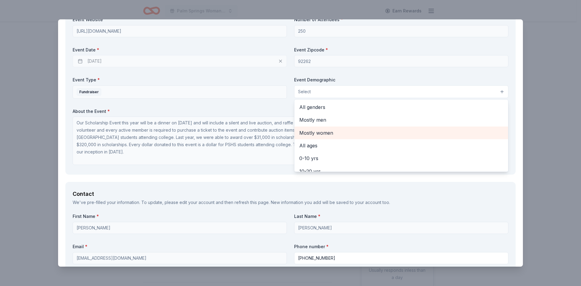
click at [325, 131] on span "Mostly women" at bounding box center [401, 133] width 204 height 8
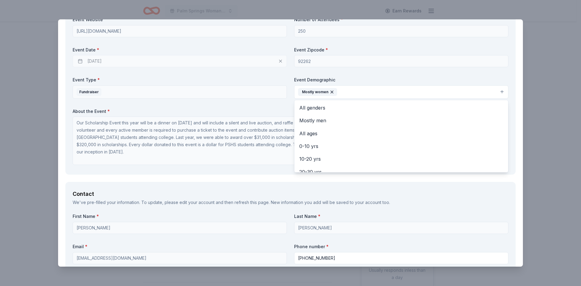
click at [496, 89] on button "Mostly women" at bounding box center [401, 91] width 214 height 13
click at [496, 92] on button "Mostly women" at bounding box center [401, 91] width 214 height 13
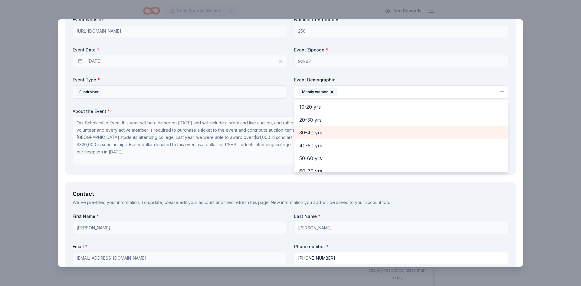
scroll to position [61, 0]
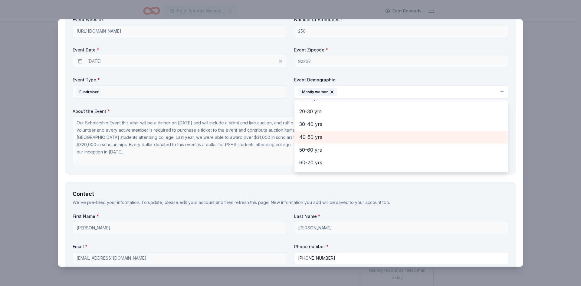
click at [310, 139] on span "40-50 yrs" at bounding box center [401, 137] width 204 height 8
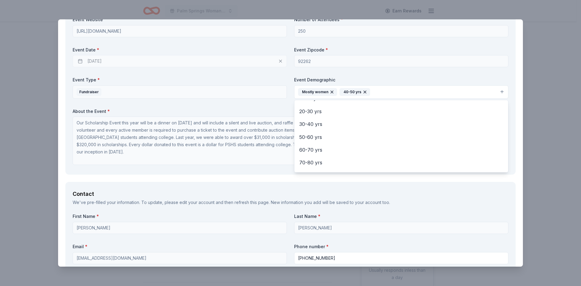
click at [499, 91] on button "Mostly women 40-50 yrs" at bounding box center [401, 91] width 214 height 13
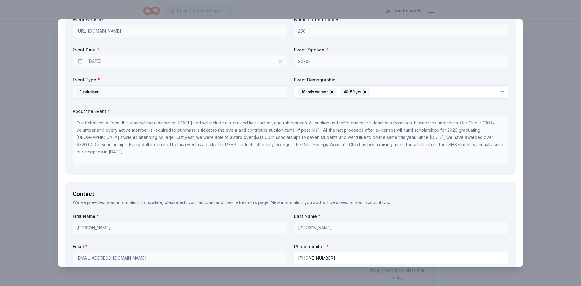
click at [498, 91] on button "Mostly women 40-50 yrs" at bounding box center [401, 91] width 214 height 13
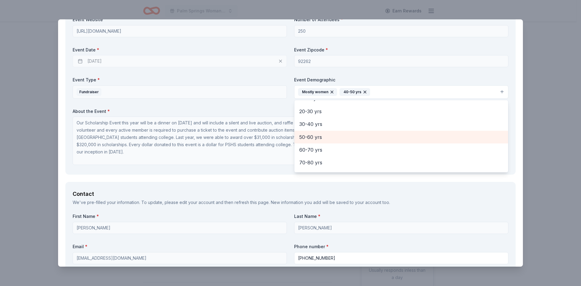
click at [312, 135] on span "50-60 yrs" at bounding box center [401, 137] width 204 height 8
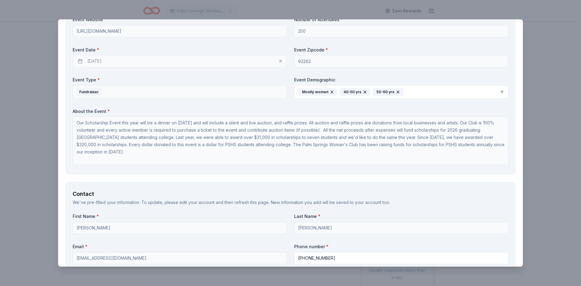
click at [497, 91] on button "Mostly women 40-50 yrs 50-60 yrs" at bounding box center [401, 91] width 214 height 13
click at [497, 90] on button "Mostly women 40-50 yrs 50-60 yrs" at bounding box center [401, 91] width 214 height 13
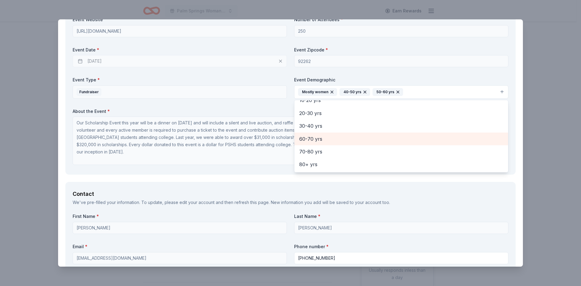
click at [309, 136] on span "60-70 yrs" at bounding box center [401, 139] width 204 height 8
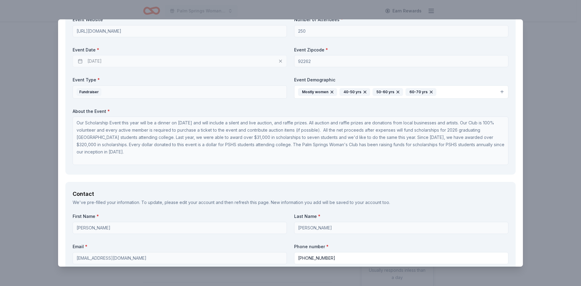
click at [498, 91] on button "Mostly women 40-50 yrs 50-60 yrs 60-70 yrs" at bounding box center [401, 91] width 214 height 13
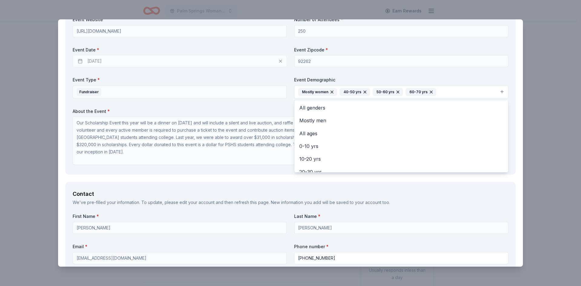
click at [498, 91] on button "Mostly women 40-50 yrs 50-60 yrs 60-70 yrs" at bounding box center [401, 91] width 214 height 13
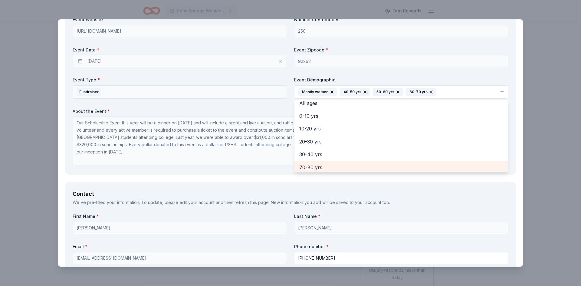
scroll to position [32, 0]
click at [315, 166] on span "70-80 yrs" at bounding box center [401, 166] width 204 height 8
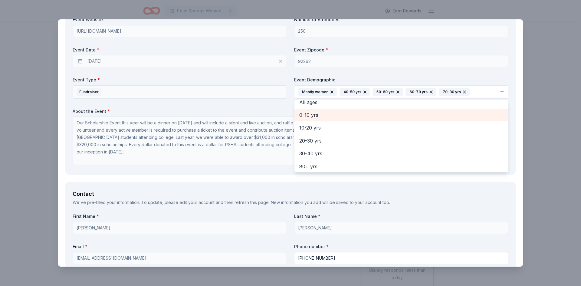
scroll to position [33, 0]
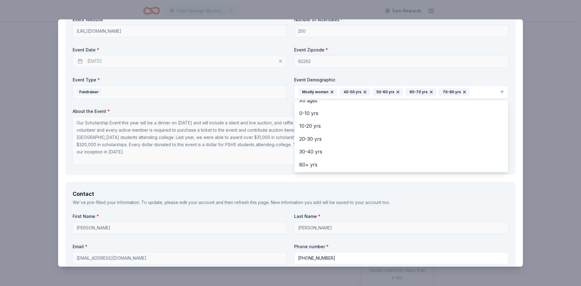
click at [265, 176] on div "Request What are you requesting? * Two in-home wine sampling gift certificates …" at bounding box center [290, 222] width 465 height 886
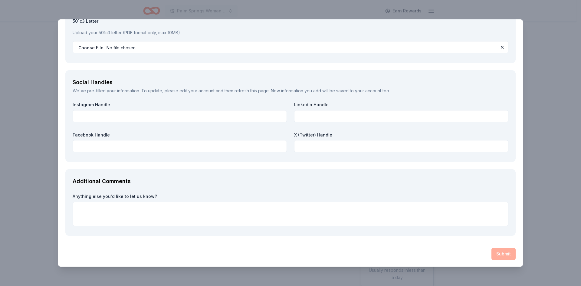
scroll to position [671, 0]
click at [114, 104] on label "Instagram Handle" at bounding box center [180, 104] width 214 height 6
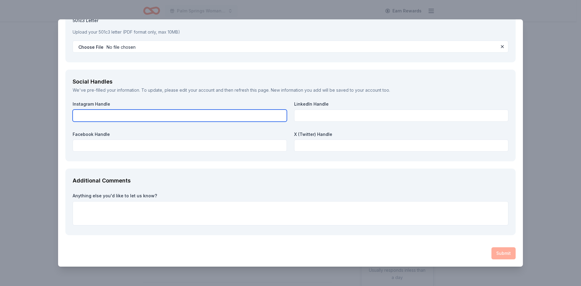
click at [85, 117] on input "text" at bounding box center [180, 116] width 214 height 12
click at [97, 110] on input "text" at bounding box center [180, 116] width 214 height 12
type input "pswomansclub"
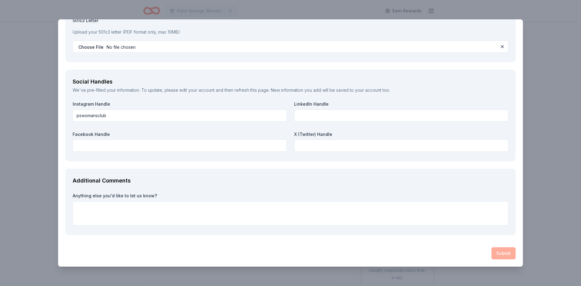
click at [77, 133] on label "Facebook Handle" at bounding box center [180, 134] width 214 height 6
drag, startPoint x: 87, startPoint y: 136, endPoint x: 85, endPoint y: 146, distance: 9.9
click at [86, 137] on div "Facebook Handle" at bounding box center [180, 141] width 214 height 21
click at [85, 153] on div "Instagram Handle pswomansclub LinkedIn Handle Facebook Handle X (Twitter) Handle" at bounding box center [291, 127] width 436 height 53
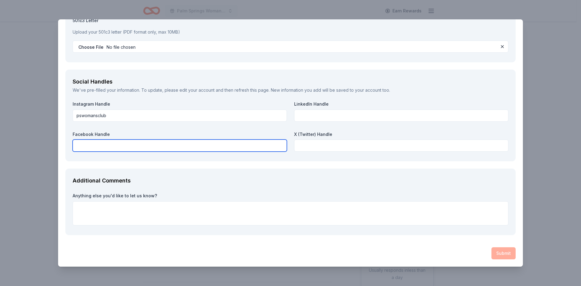
click at [80, 148] on input "text" at bounding box center [180, 145] width 214 height 12
click at [89, 144] on input "text" at bounding box center [180, 145] width 214 height 12
type input "PSwomansclub"
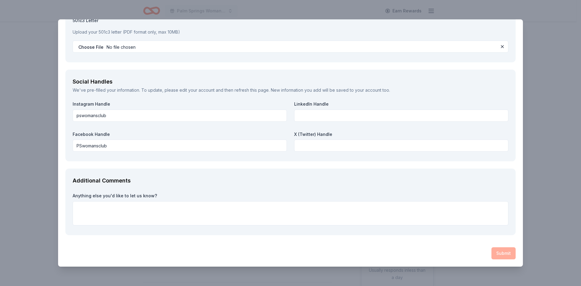
click at [286, 188] on div "Additional Comments Anything else you'd like to let us know?" at bounding box center [290, 202] width 450 height 67
click at [96, 195] on label "Anything else you'd like to let us know?" at bounding box center [291, 196] width 436 height 6
click at [88, 213] on textarea at bounding box center [291, 213] width 436 height 24
paste textarea "The Palm Springs Woman's Club's mission is intellectual improvement, social enj…"
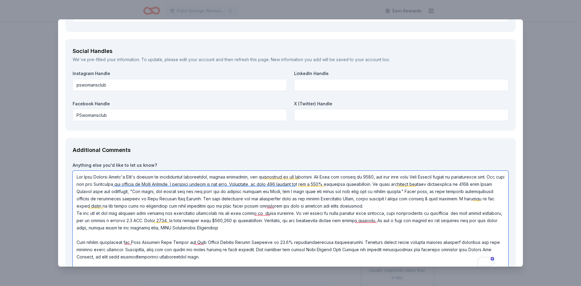
scroll to position [746, 0]
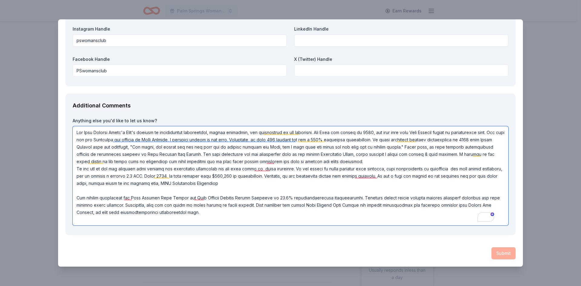
click at [238, 213] on textarea "To enrich screen reader interactions, please activate Accessibility in Grammarl…" at bounding box center [291, 175] width 436 height 99
type textarea "The Palm Springs Woman's Club's mission is intellectual improvement, social enj…"
click at [250, 253] on div "Submit" at bounding box center [290, 253] width 450 height 12
click at [501, 257] on div "Submit" at bounding box center [290, 253] width 450 height 12
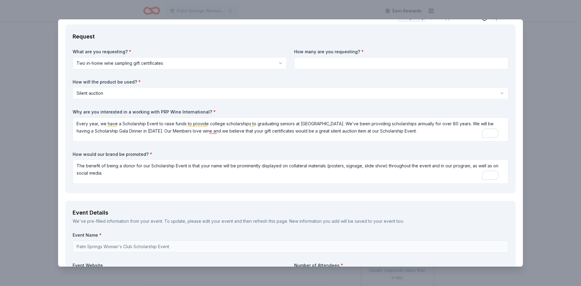
scroll to position [0, 0]
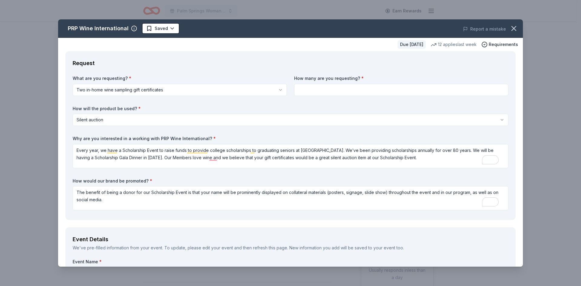
click at [315, 92] on input at bounding box center [401, 90] width 214 height 12
type input "1"
type input "2"
click at [315, 119] on html "Palm Springs Woman's Club Scholarship Event Earn Rewards Due in 173 days Share …" at bounding box center [290, 143] width 581 height 286
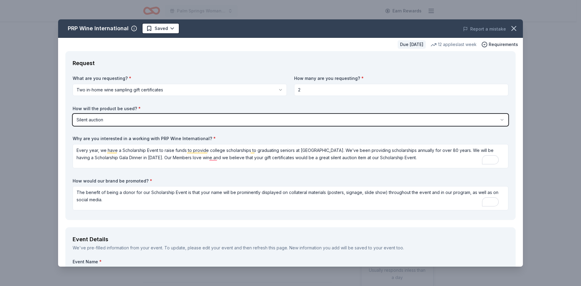
click at [271, 124] on html "Palm Springs Woman's Club Scholarship Event Earn Rewards Due in 173 days Share …" at bounding box center [290, 143] width 581 height 286
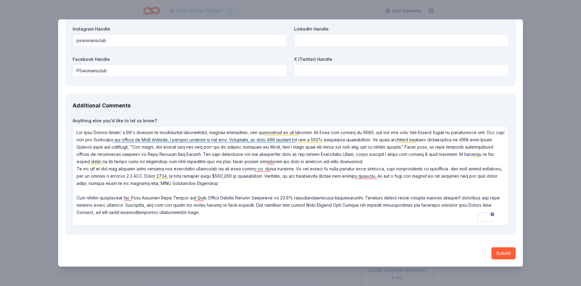
scroll to position [1, 0]
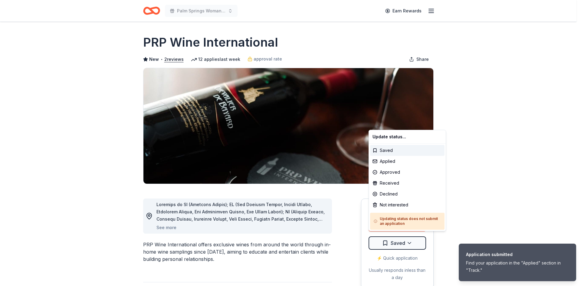
scroll to position [121, 0]
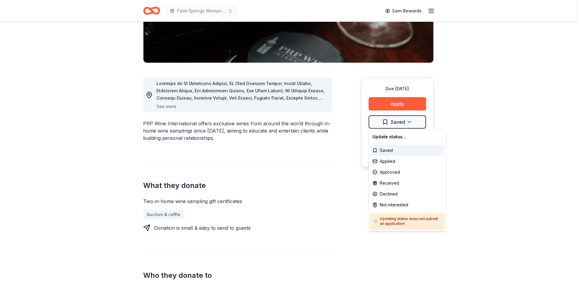
click at [390, 161] on div "Applied" at bounding box center [407, 161] width 74 height 11
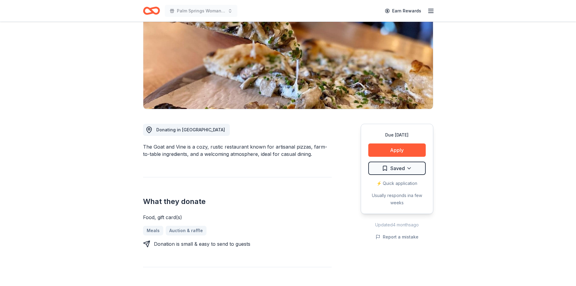
scroll to position [61, 0]
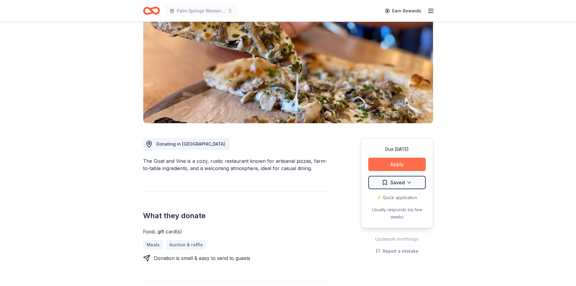
click at [410, 166] on button "Apply" at bounding box center [397, 164] width 57 height 13
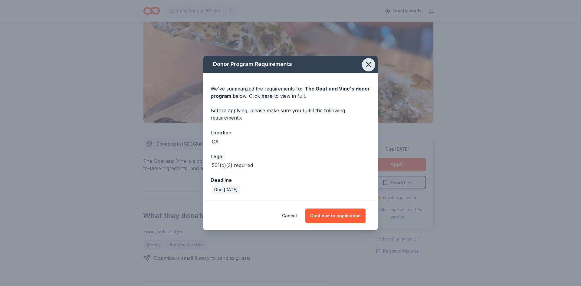
click at [366, 67] on icon "button" at bounding box center [368, 65] width 4 height 4
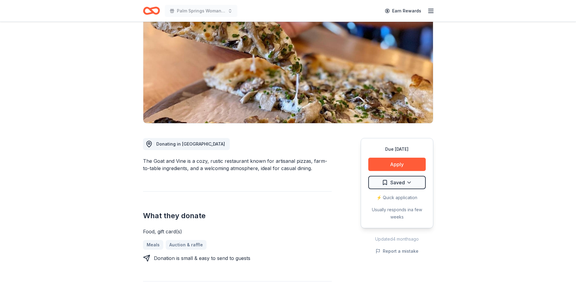
scroll to position [0, 0]
